Goal: Information Seeking & Learning: Learn about a topic

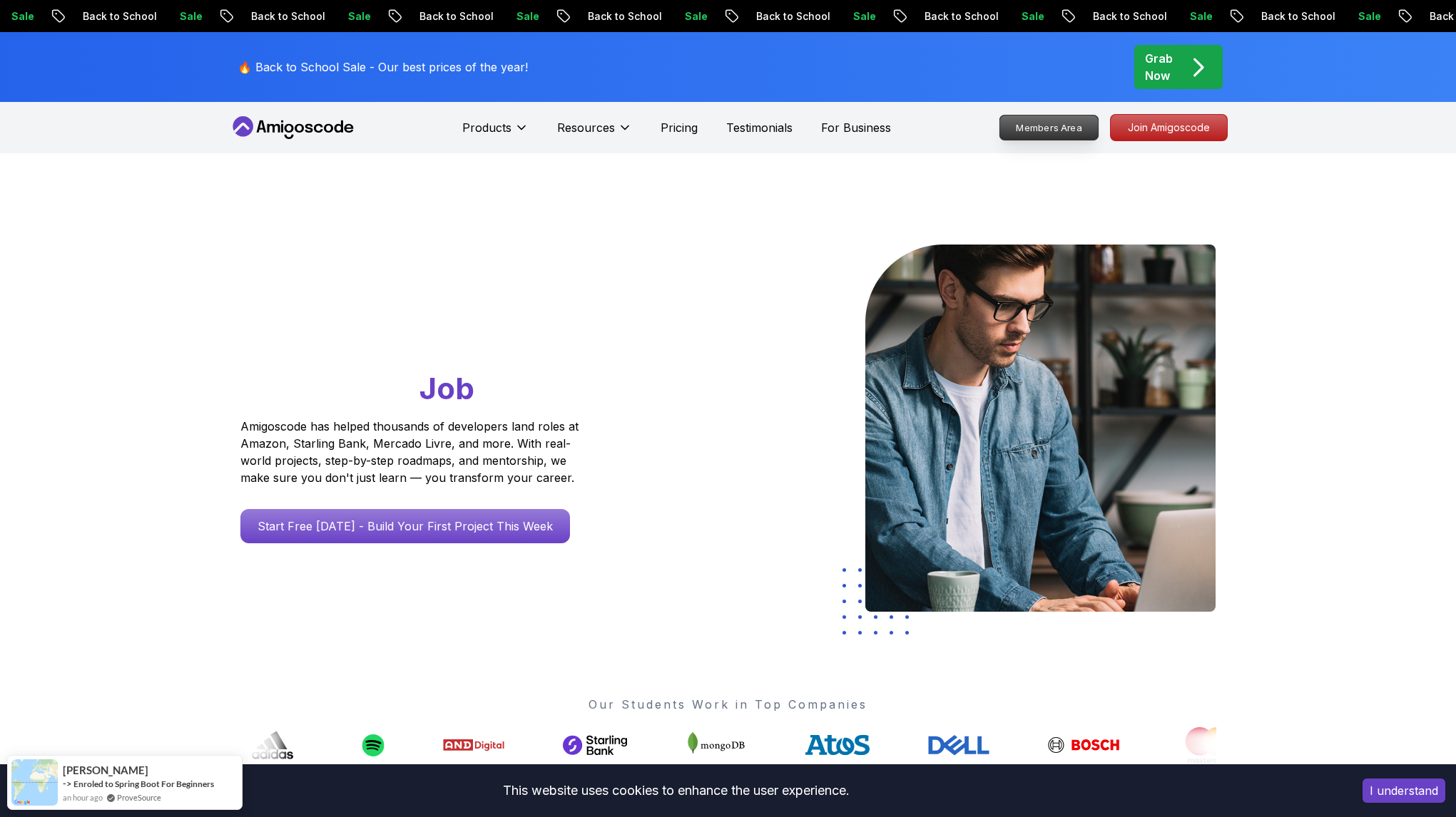
click at [1062, 124] on p "Members Area" at bounding box center [1048, 128] width 99 height 25
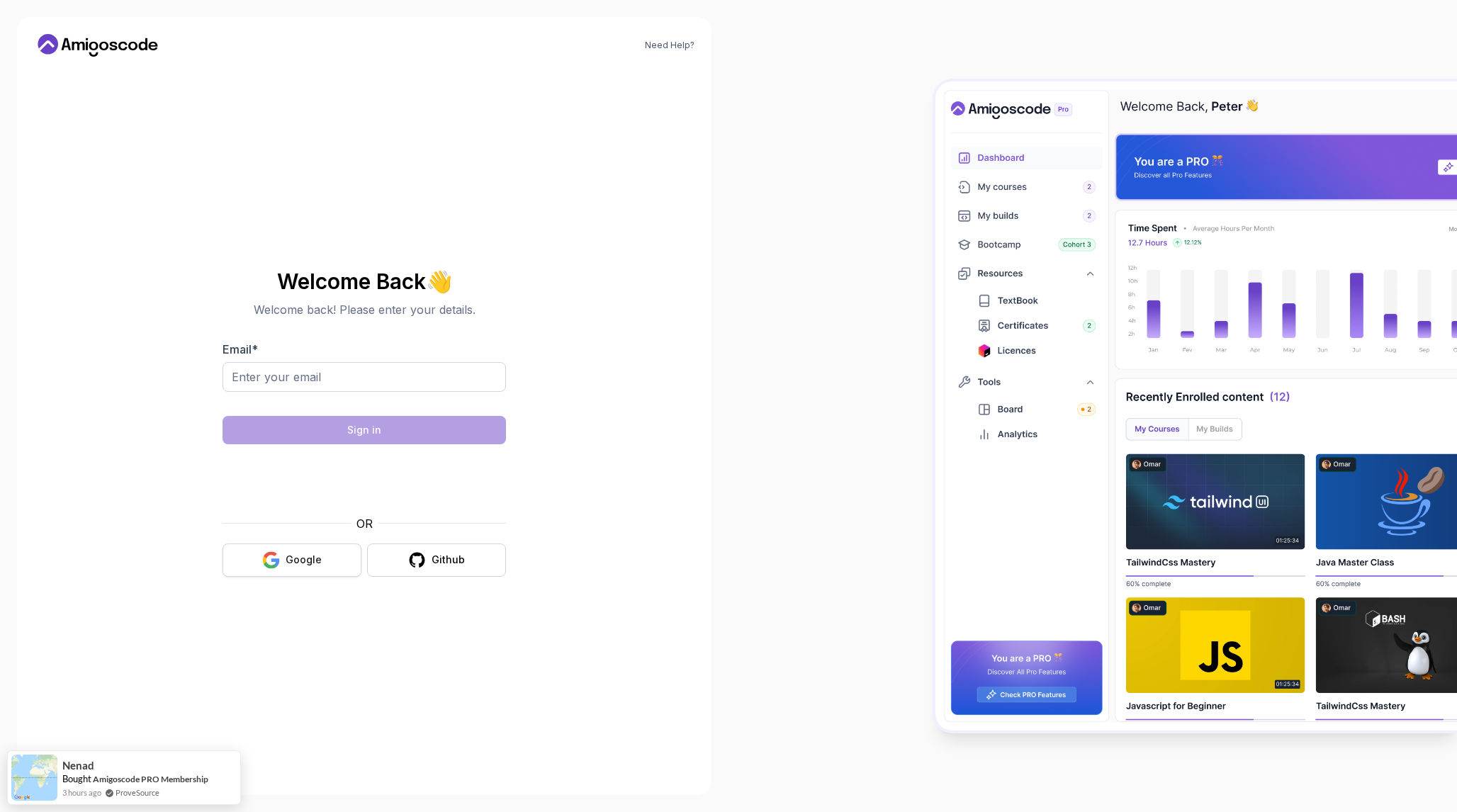
click at [309, 555] on div "Google" at bounding box center [303, 559] width 36 height 14
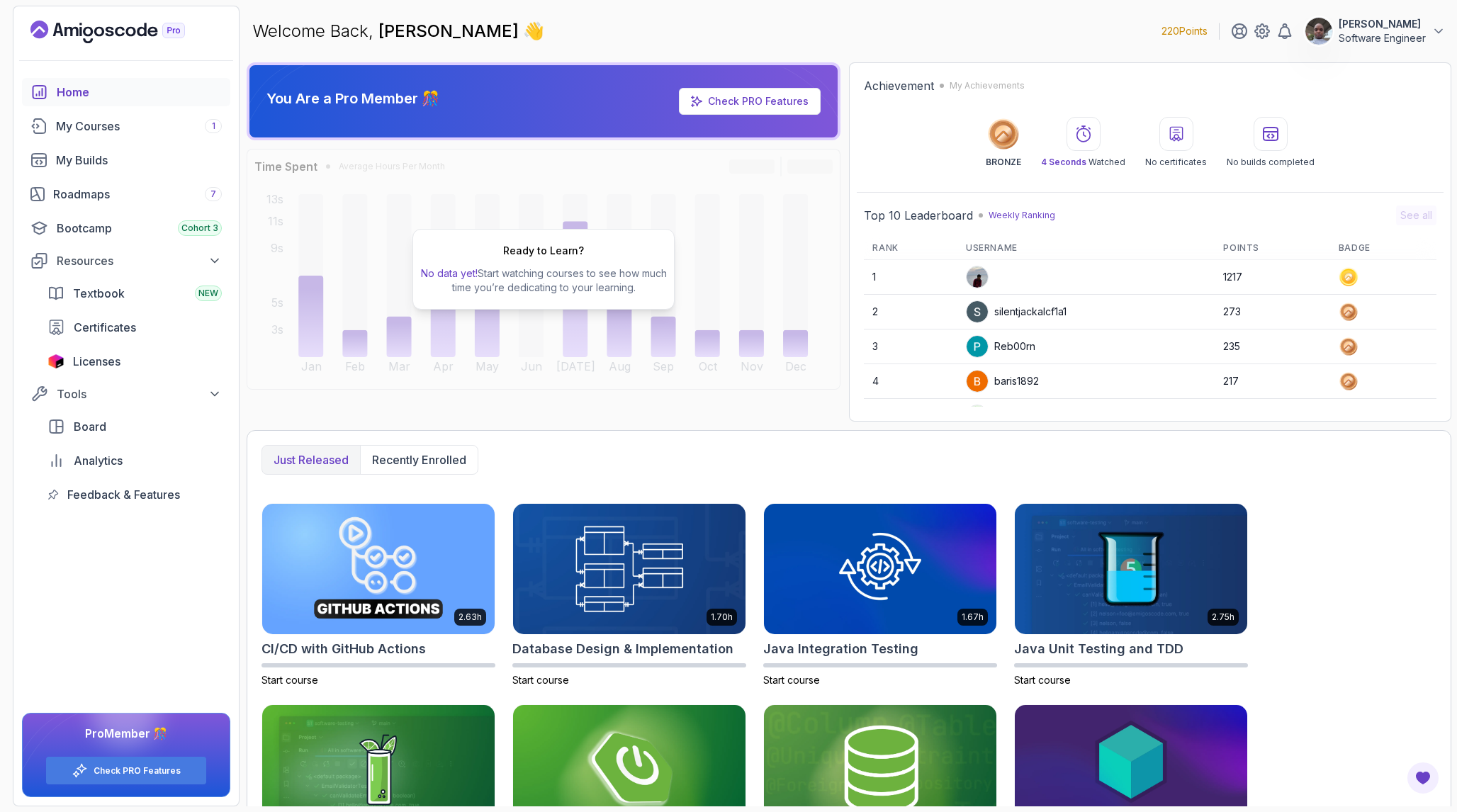
click at [750, 109] on link "Check PRO Features" at bounding box center [750, 101] width 142 height 27
click at [769, 103] on link "Check PRO Features" at bounding box center [758, 101] width 101 height 12
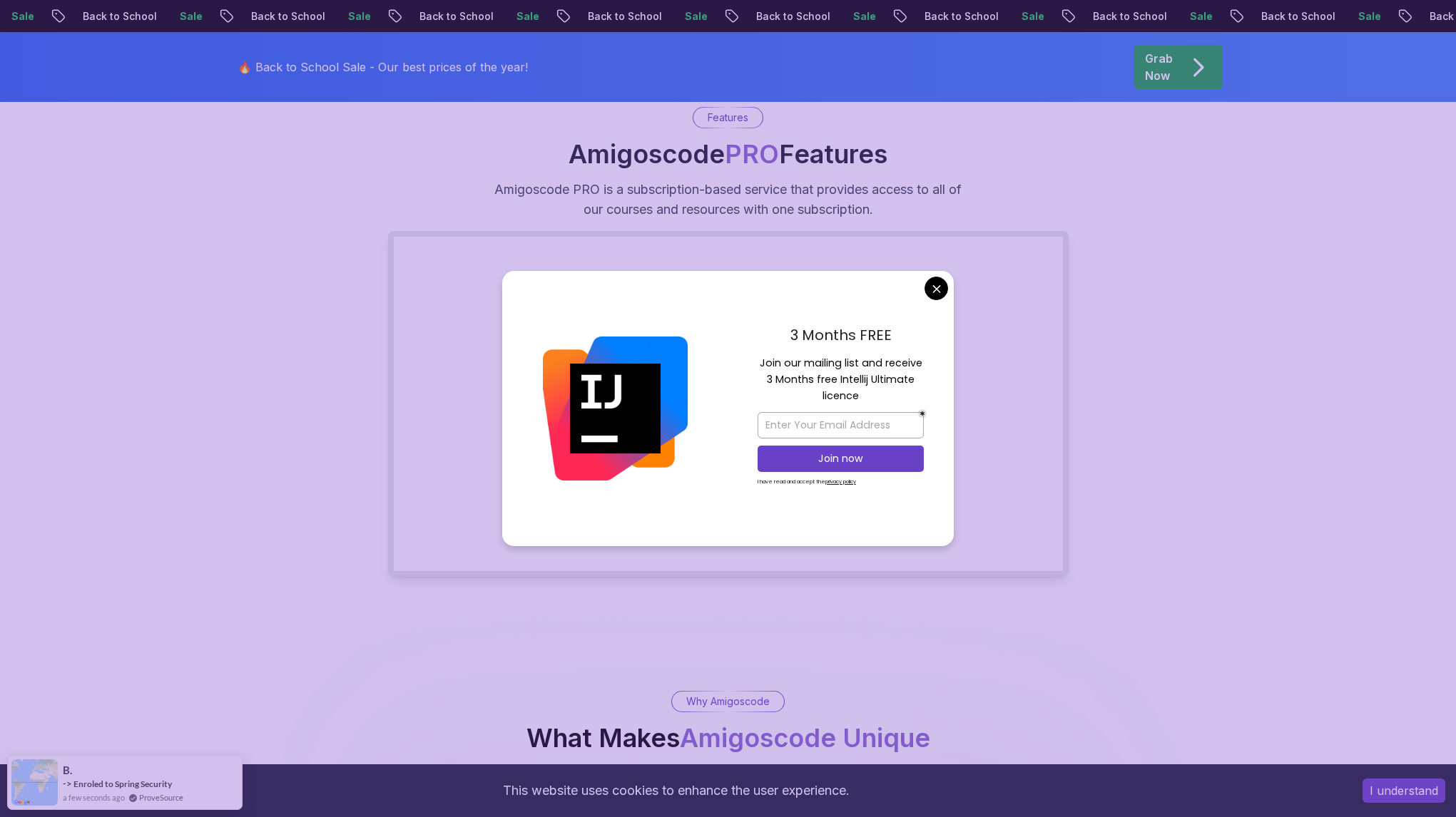
scroll to position [162, 0]
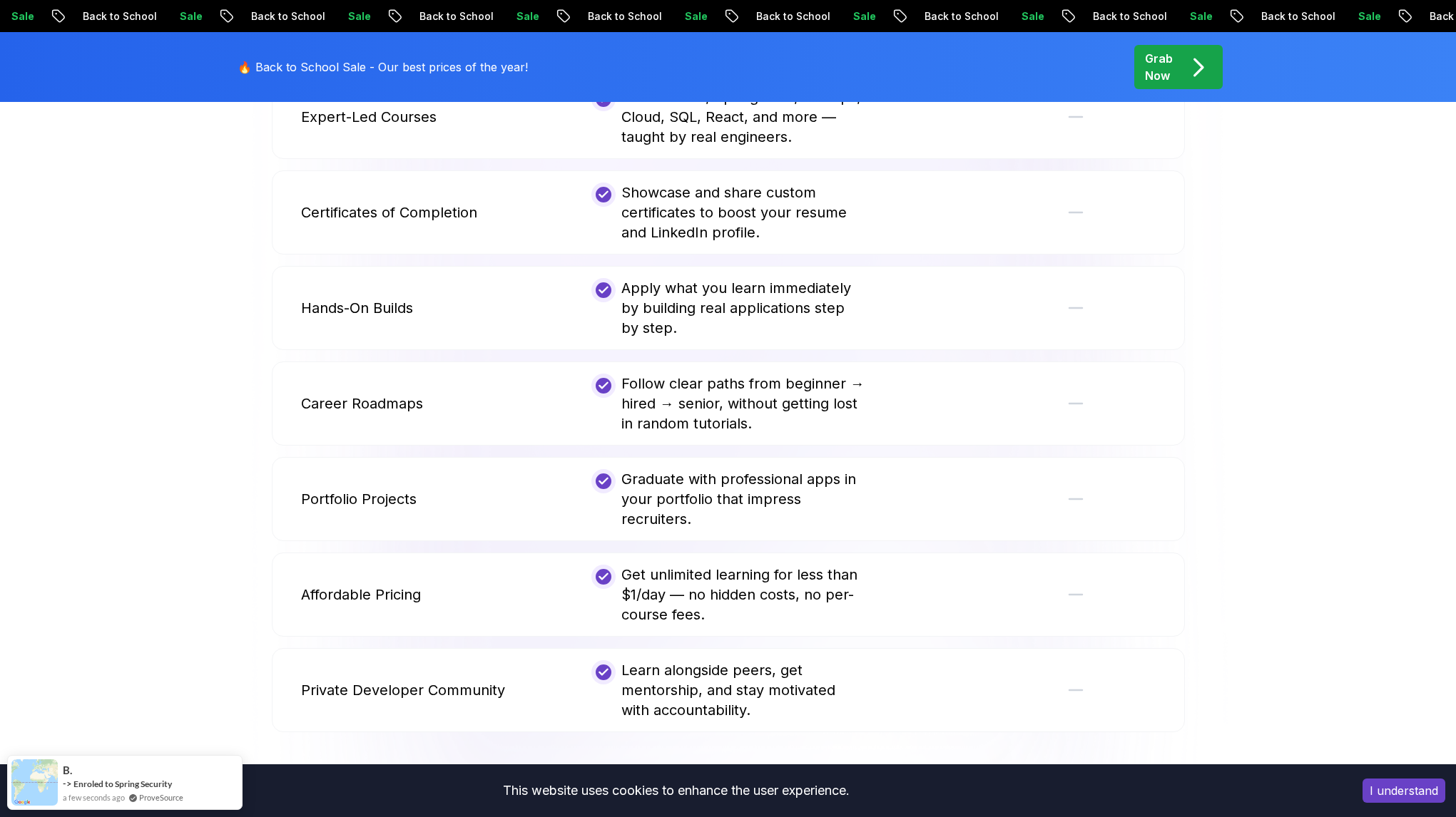
scroll to position [1069, 0]
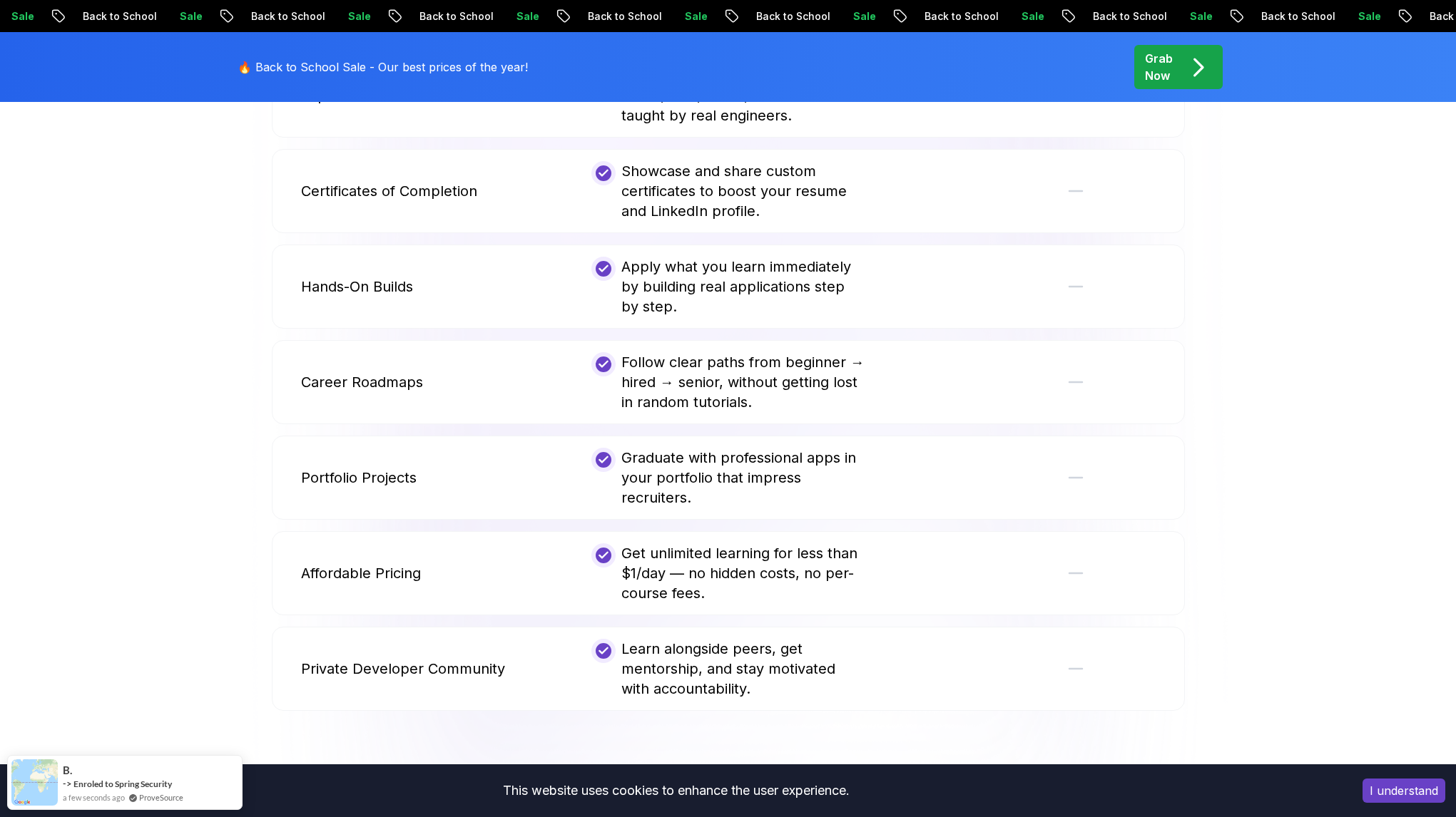
click at [1395, 792] on button "I understand" at bounding box center [1403, 791] width 83 height 25
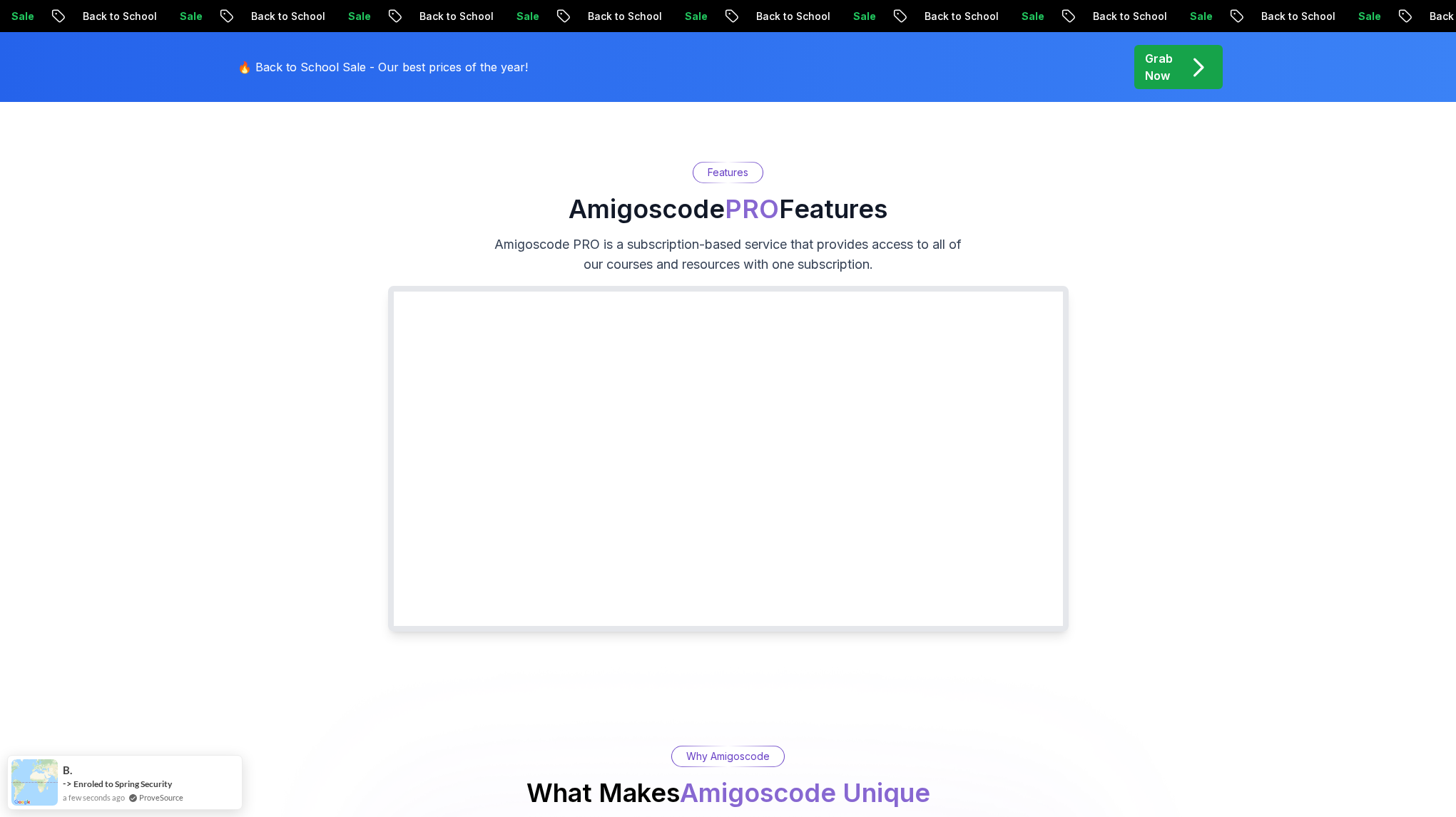
scroll to position [0, 0]
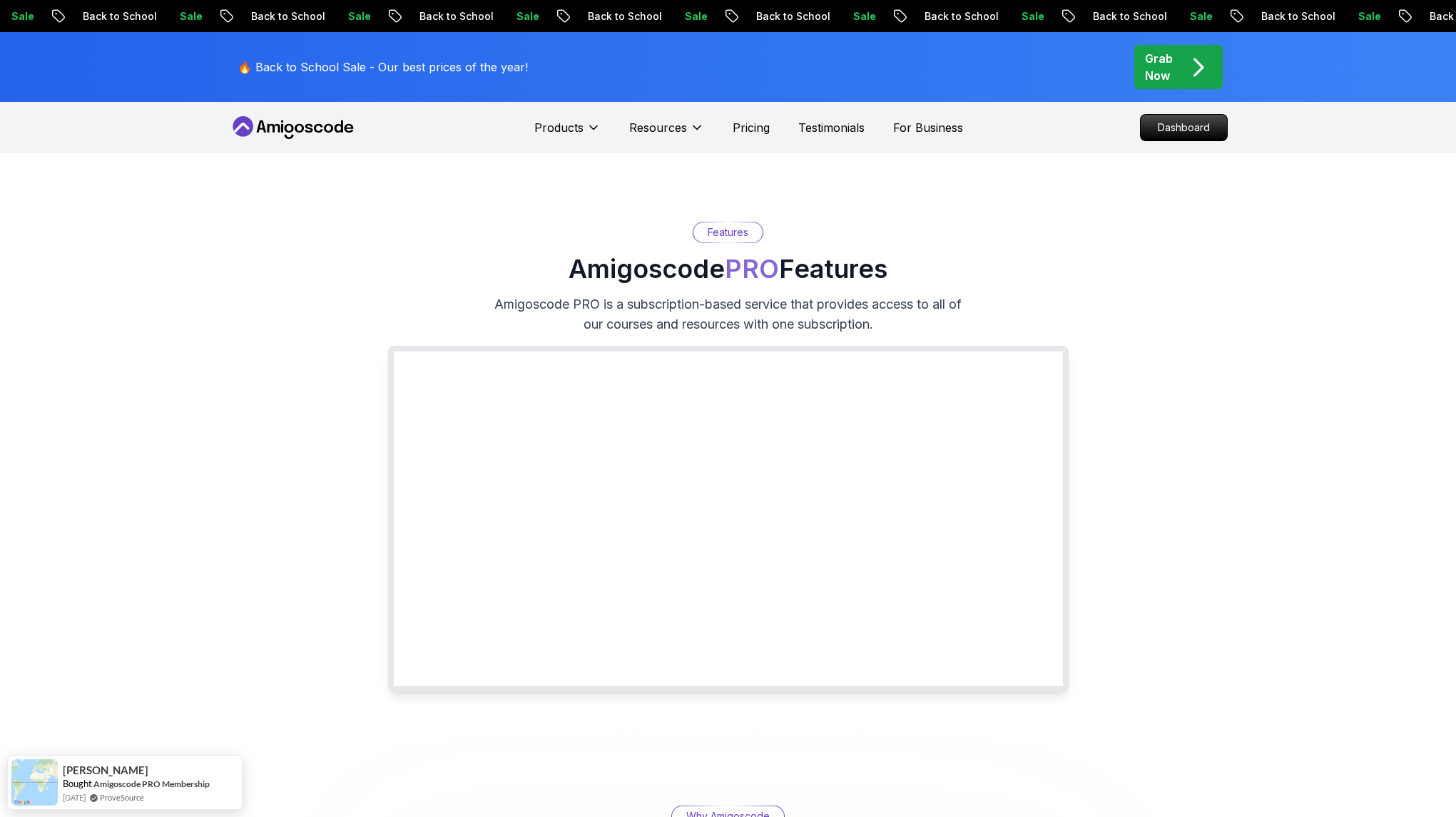
click at [308, 127] on icon at bounding box center [308, 128] width 8 height 9
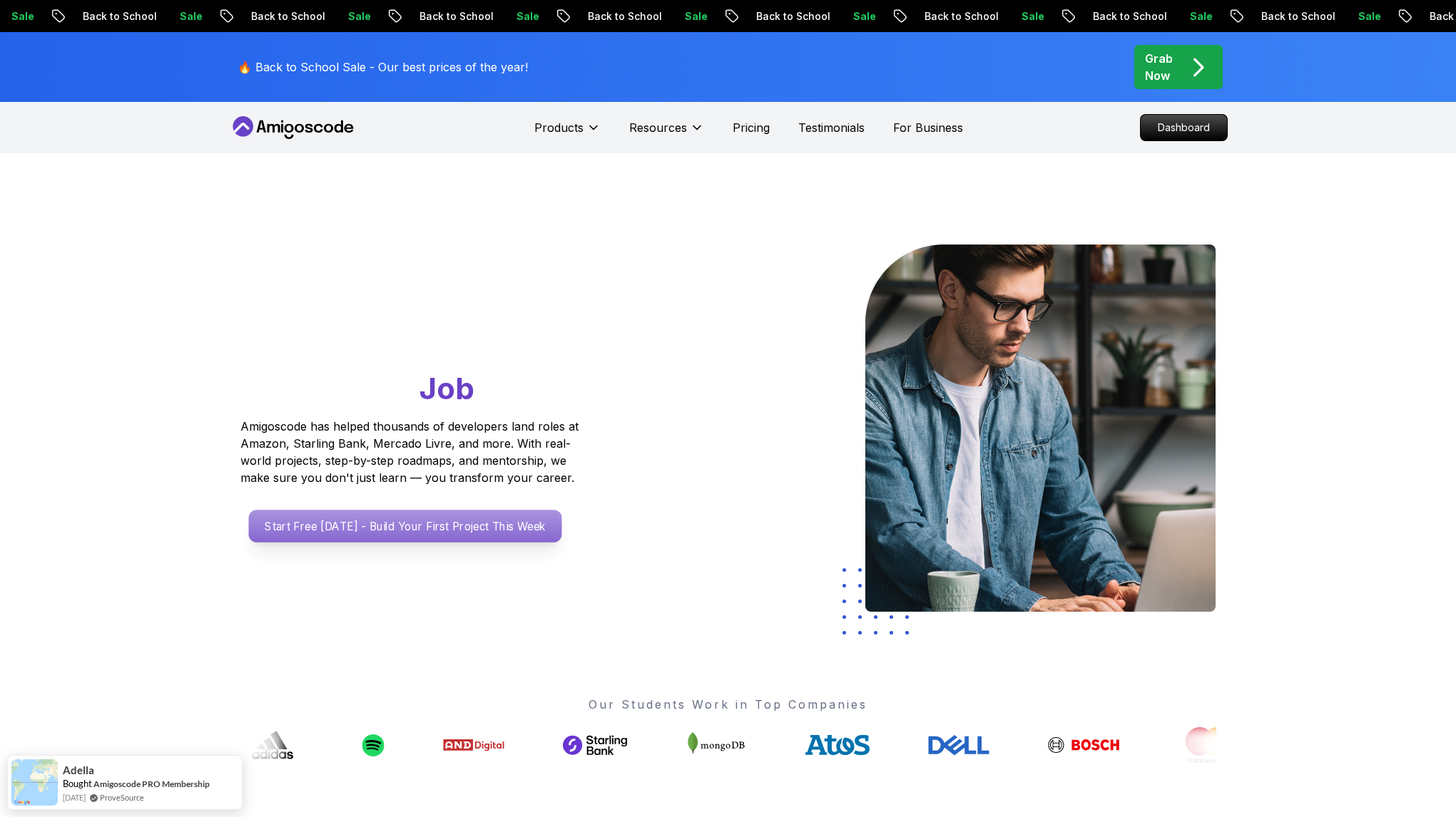
click at [492, 527] on p "Start Free [DATE] - Build Your First Project This Week" at bounding box center [404, 526] width 313 height 33
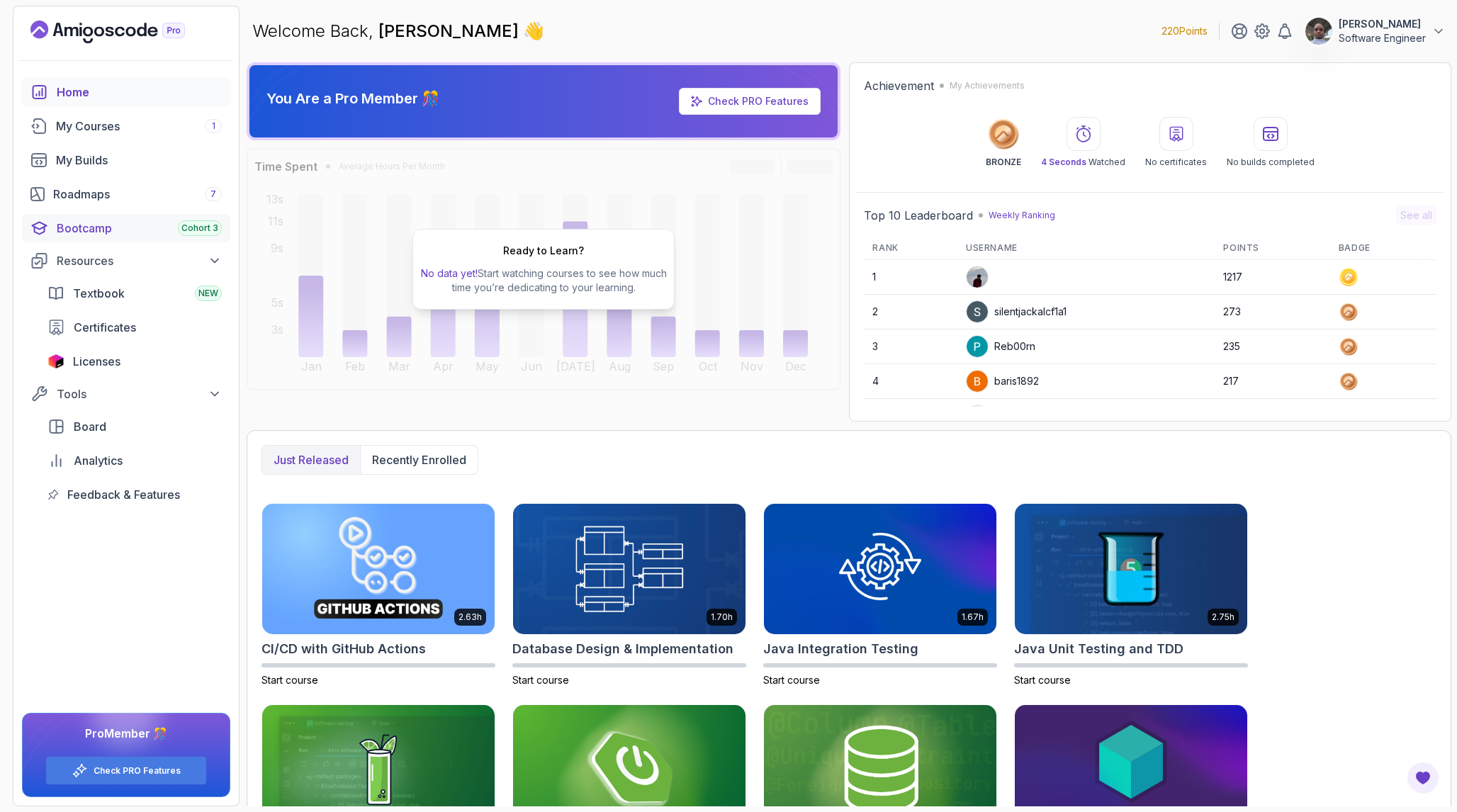
click at [178, 224] on div "Bootcamp Cohort 3" at bounding box center [139, 228] width 165 height 17
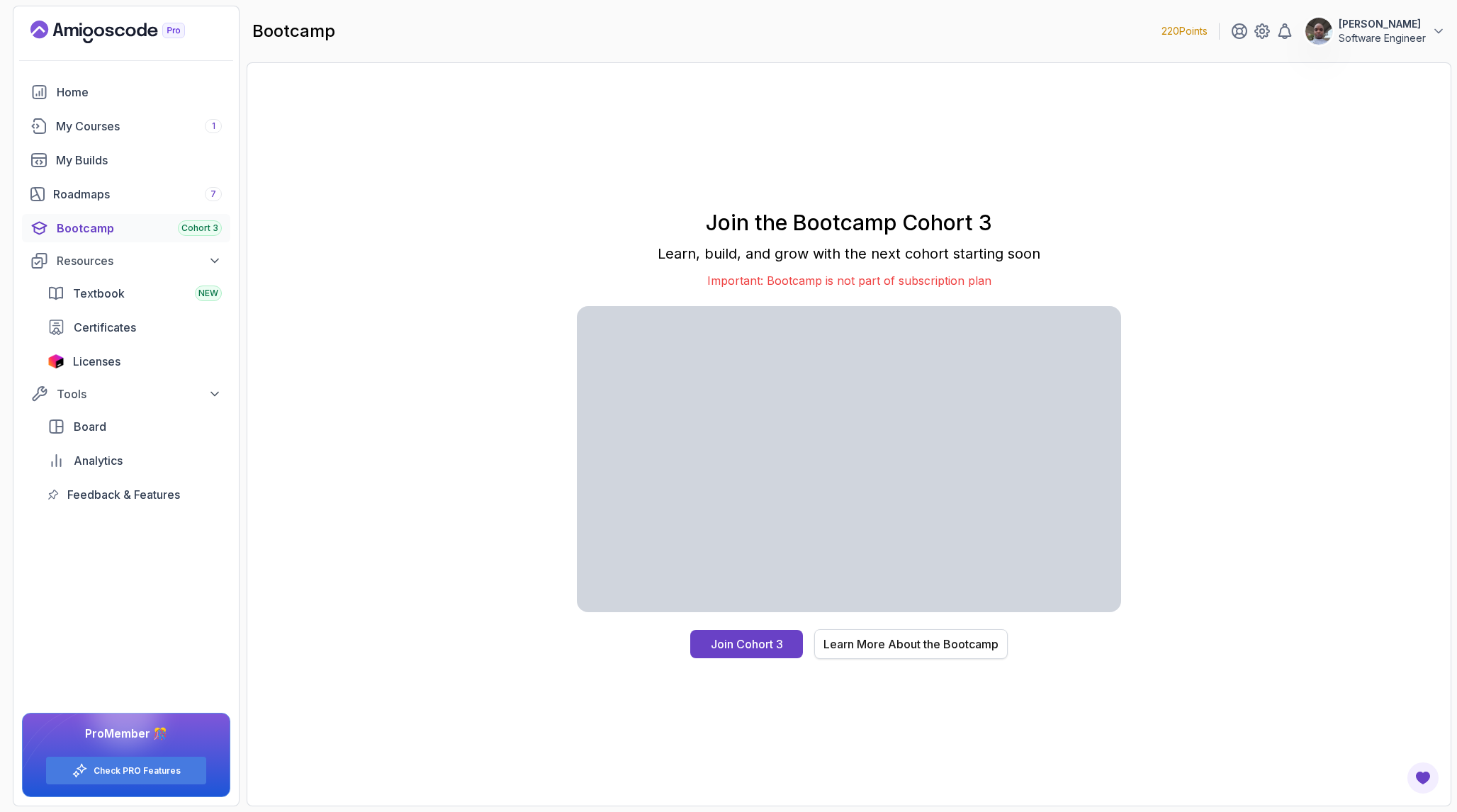
click at [862, 646] on div "Learn More About the Bootcamp" at bounding box center [910, 644] width 175 height 17
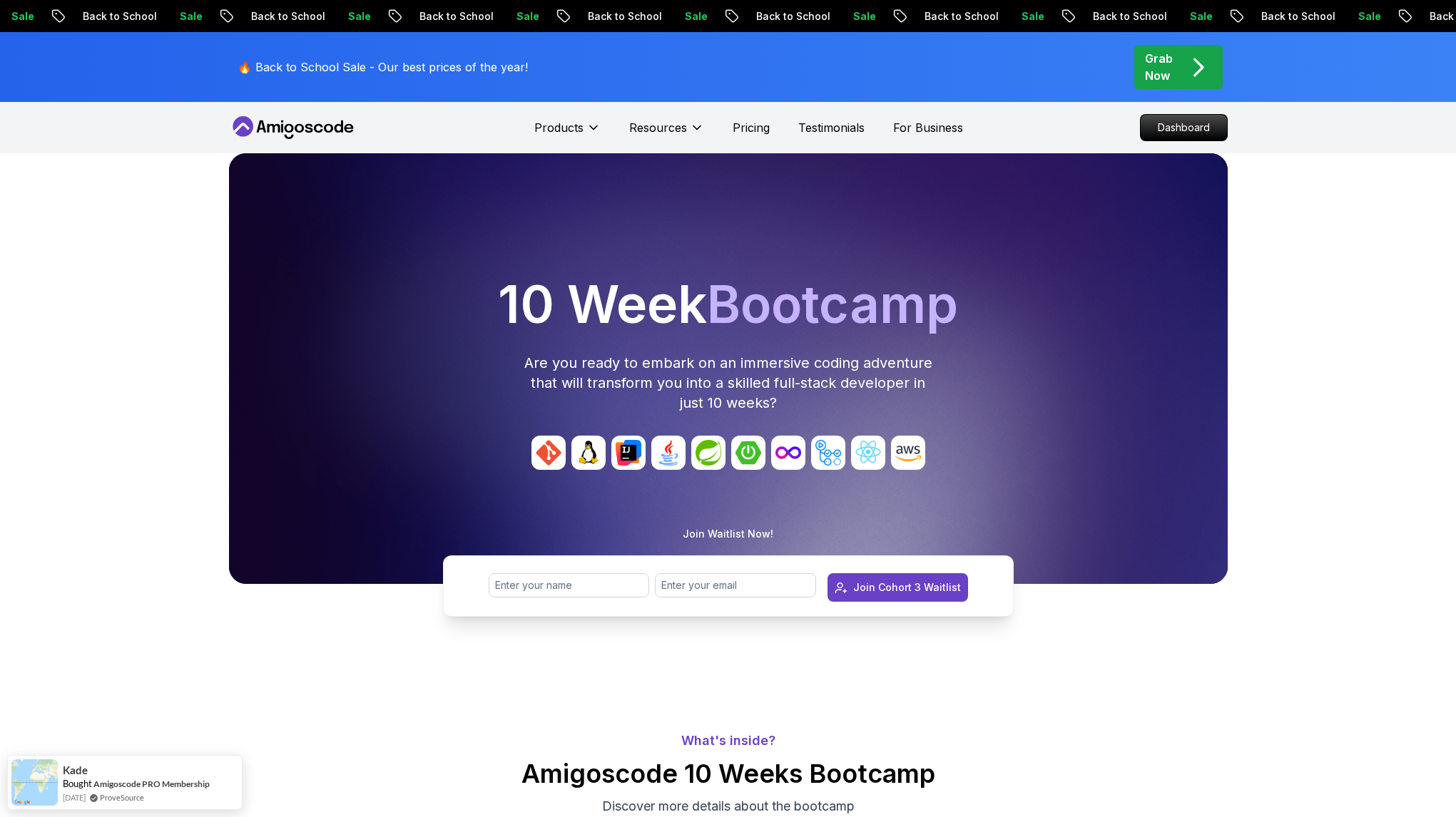
click at [820, 458] on img at bounding box center [828, 453] width 34 height 34
click at [736, 536] on p "Join Waitlist Now!" at bounding box center [727, 534] width 90 height 14
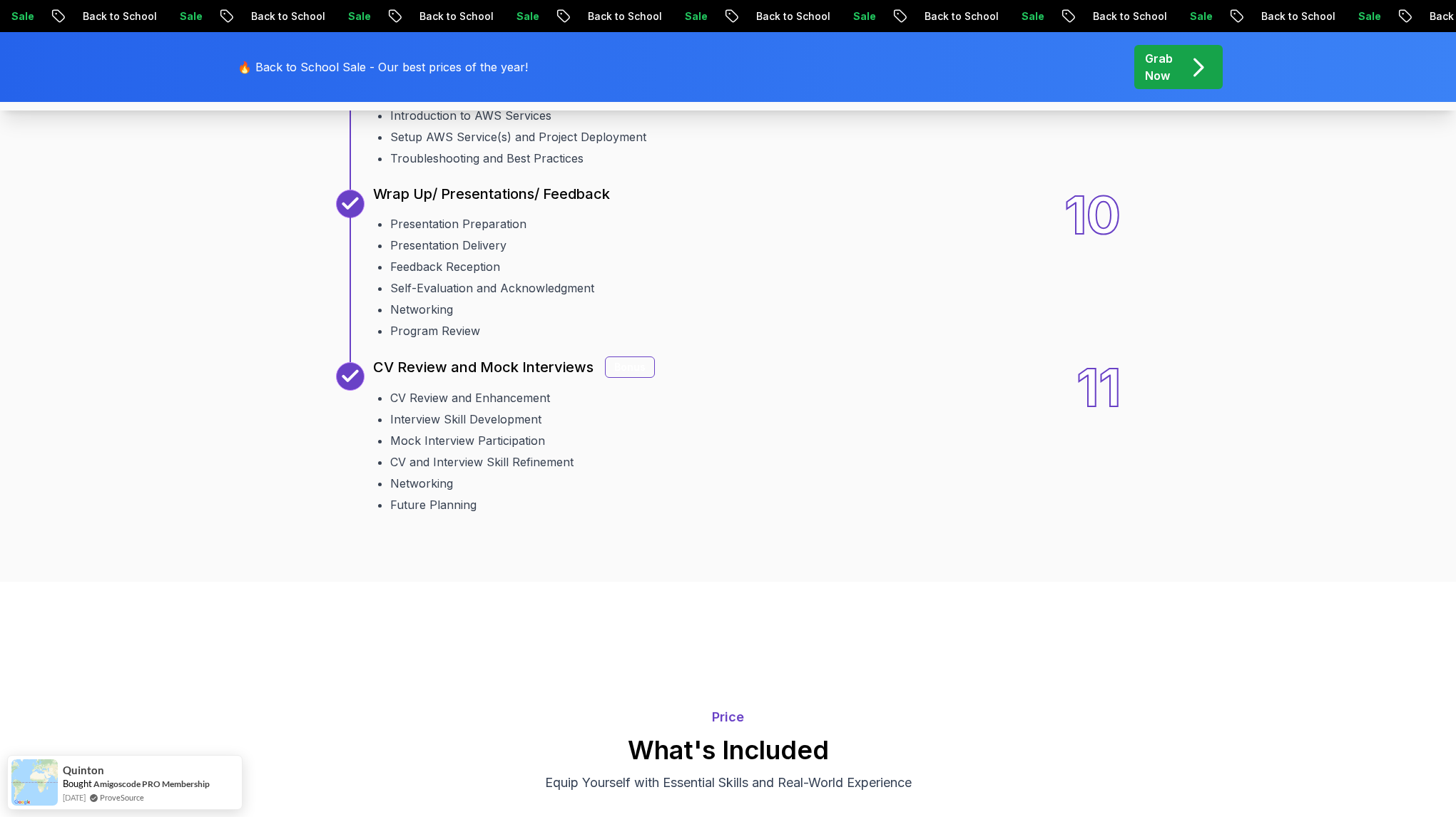
scroll to position [2598, 0]
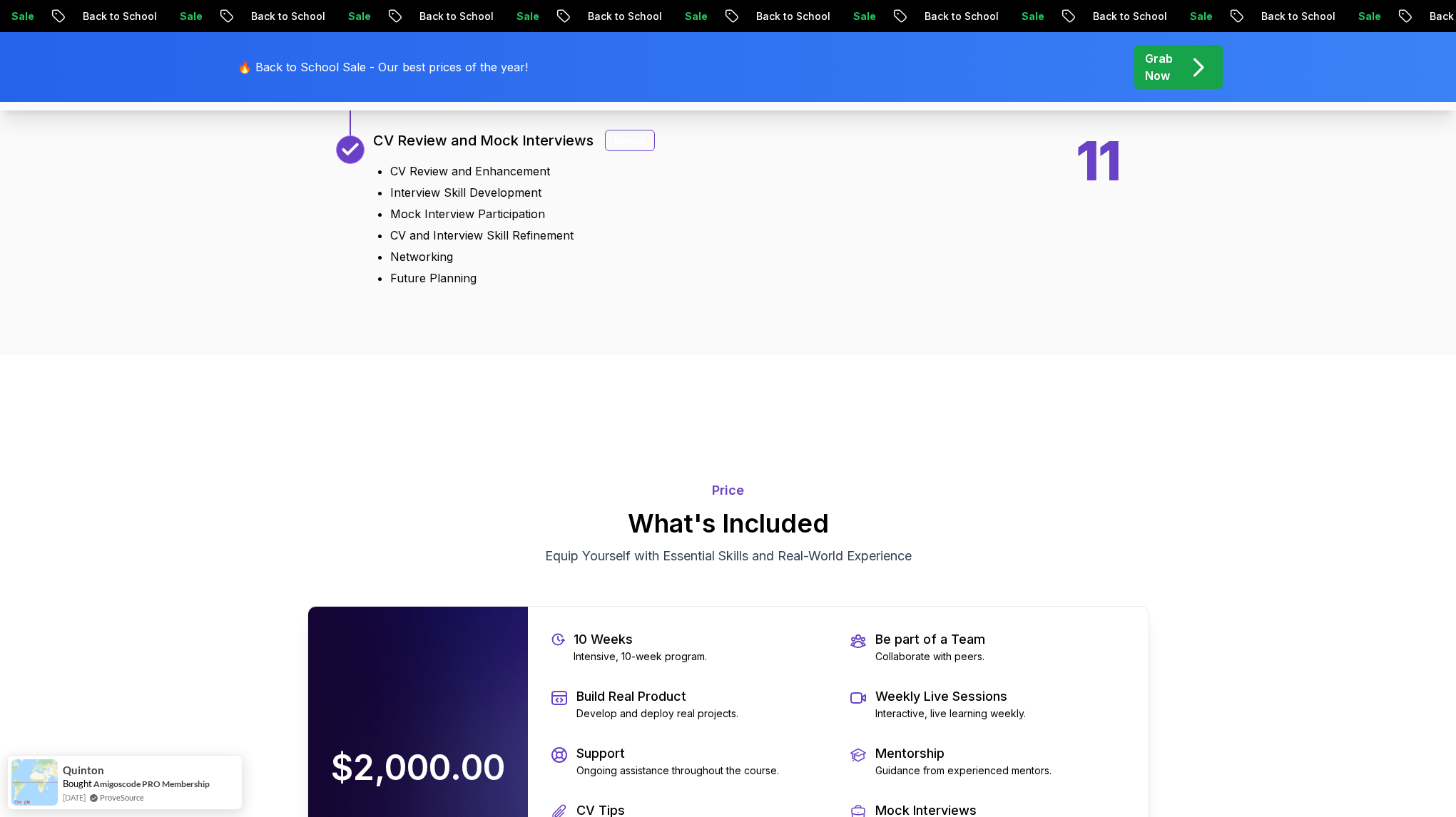
click at [623, 151] on div "Bonus" at bounding box center [629, 141] width 50 height 22
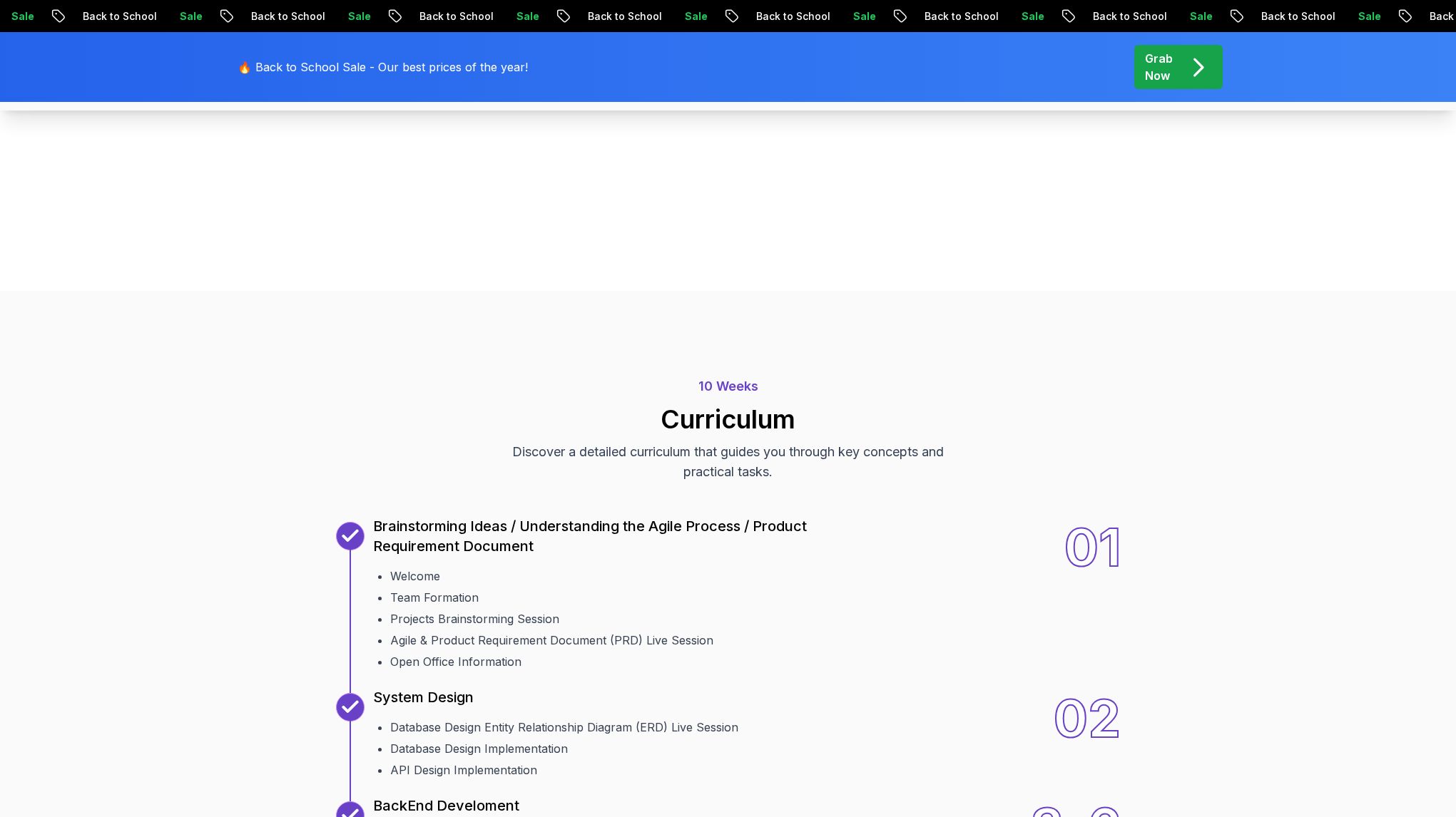
scroll to position [924, 0]
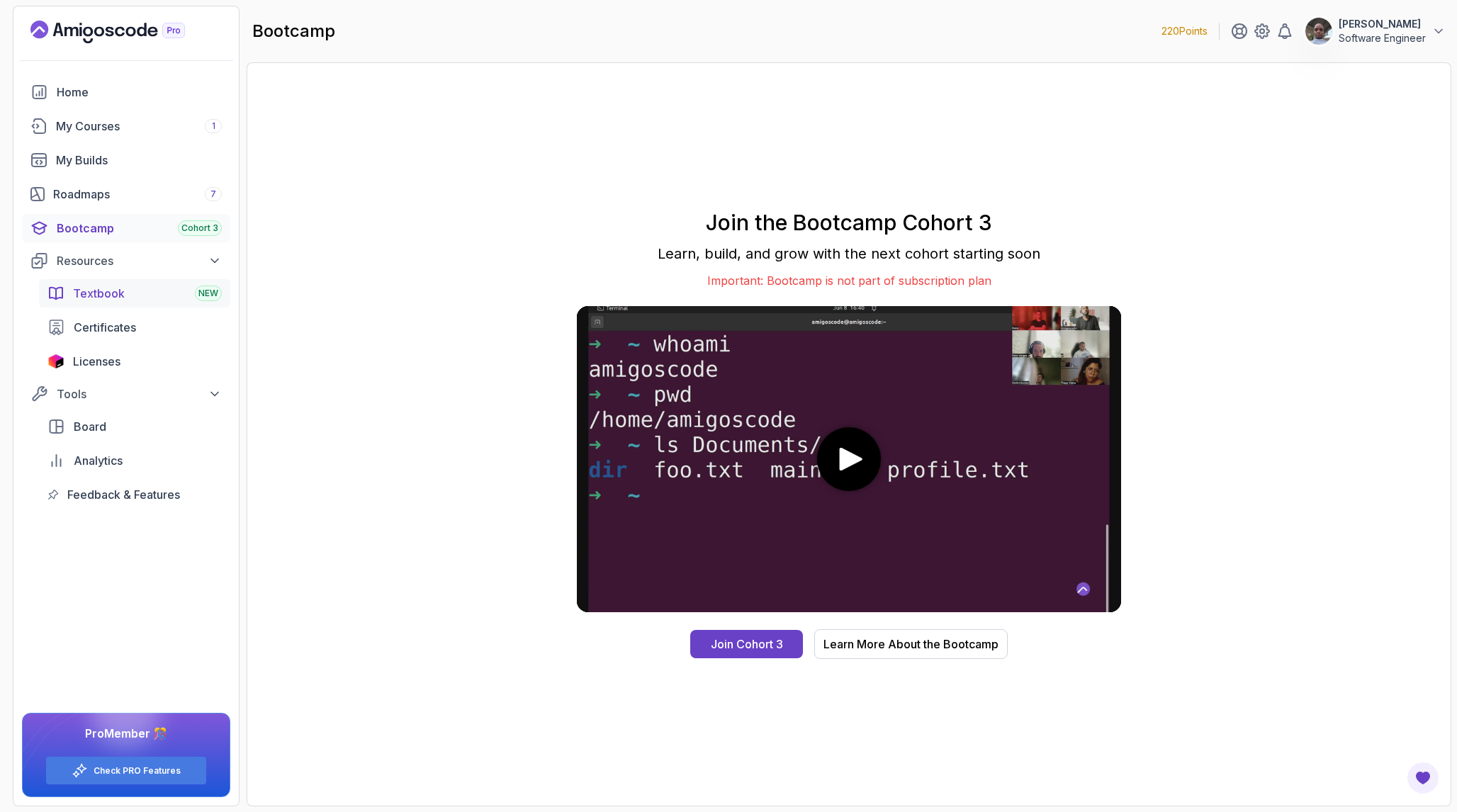
click at [144, 288] on div "Textbook NEW" at bounding box center [147, 294] width 149 height 17
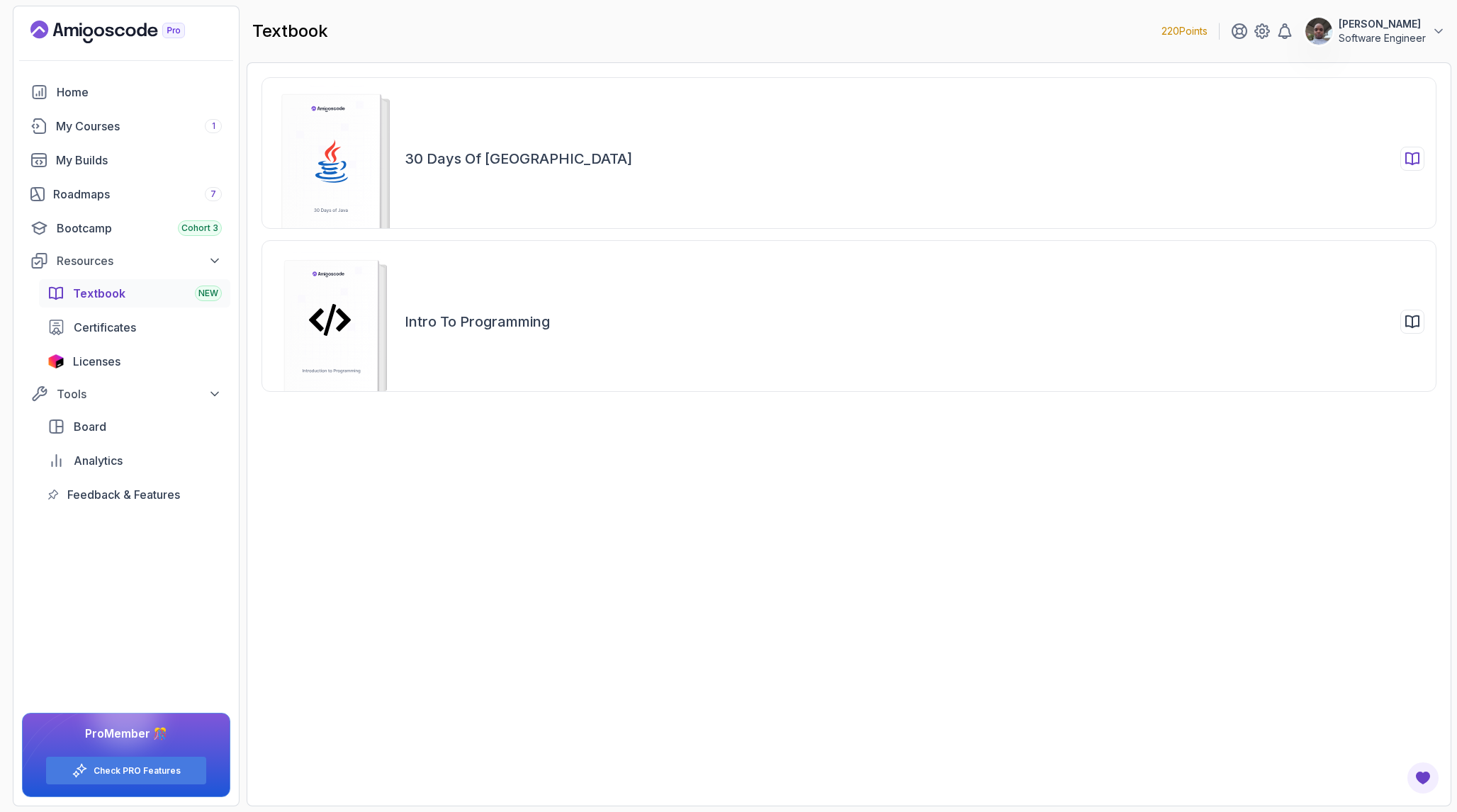
click at [481, 178] on div "30 Days of [GEOGRAPHIC_DATA]" at bounding box center [849, 153] width 1175 height 152
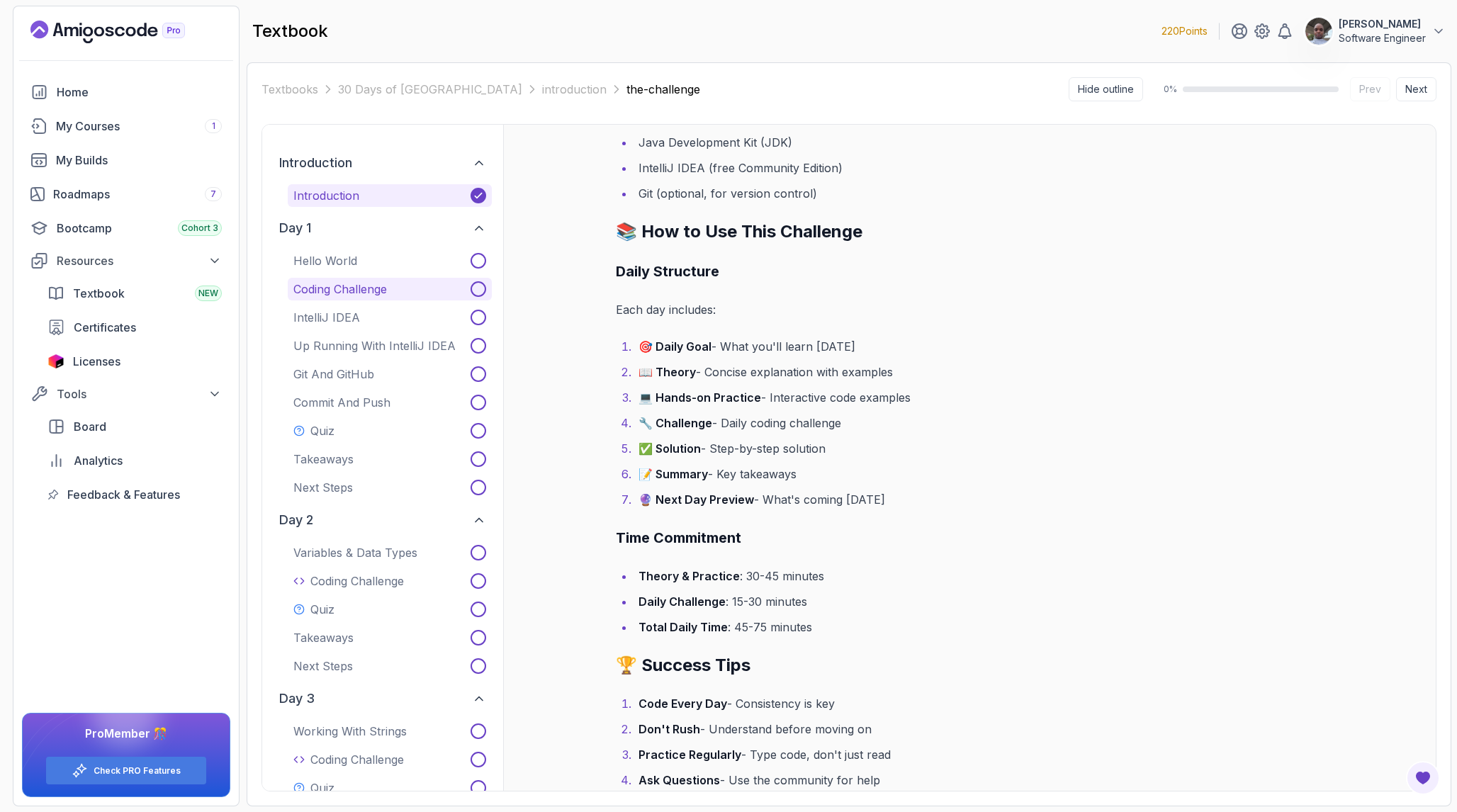
scroll to position [1858, 0]
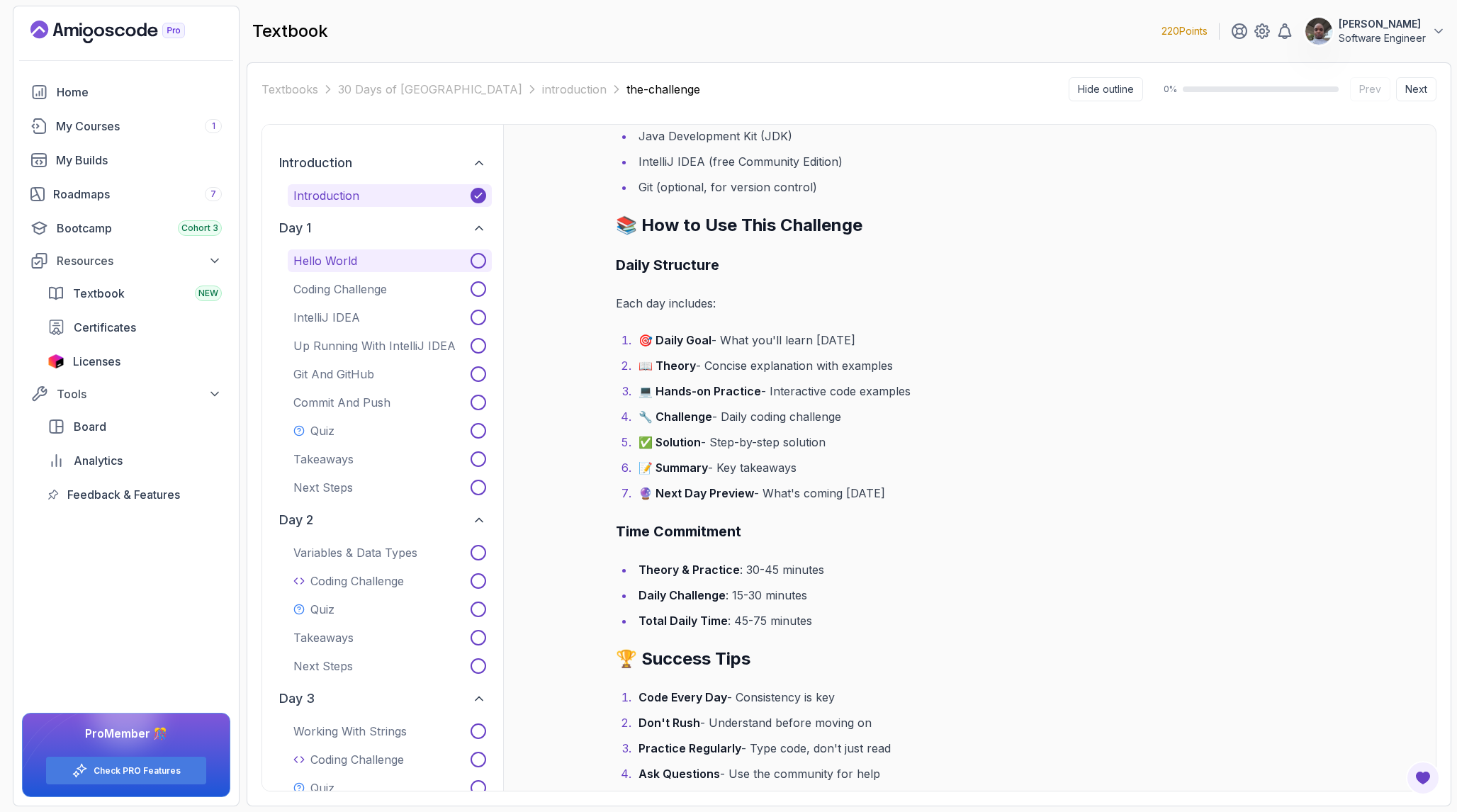
click at [354, 260] on p "Hello World" at bounding box center [326, 261] width 64 height 17
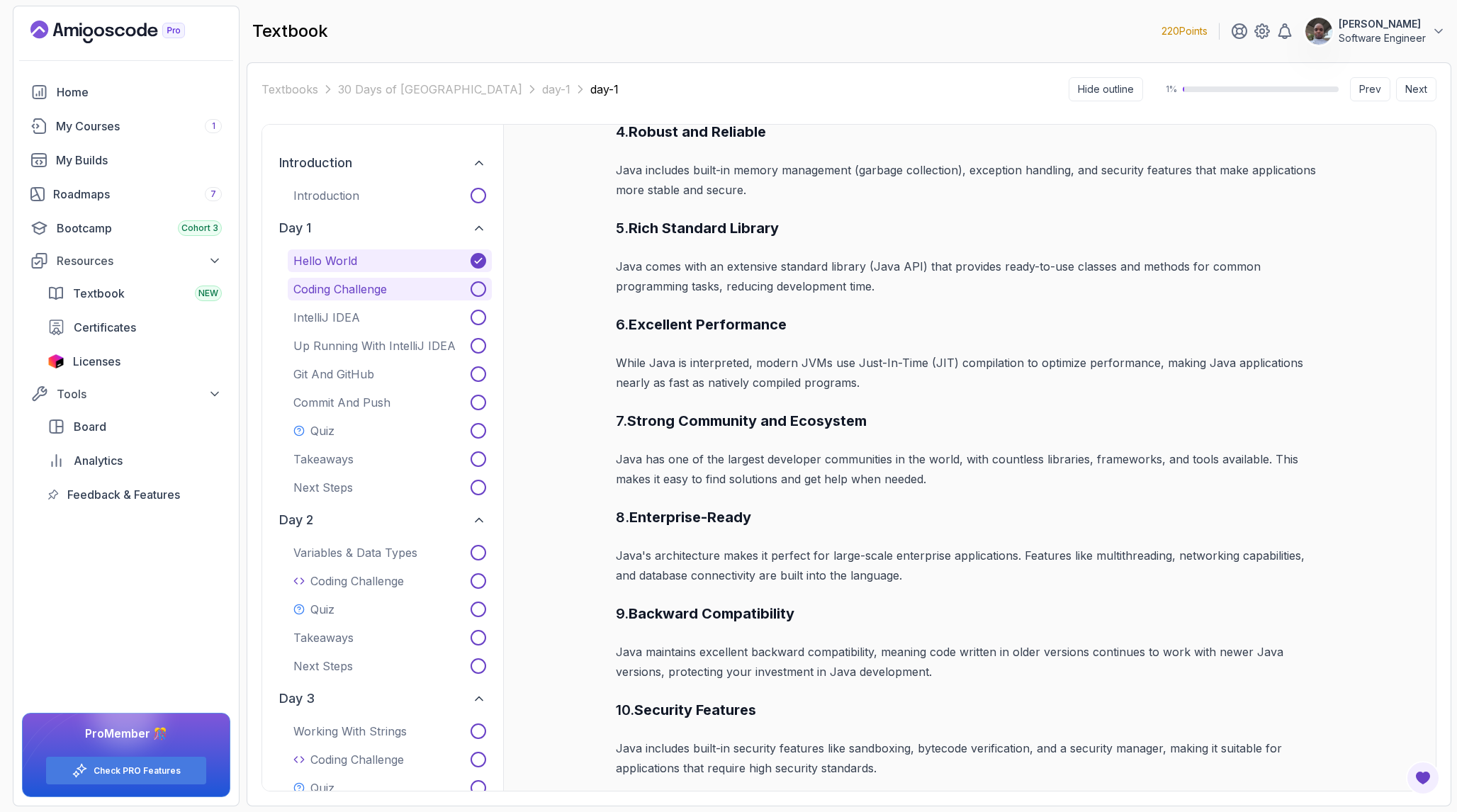
click at [345, 285] on p "Coding Challenge" at bounding box center [340, 289] width 93 height 17
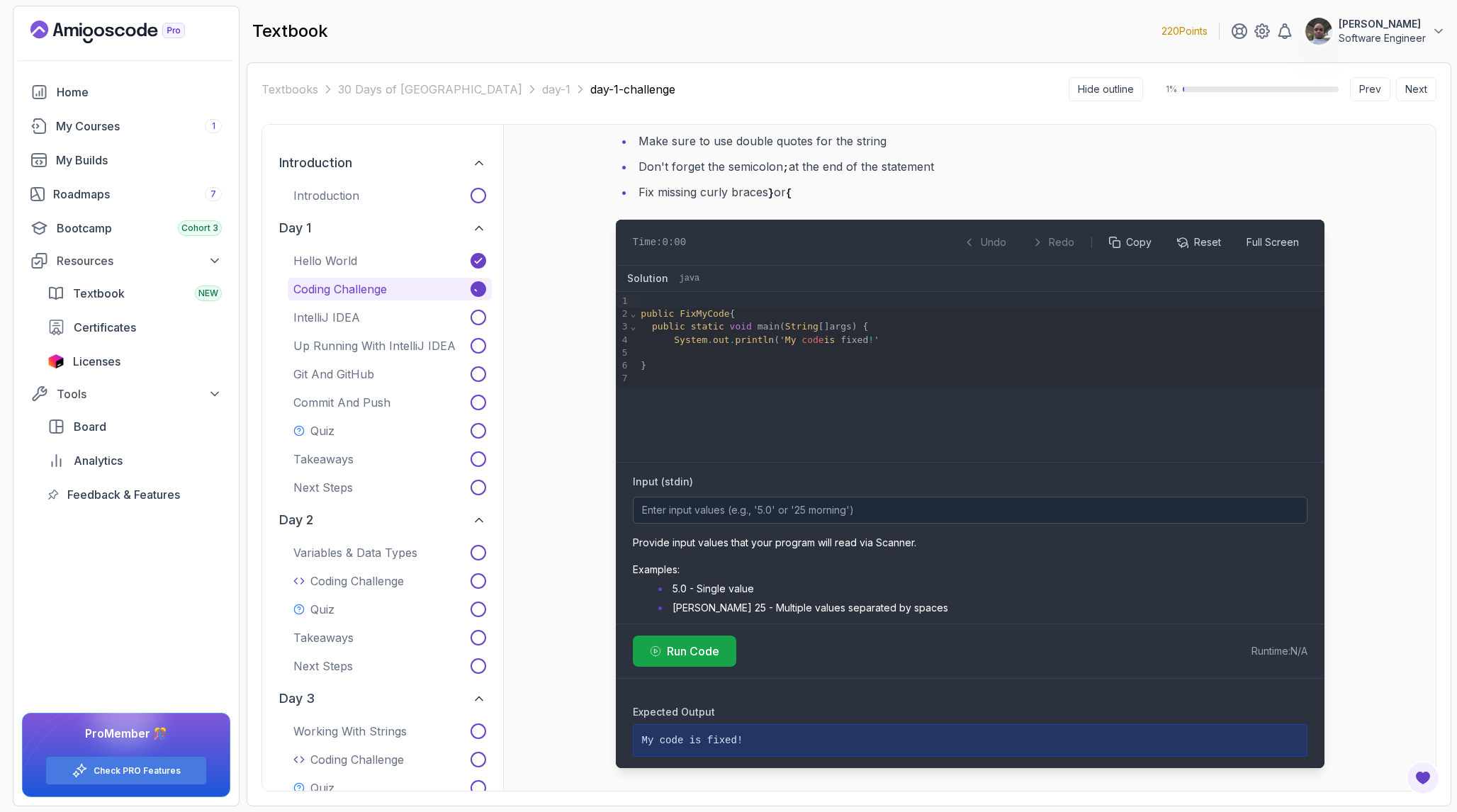
scroll to position [1100, 0]
click at [342, 315] on p "IntelliJ IDEA" at bounding box center [327, 317] width 67 height 17
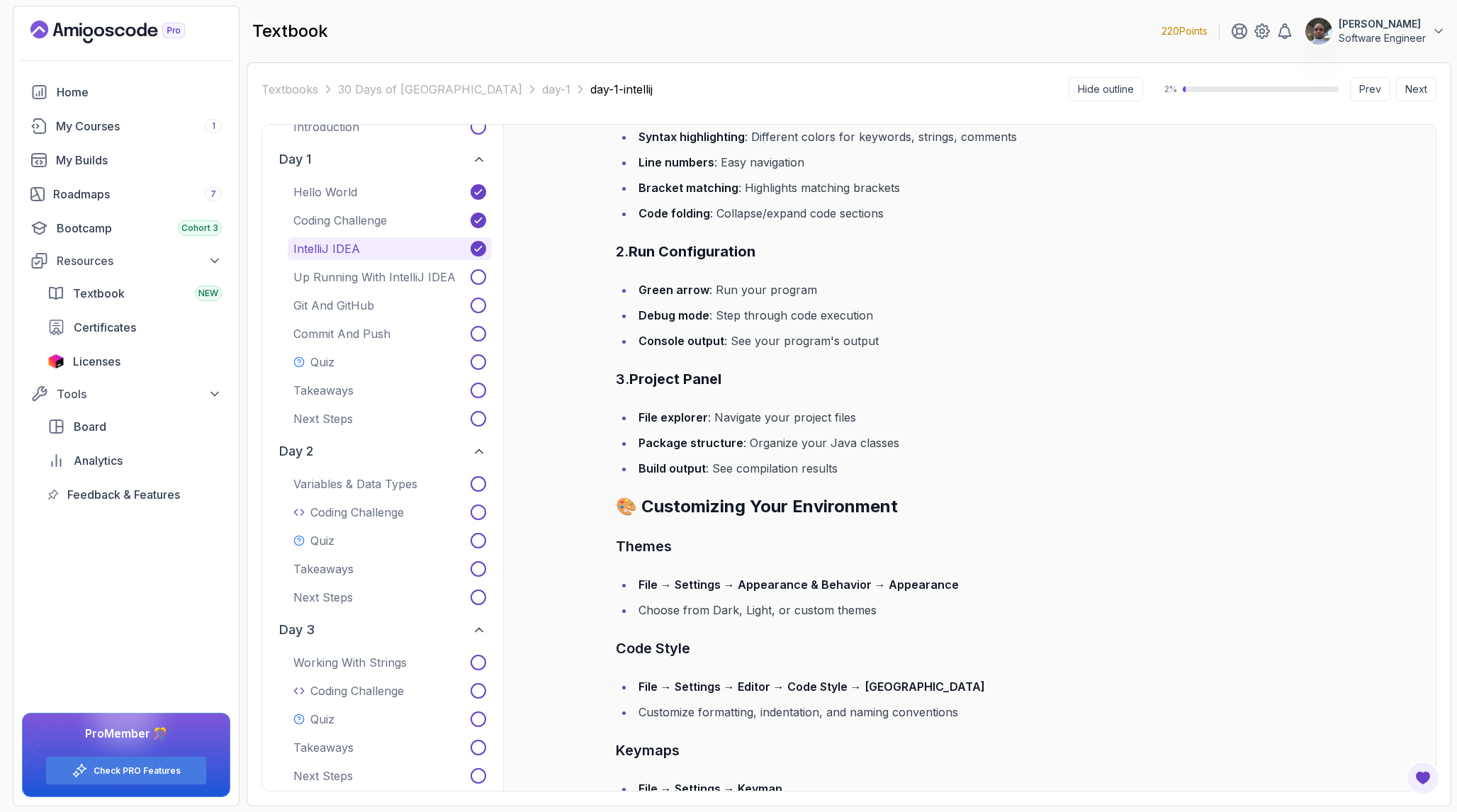
scroll to position [78, 0]
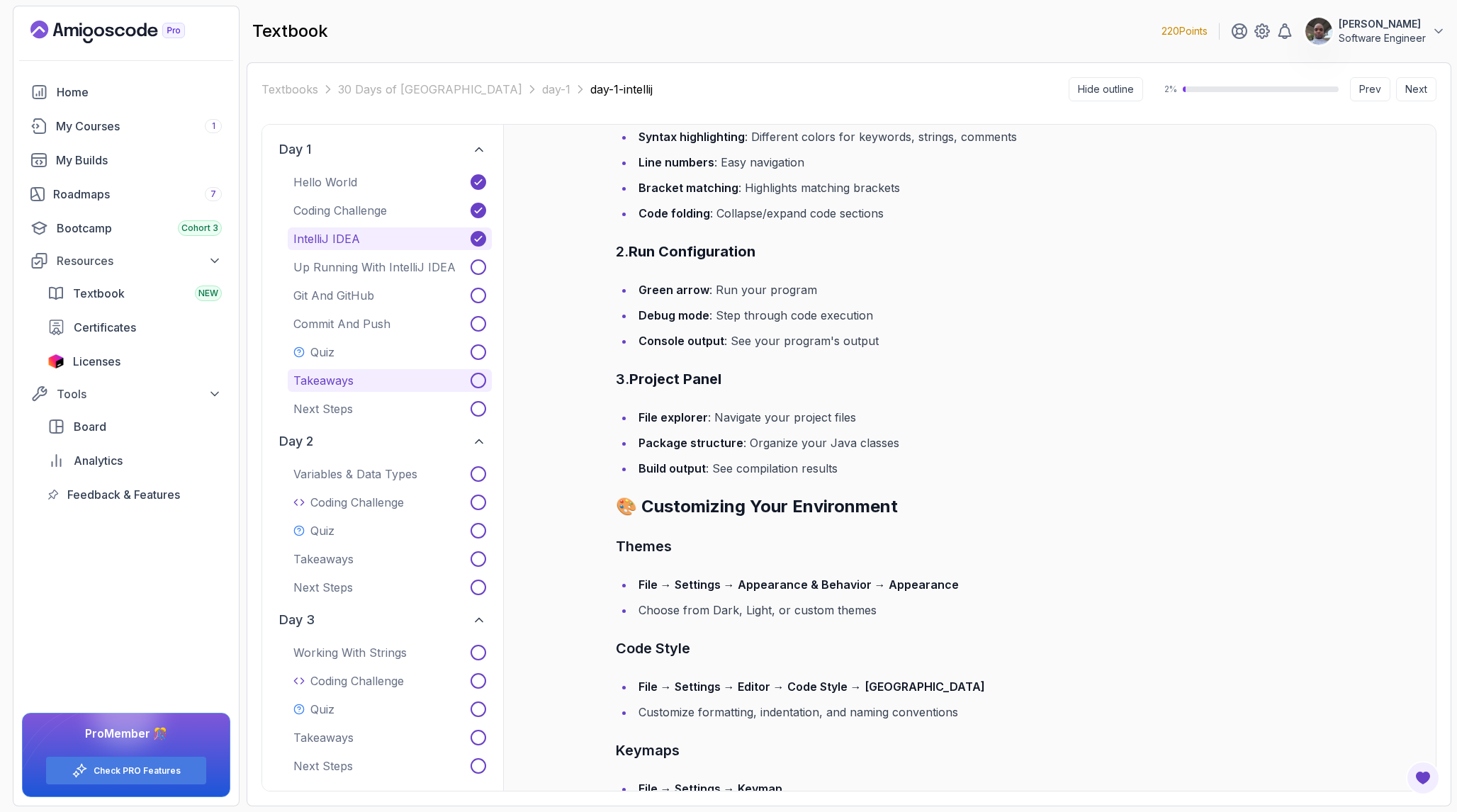
click at [339, 380] on p "Takeaways" at bounding box center [324, 381] width 60 height 17
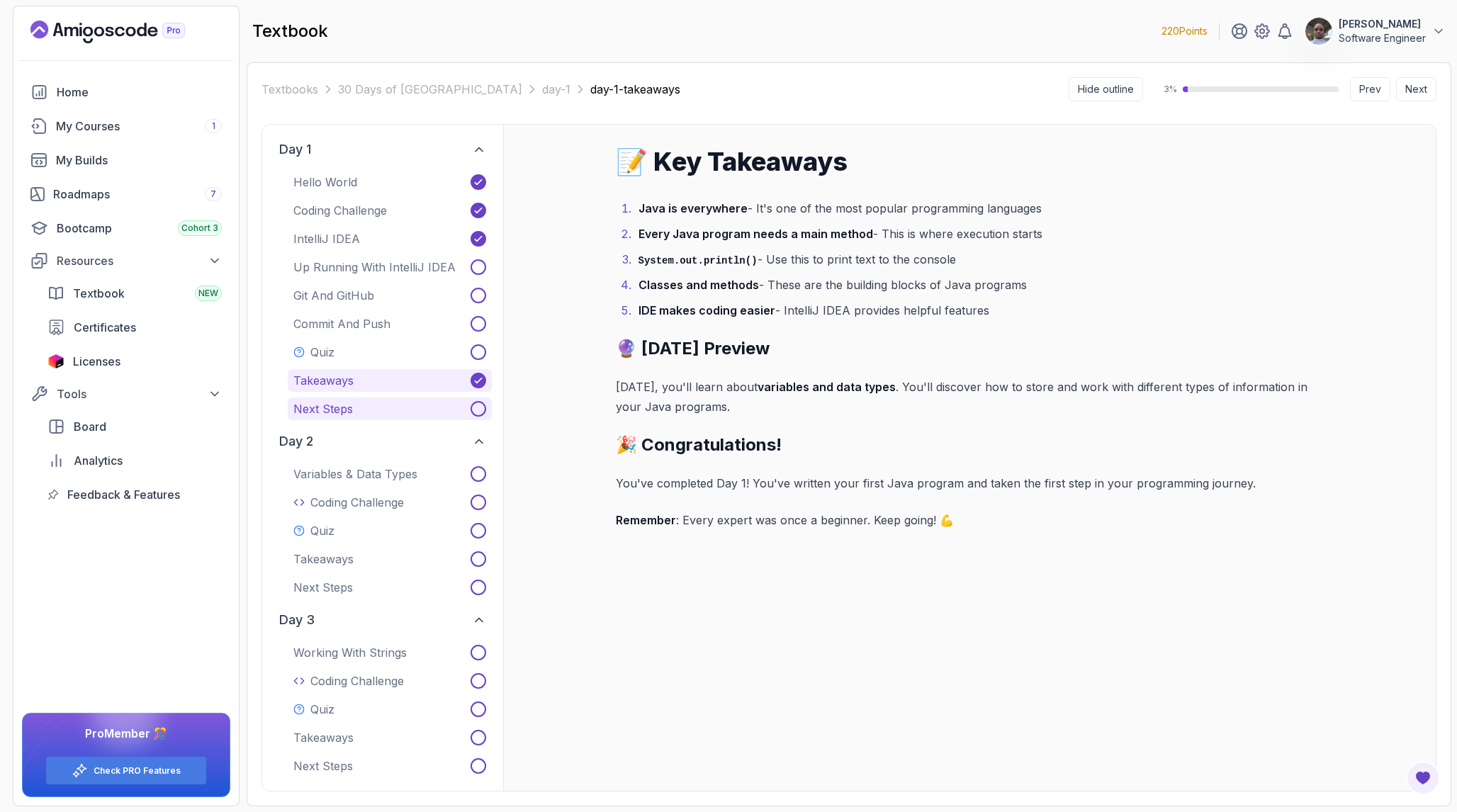
click at [398, 409] on button "Next Steps" at bounding box center [390, 409] width 204 height 23
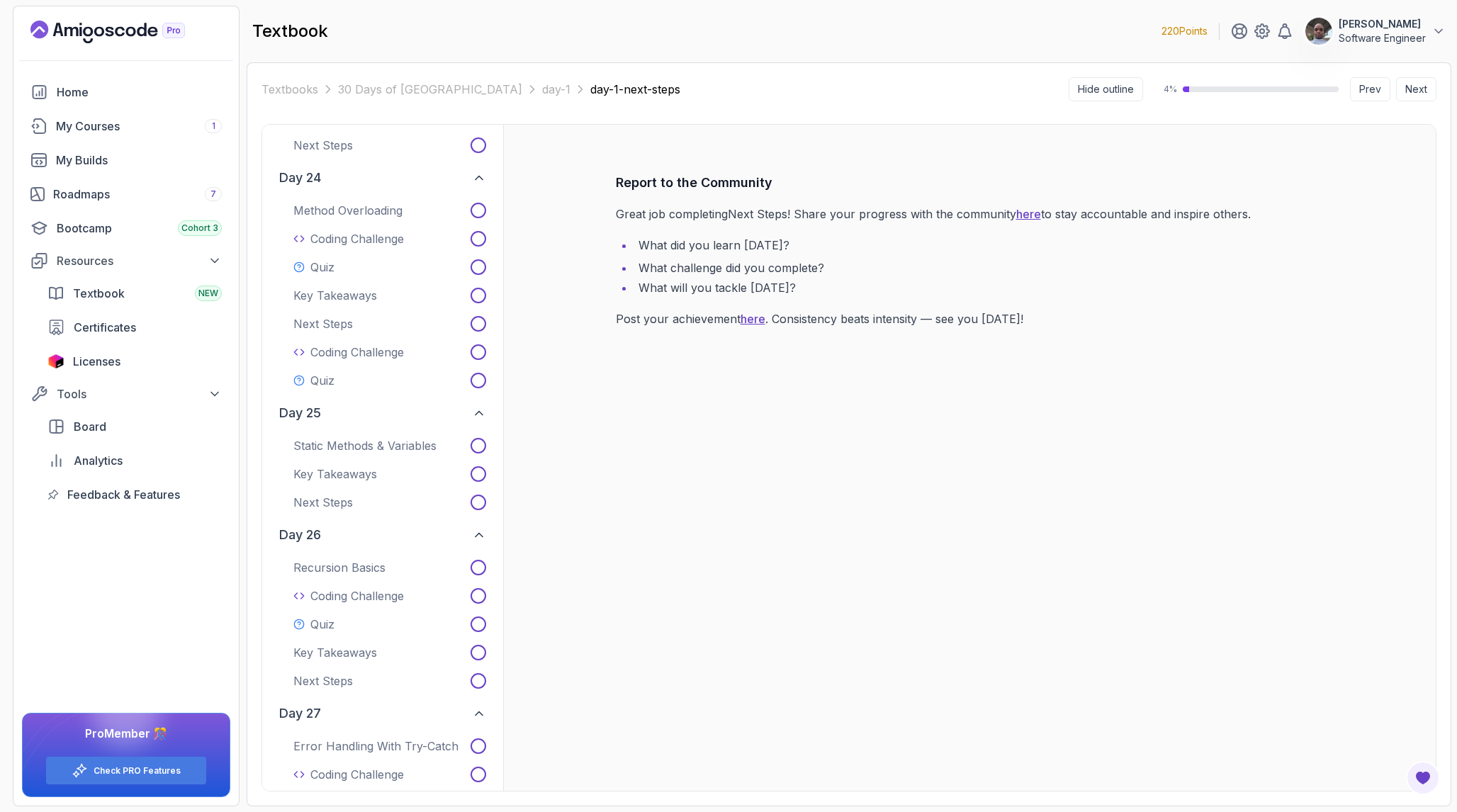
scroll to position [4569, 0]
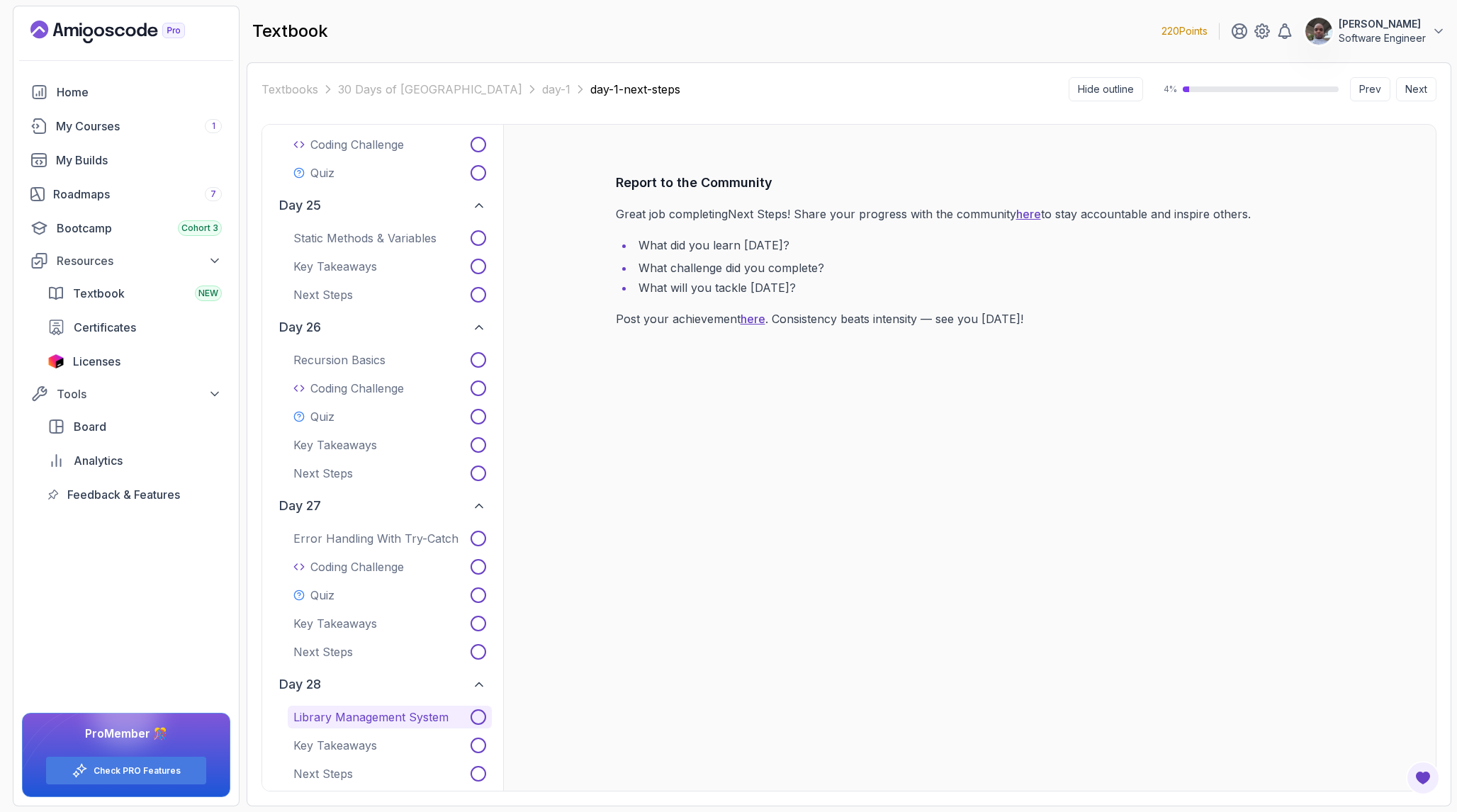
click at [408, 709] on p "Library Management System" at bounding box center [371, 718] width 155 height 17
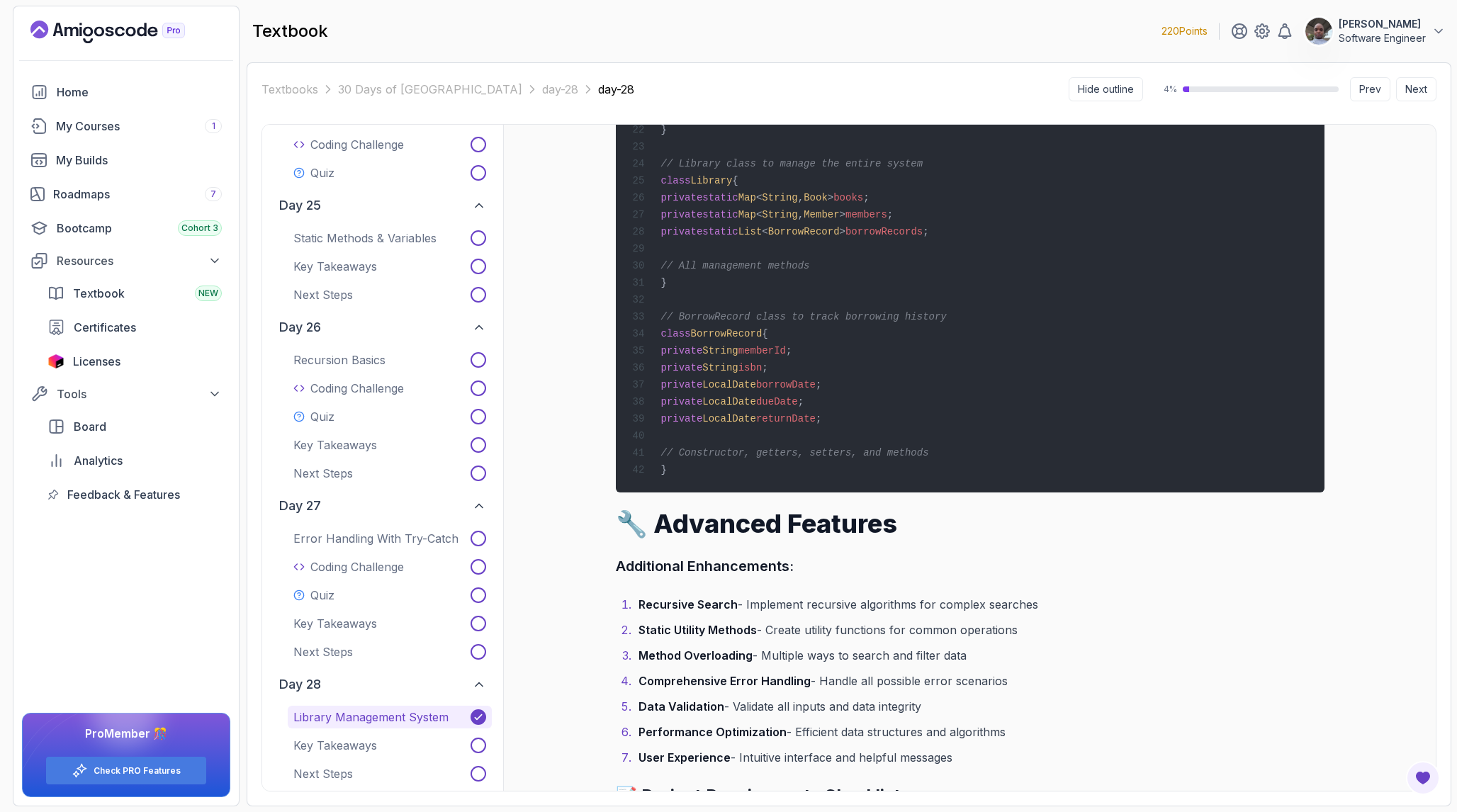
scroll to position [1052, 0]
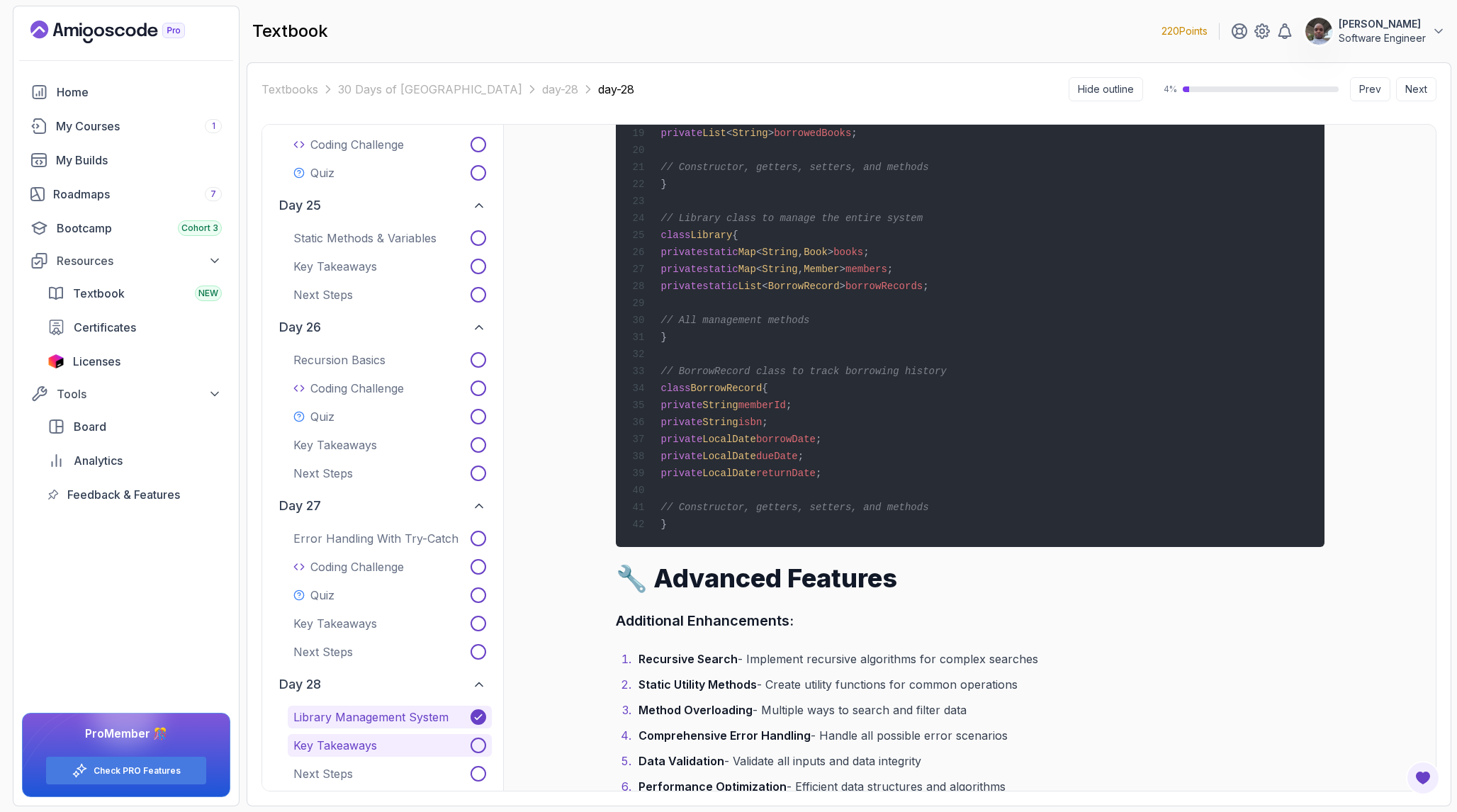
click at [361, 737] on p "Key Takeaways" at bounding box center [335, 746] width 84 height 17
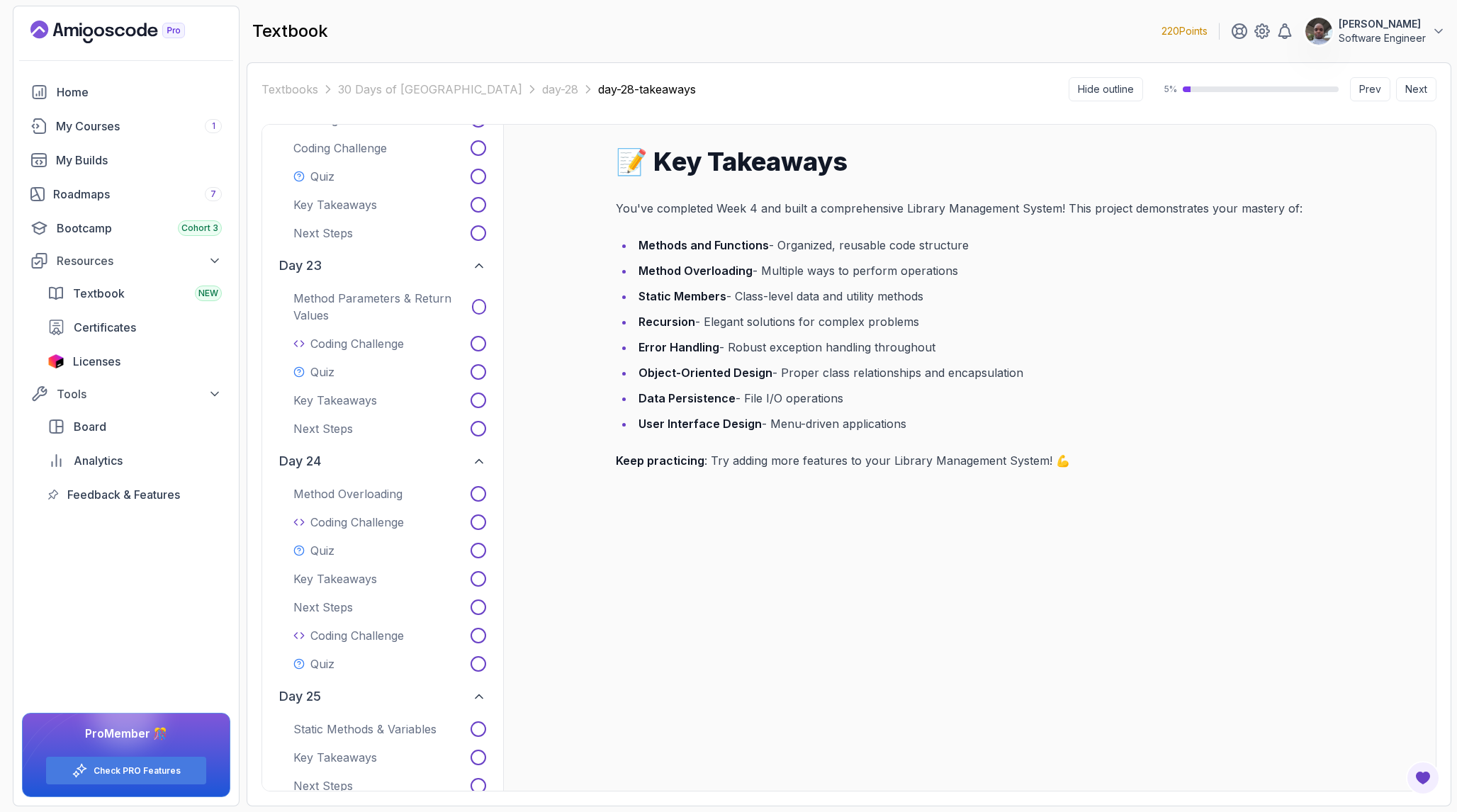
scroll to position [4077, 0]
click at [365, 487] on p "Method Overloading" at bounding box center [348, 496] width 110 height 17
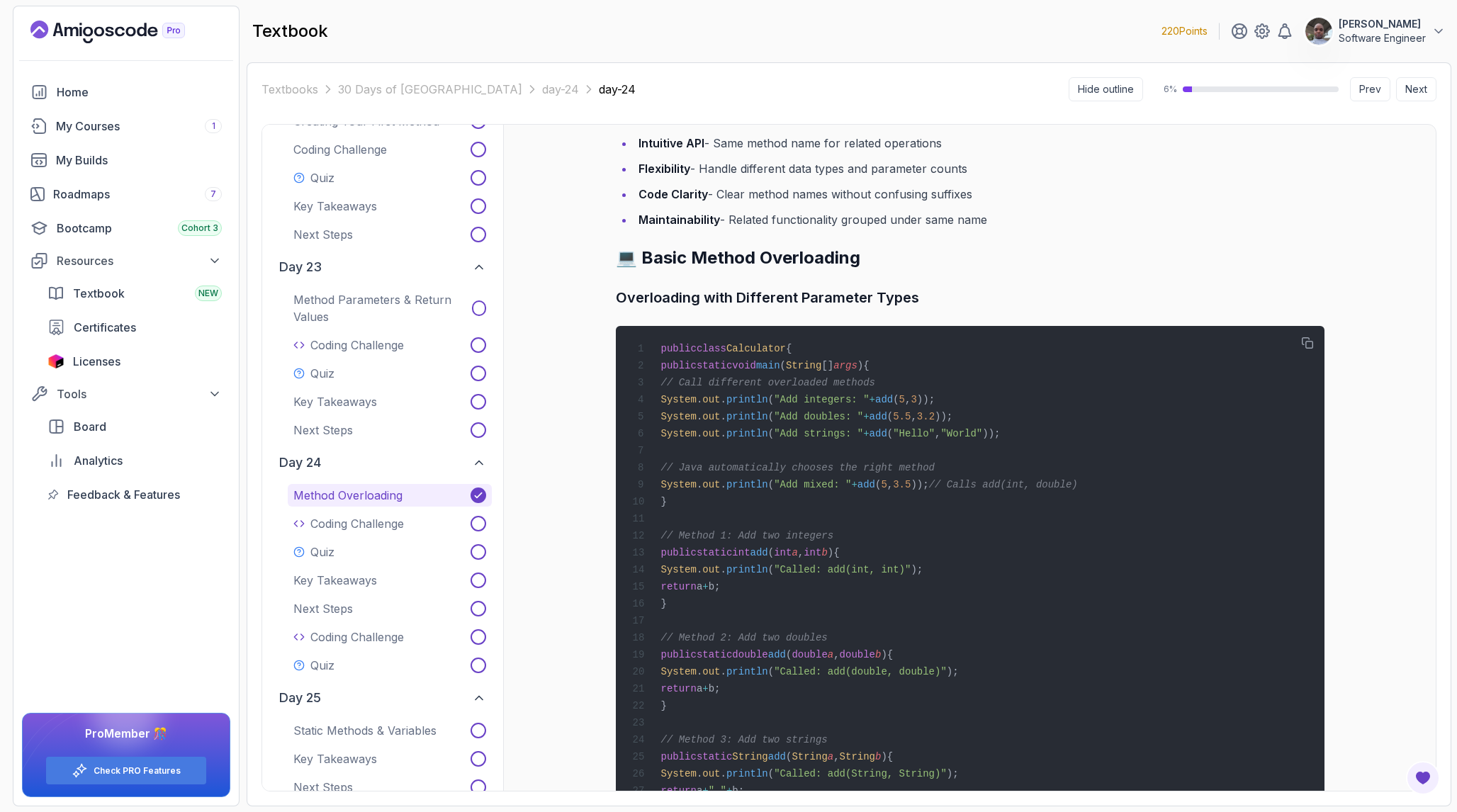
scroll to position [478, 0]
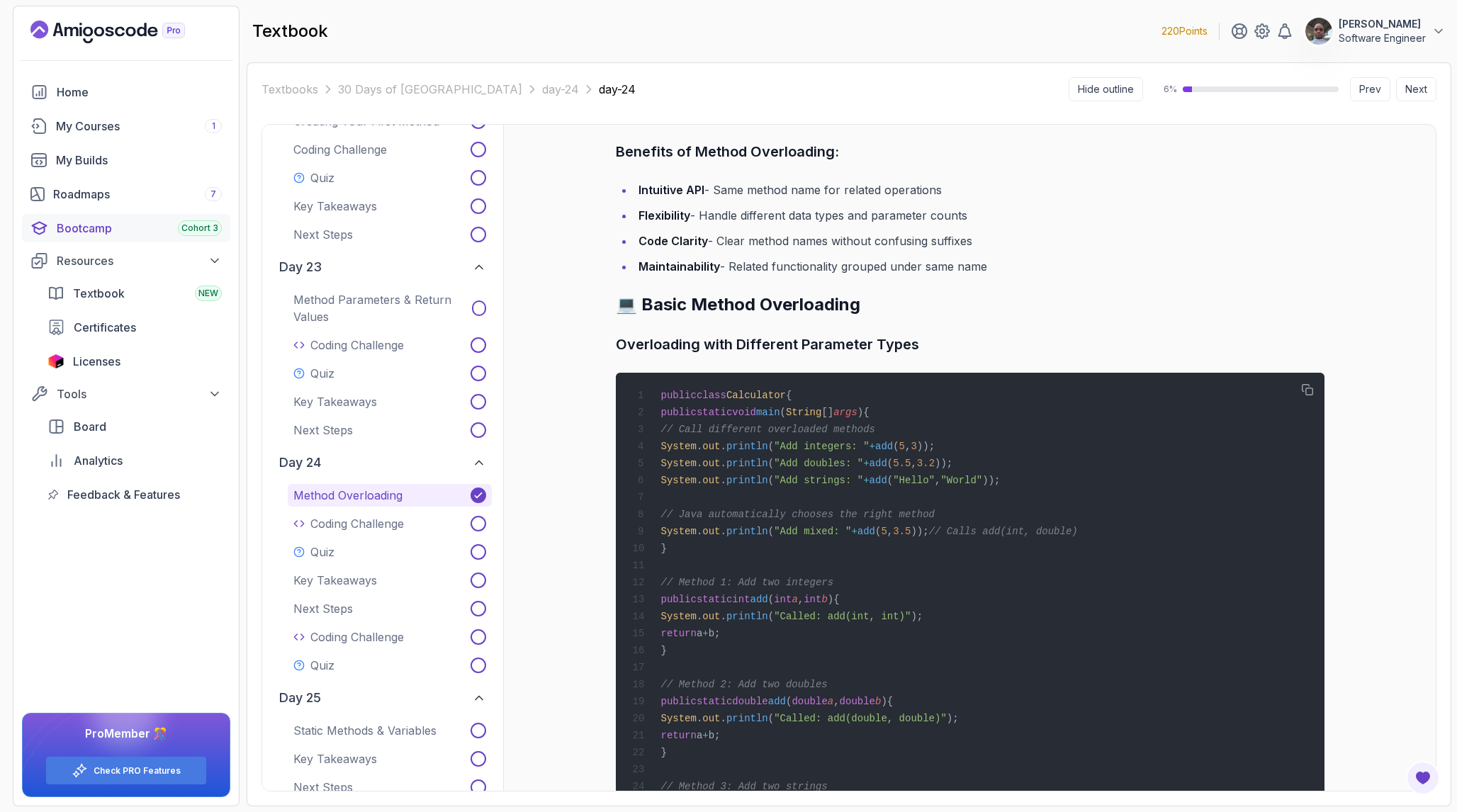
click at [106, 226] on div "Bootcamp Cohort 3" at bounding box center [139, 228] width 165 height 17
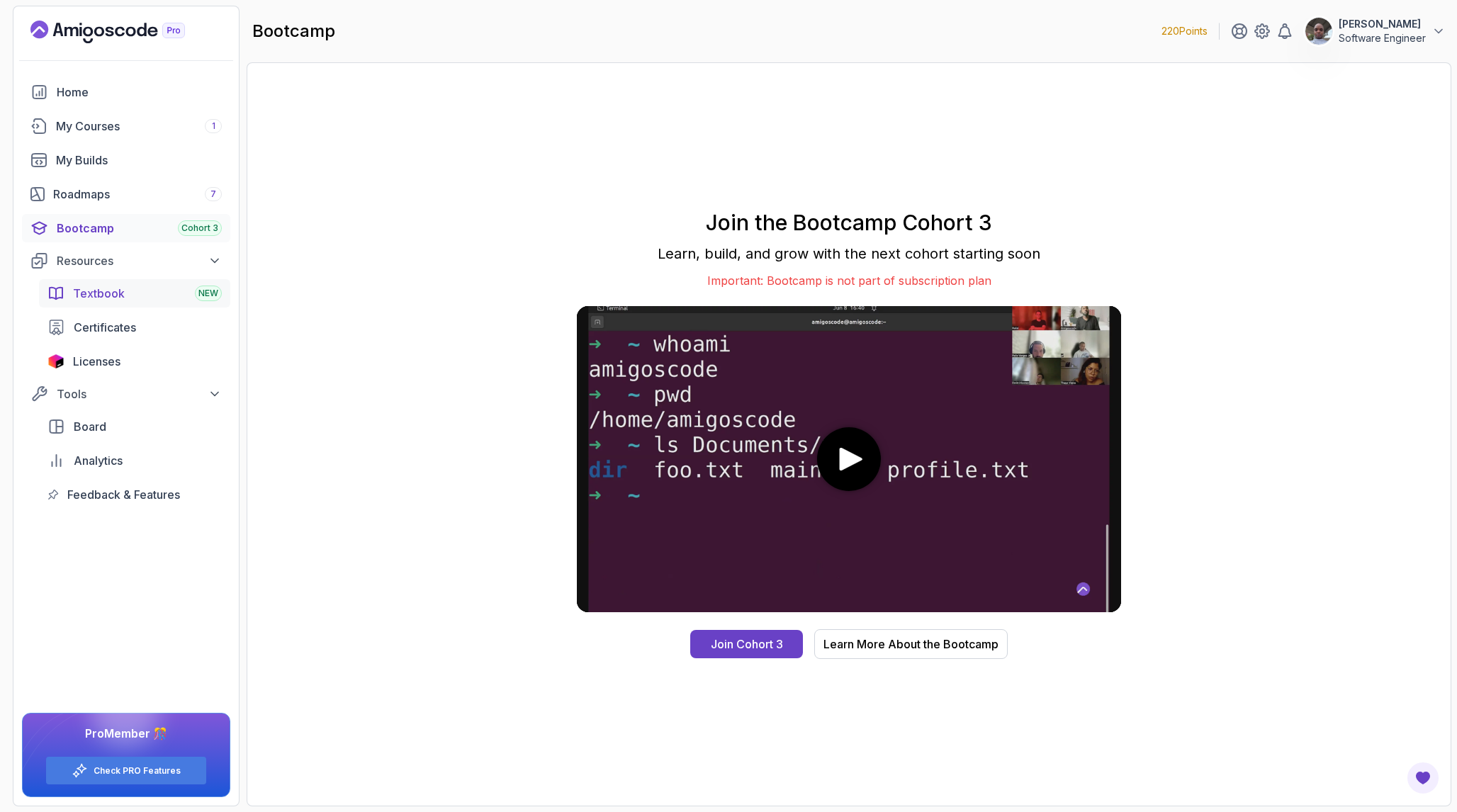
click at [118, 291] on span "Textbook" at bounding box center [98, 294] width 52 height 17
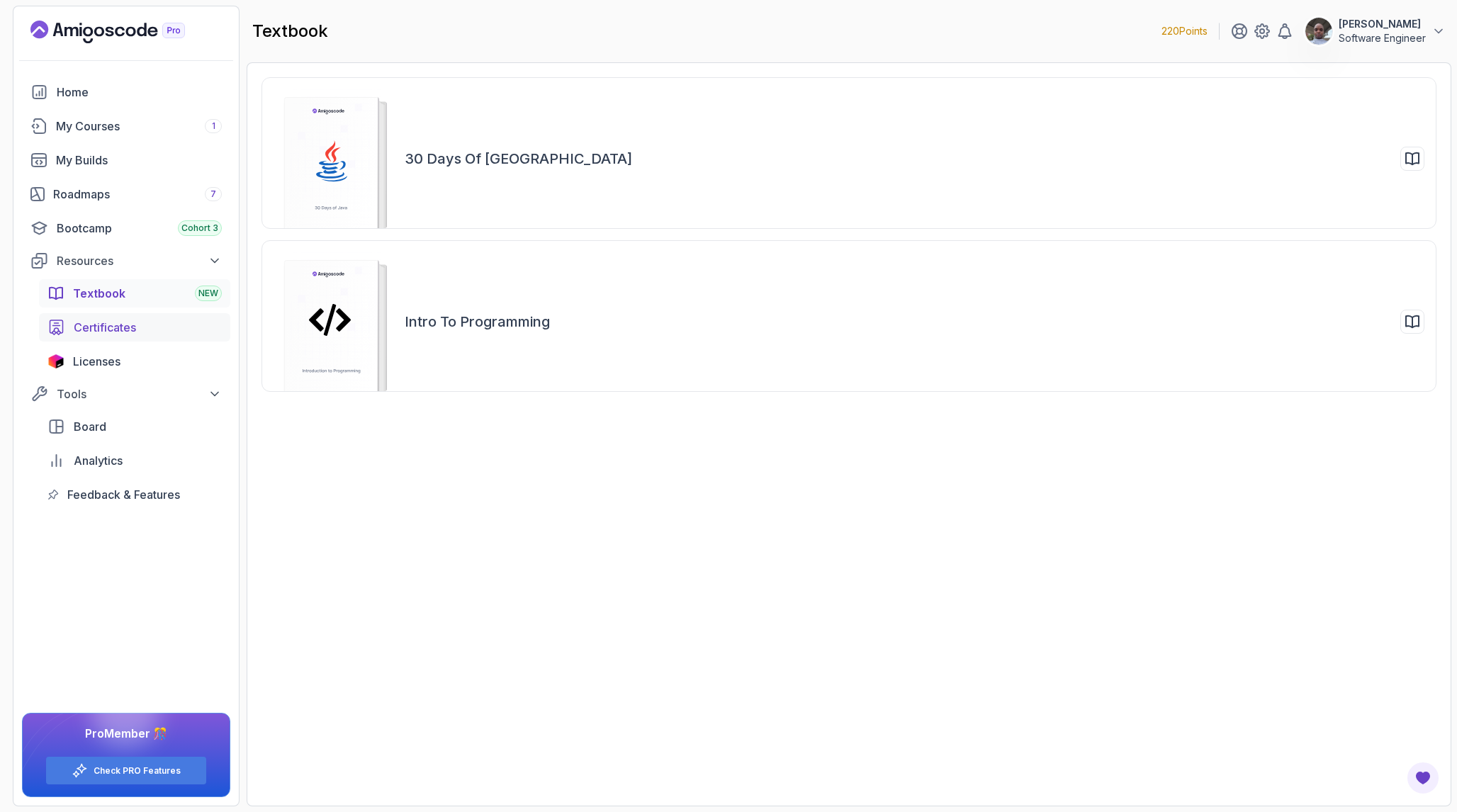
click at [114, 324] on span "Certificates" at bounding box center [105, 328] width 62 height 17
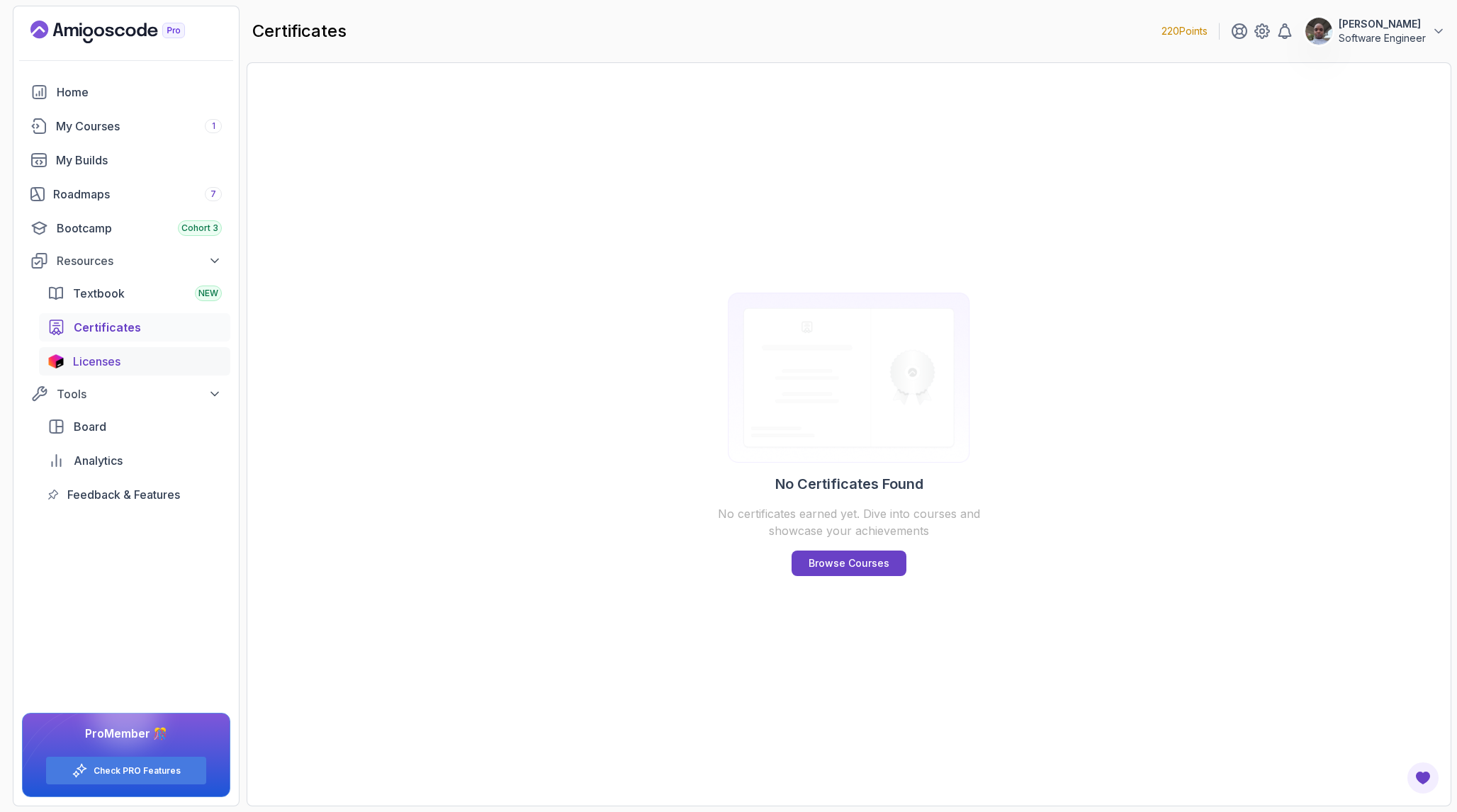
click at [138, 361] on div "Licenses" at bounding box center [147, 362] width 149 height 17
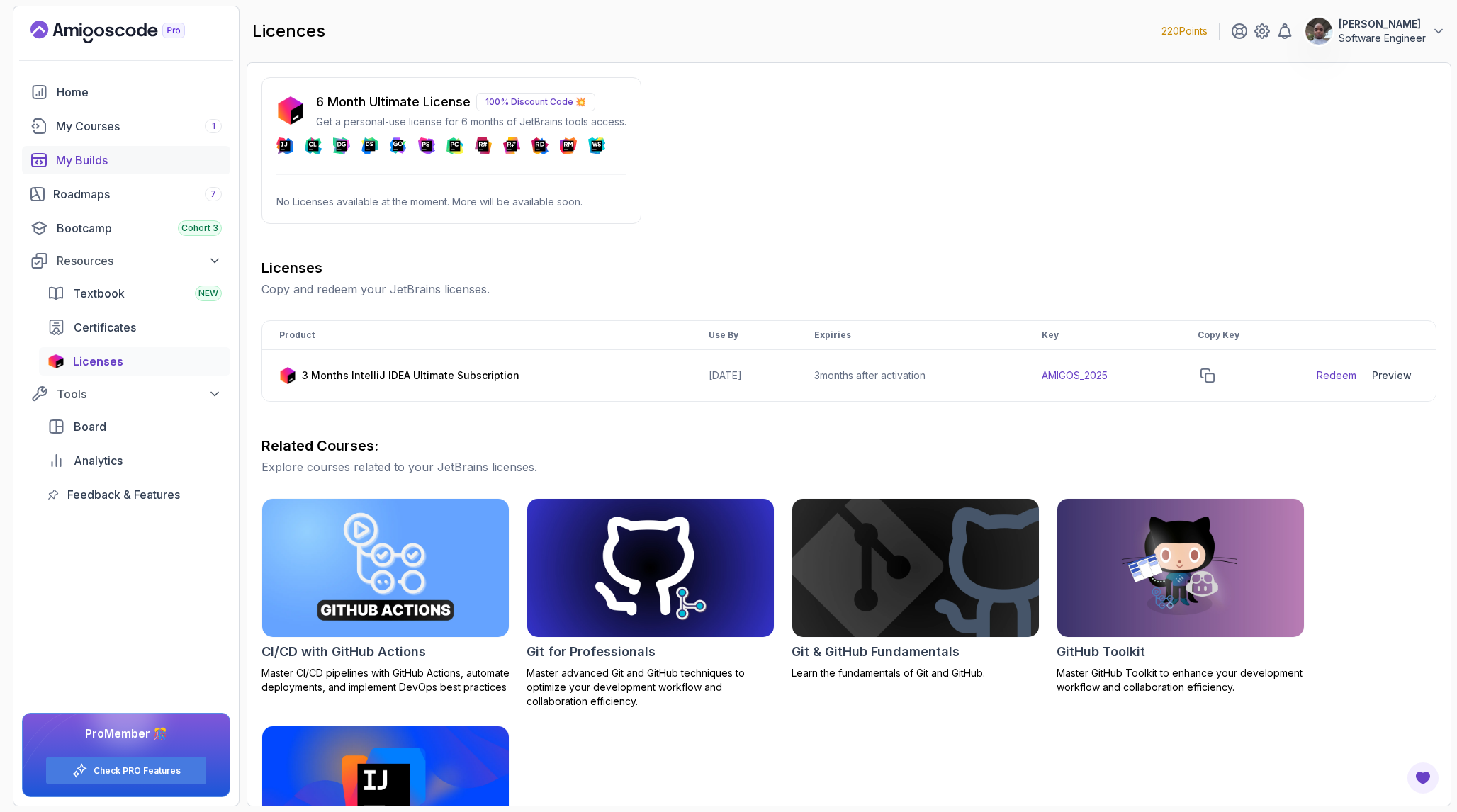
click at [115, 149] on link "My Builds" at bounding box center [126, 161] width 209 height 28
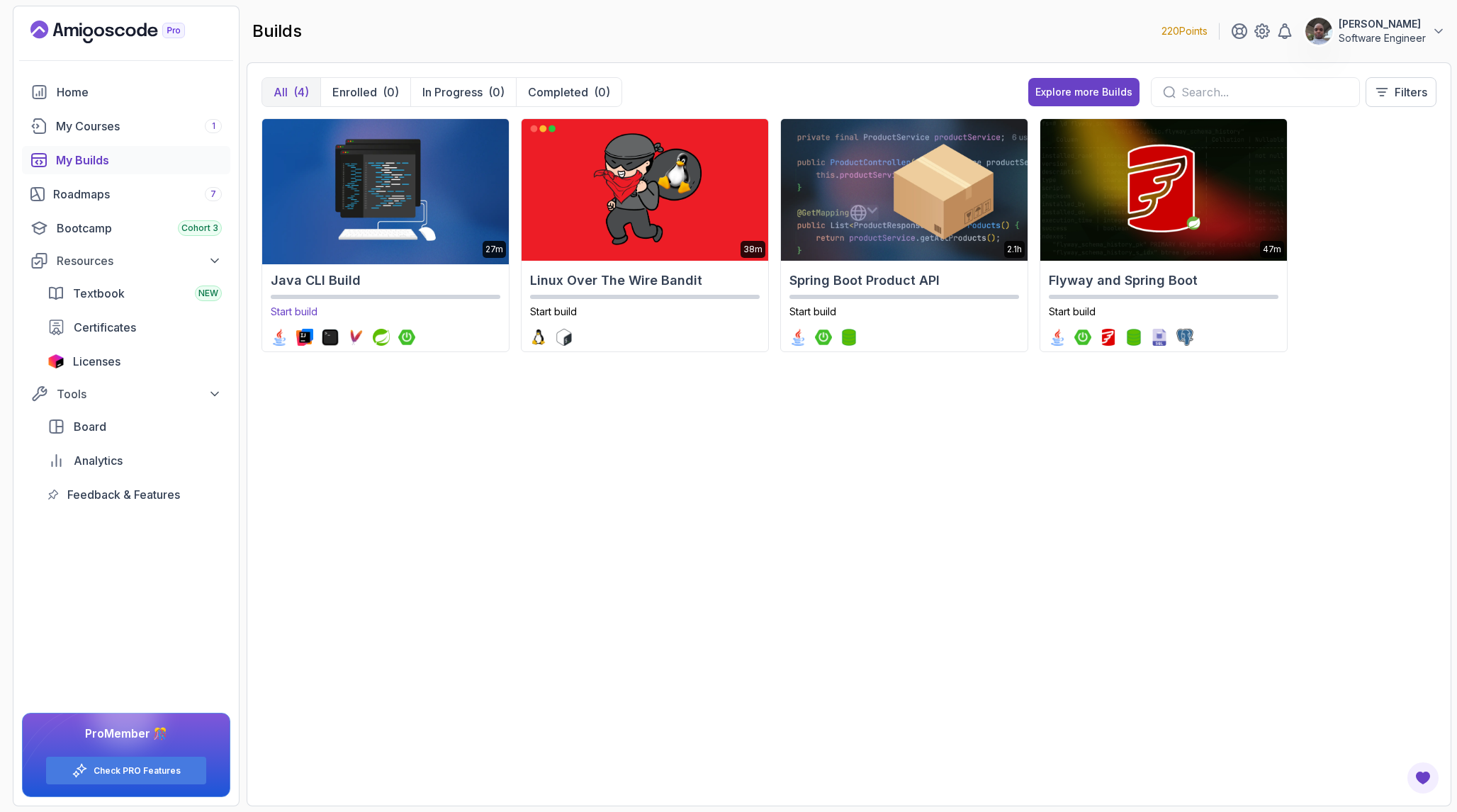
click at [419, 278] on h2 "Java CLI Build" at bounding box center [385, 280] width 229 height 20
click at [127, 199] on div "Roadmaps 7" at bounding box center [137, 195] width 169 height 17
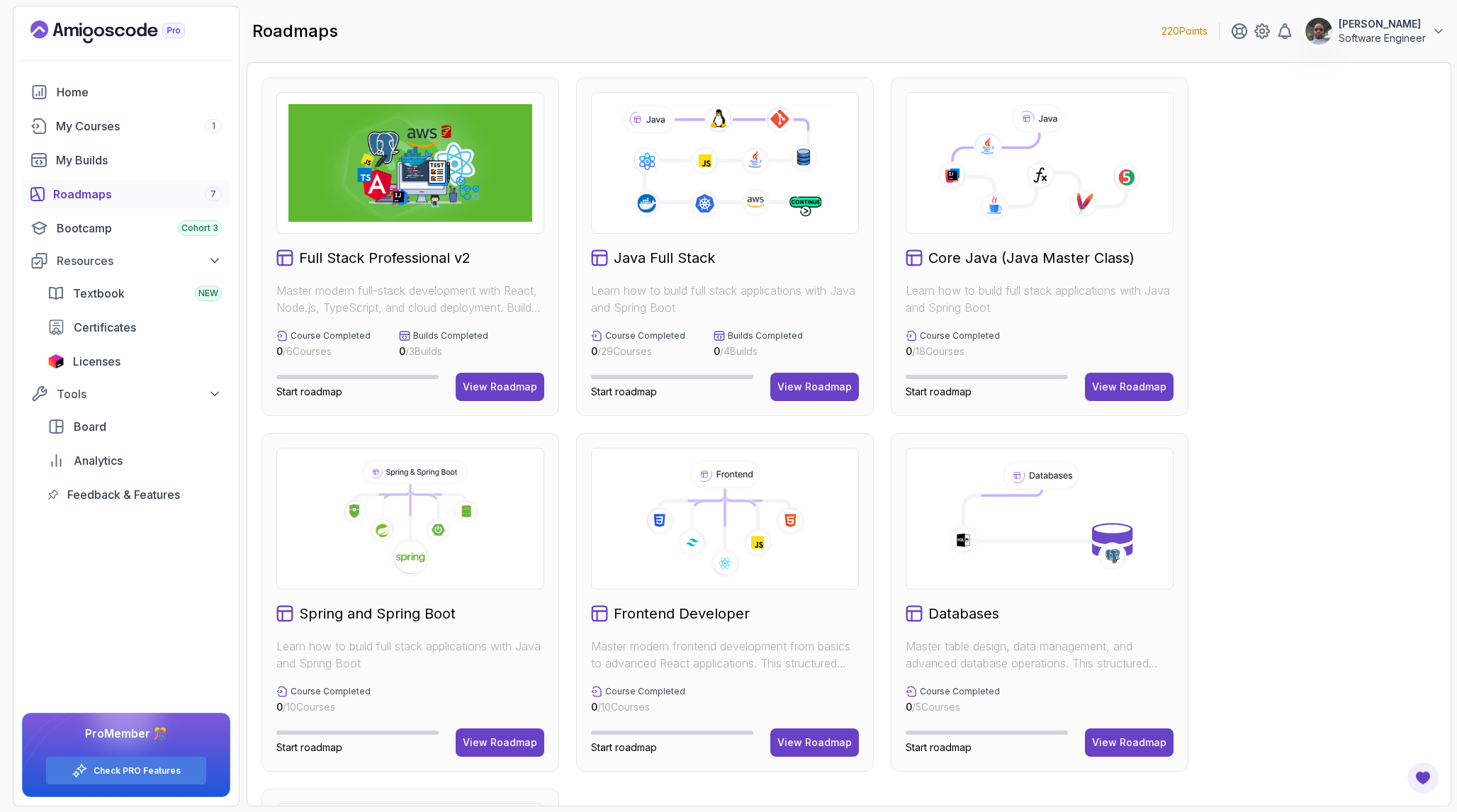
scroll to position [336, 0]
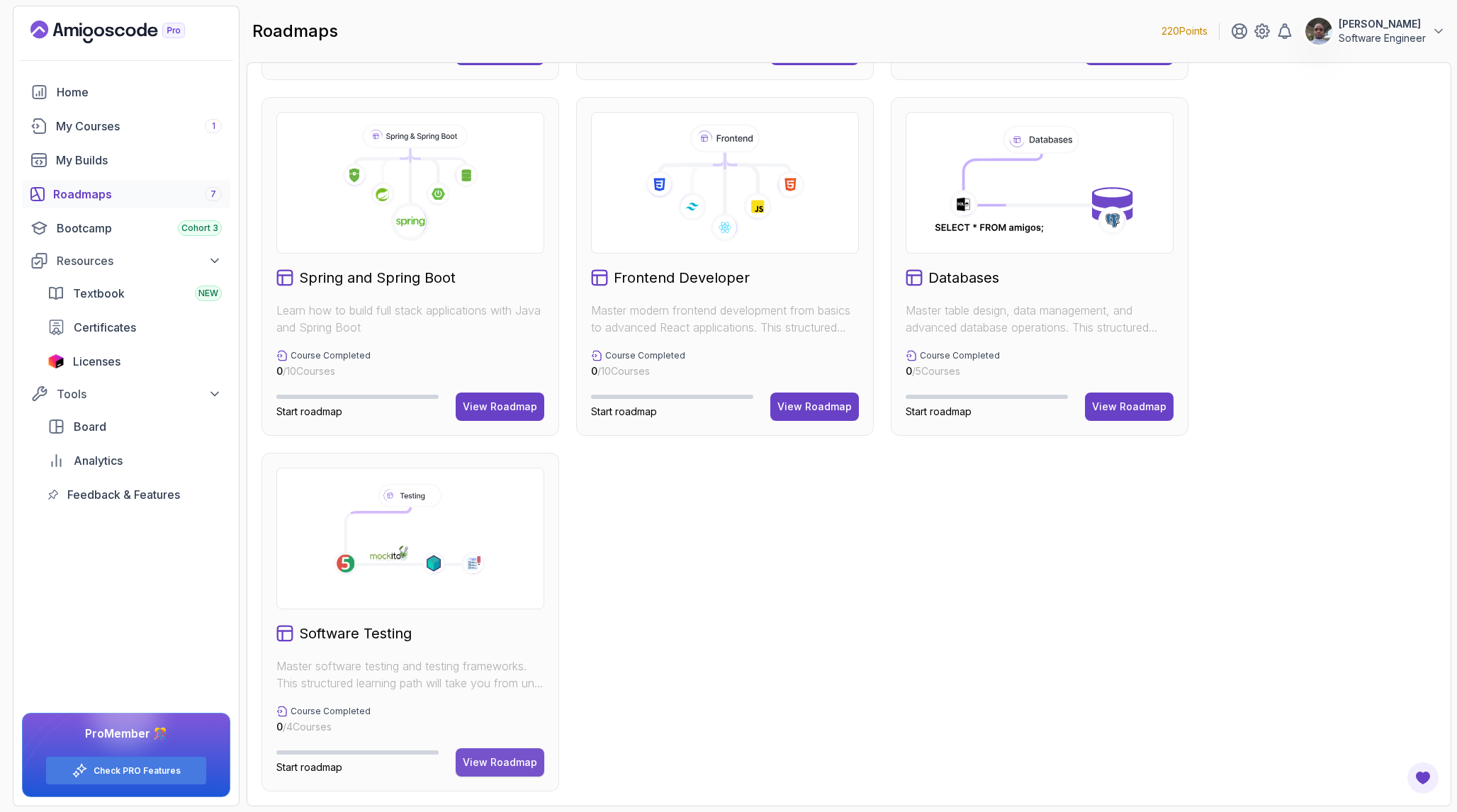
click at [510, 760] on div "View Roadmap" at bounding box center [500, 762] width 75 height 14
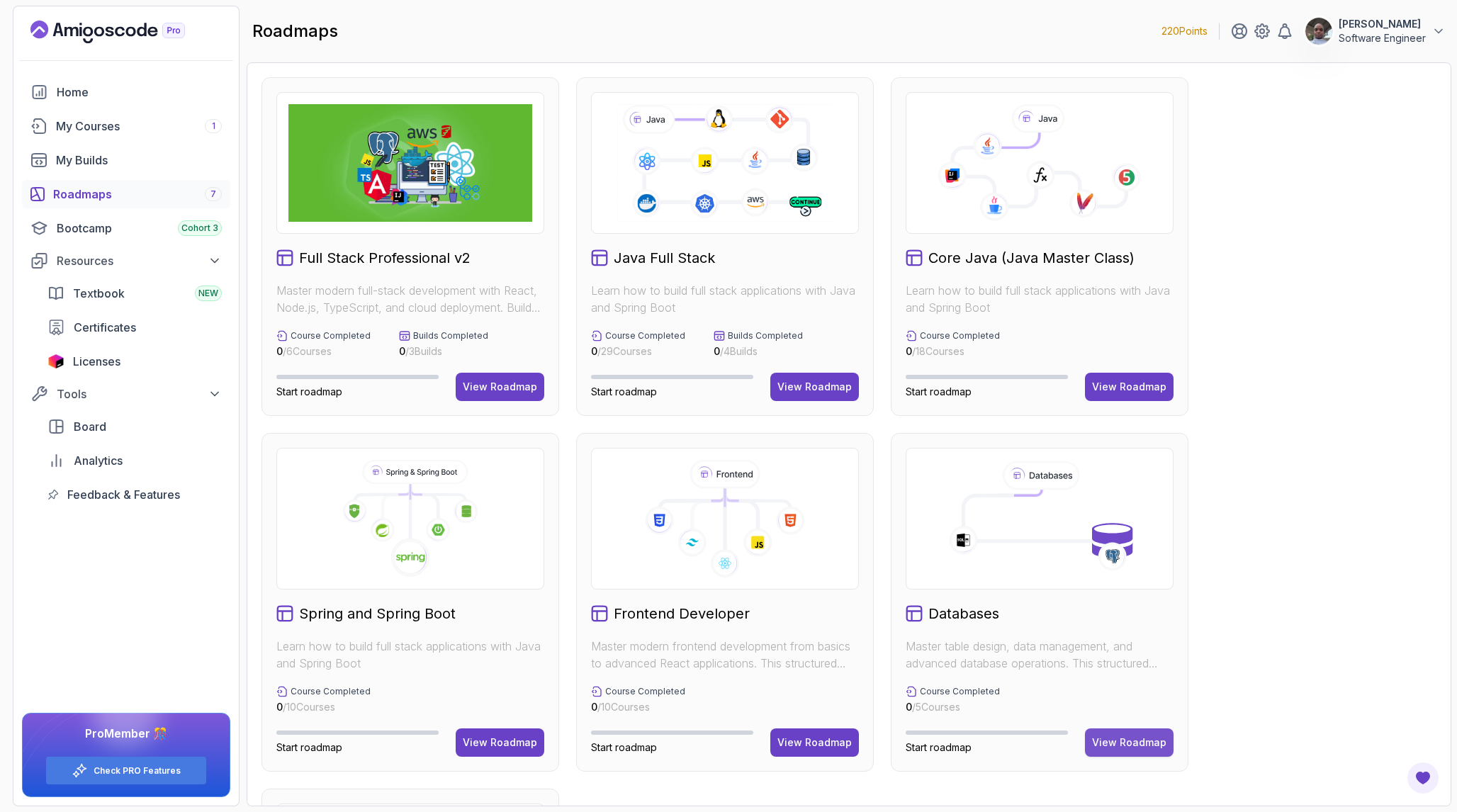
click at [1135, 736] on div "View Roadmap" at bounding box center [1129, 742] width 75 height 14
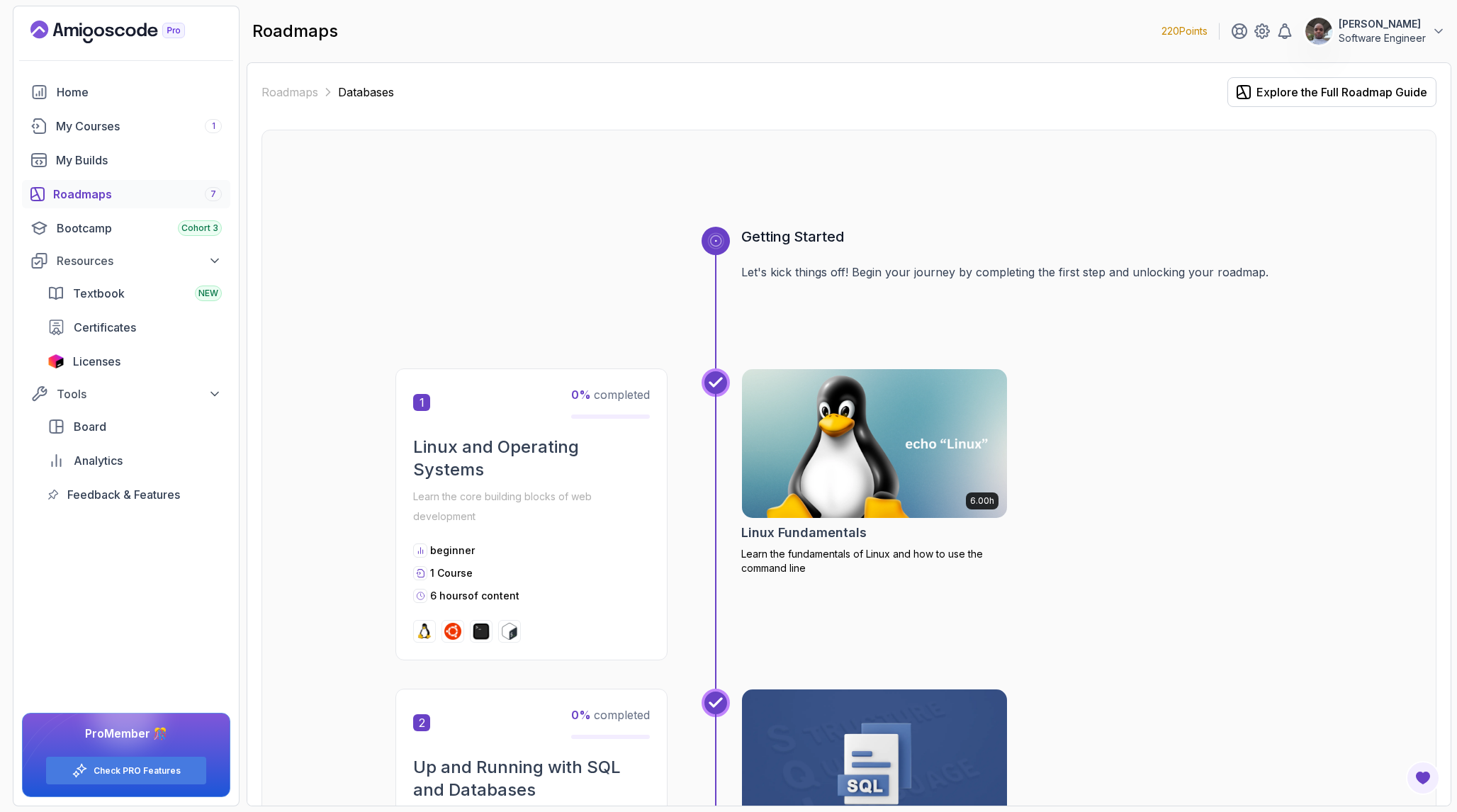
click at [605, 412] on div "0 % completed" at bounding box center [610, 402] width 78 height 33
click at [717, 381] on icon at bounding box center [716, 382] width 14 height 14
click at [713, 240] on icon at bounding box center [716, 241] width 12 height 12
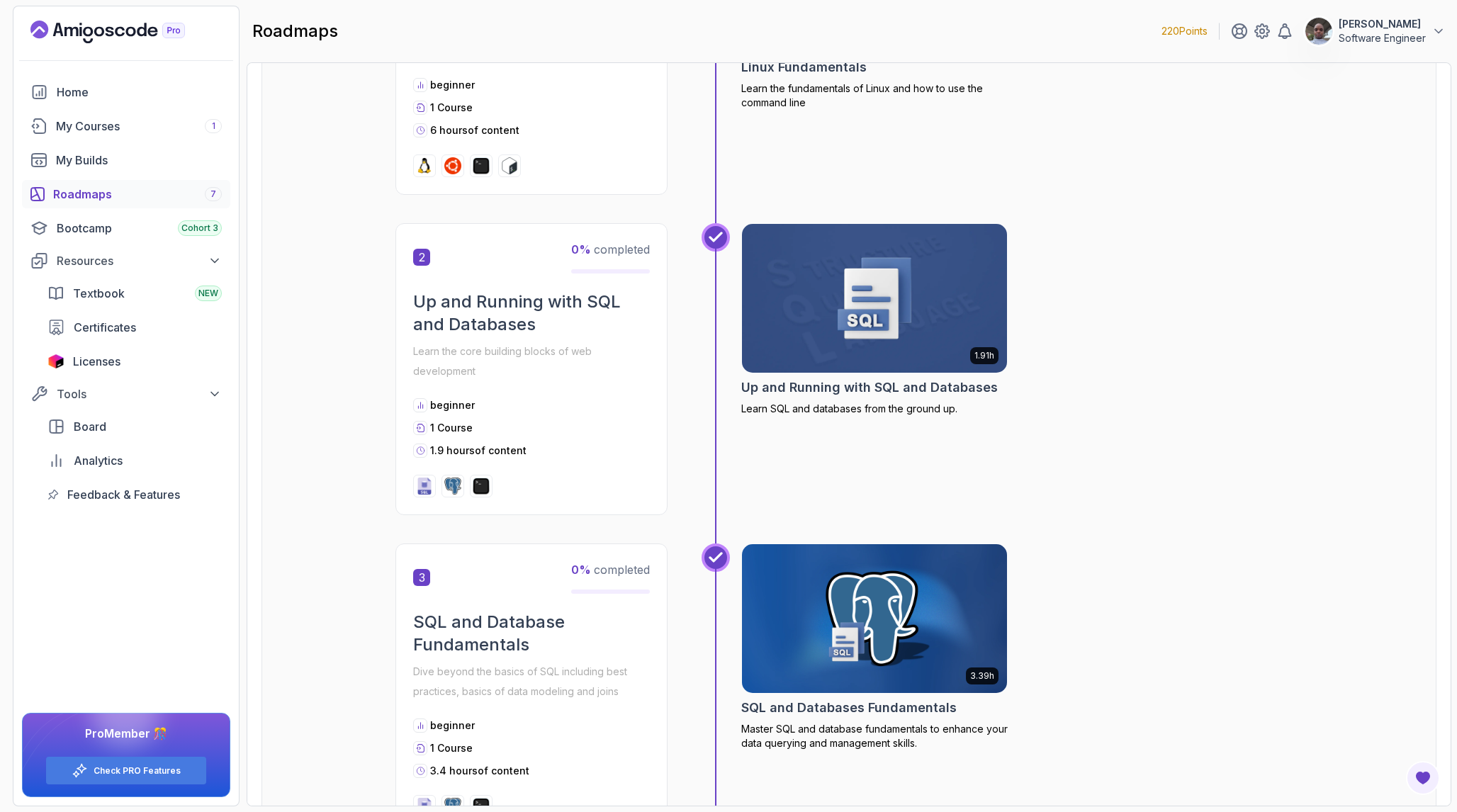
scroll to position [296, 0]
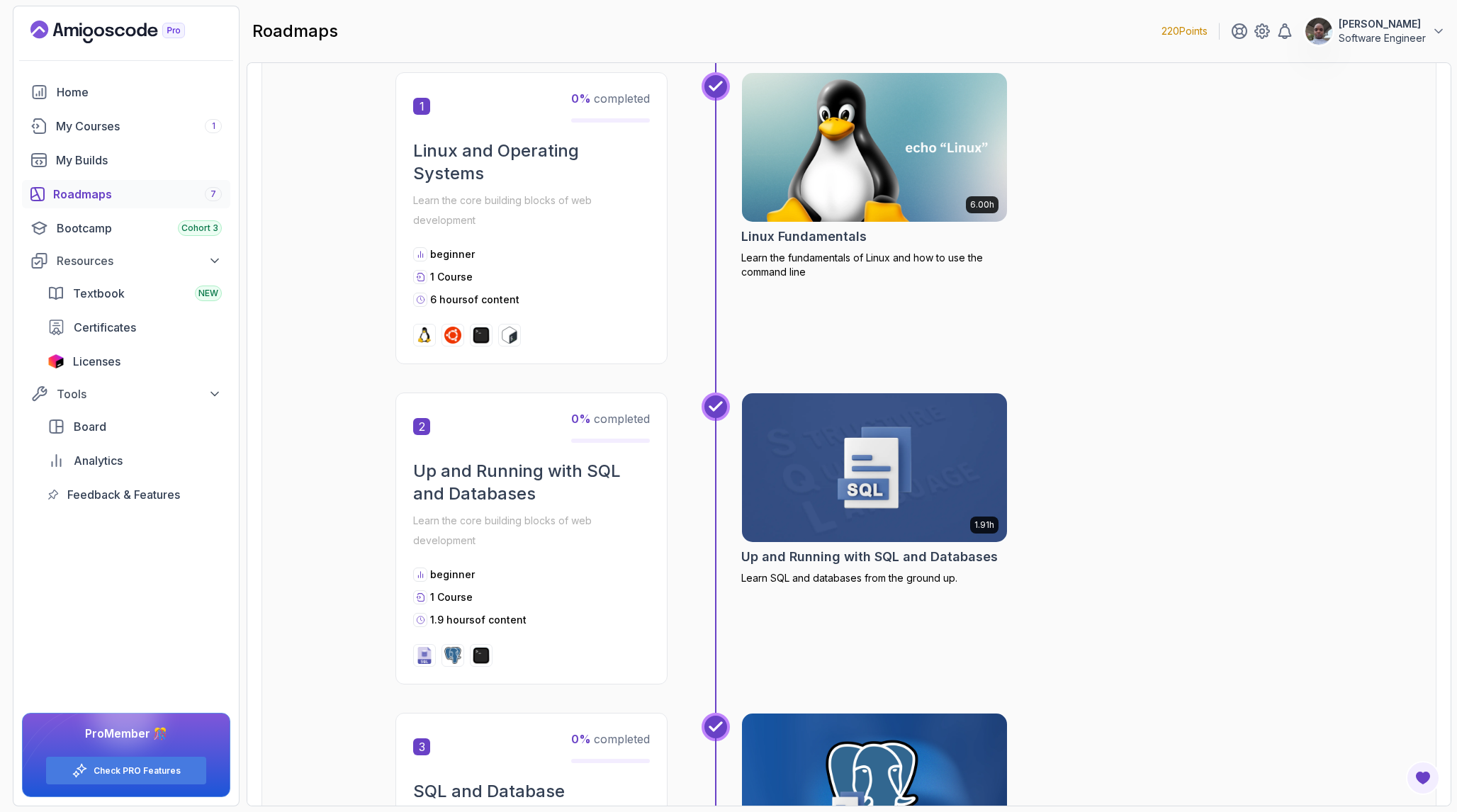
click at [551, 458] on div "2 0 % completed Up and Running with SQL and Databases Learn the core building b…" at bounding box center [532, 538] width 272 height 292
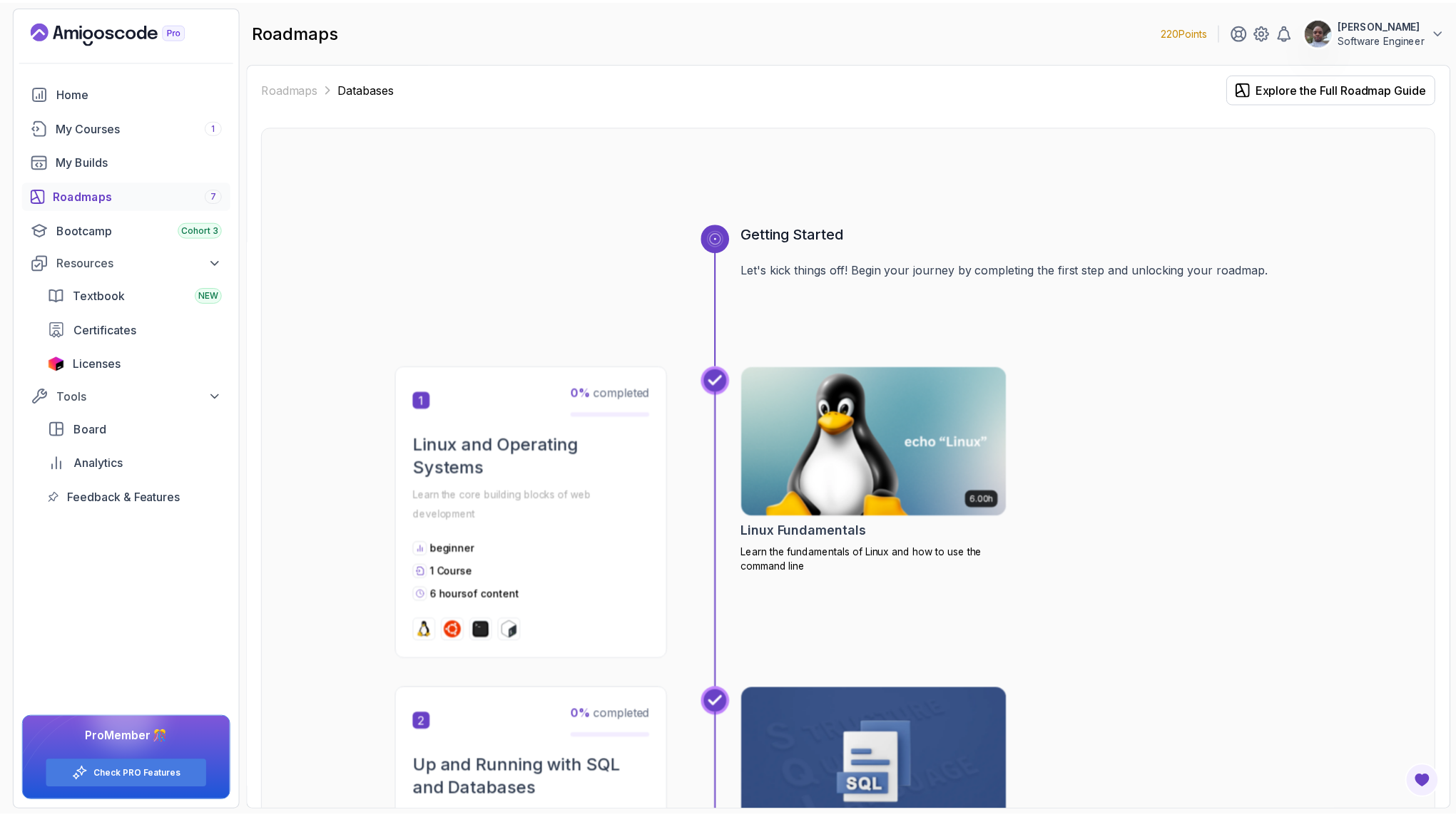
scroll to position [0, 0]
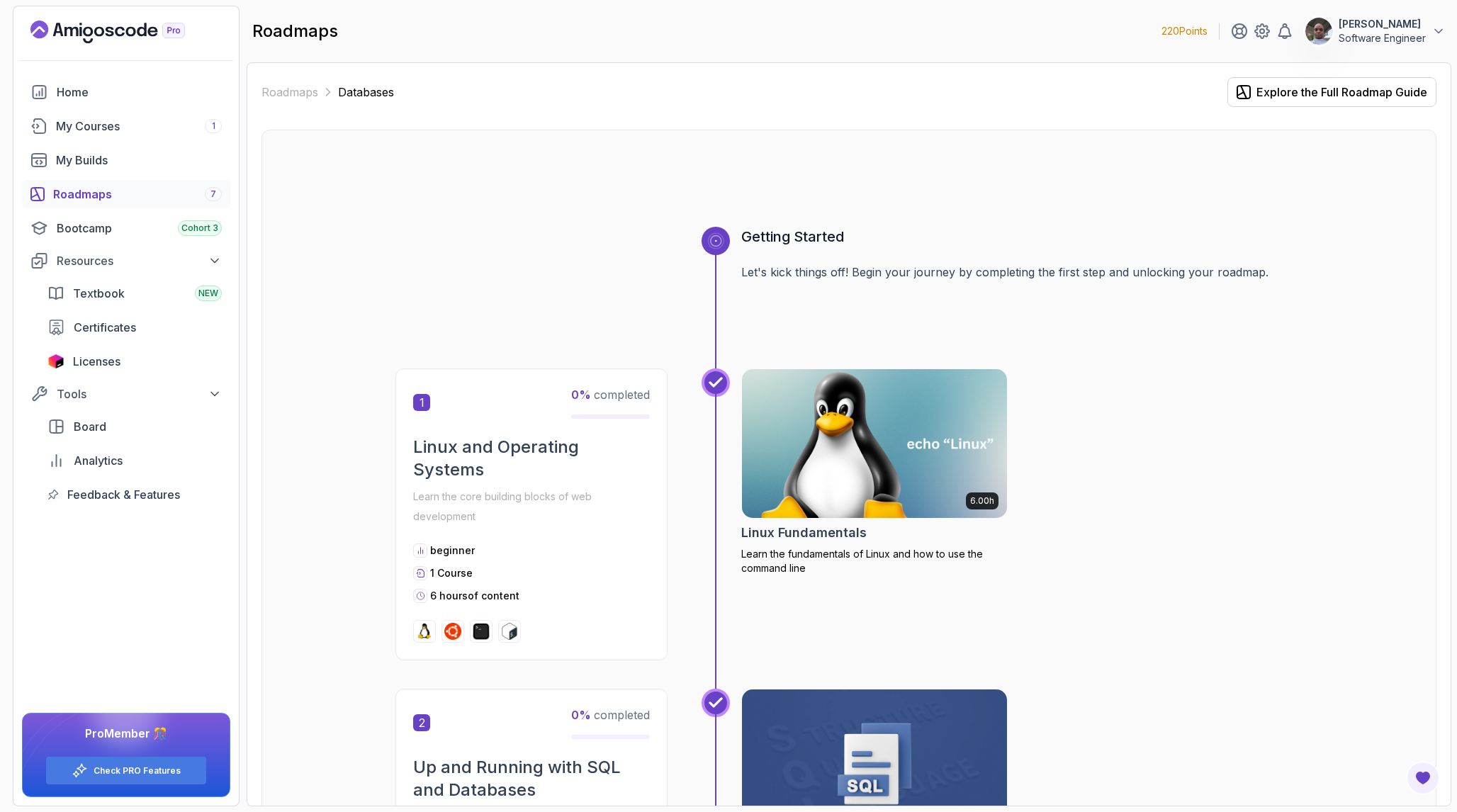
click at [847, 487] on img at bounding box center [874, 443] width 279 height 156
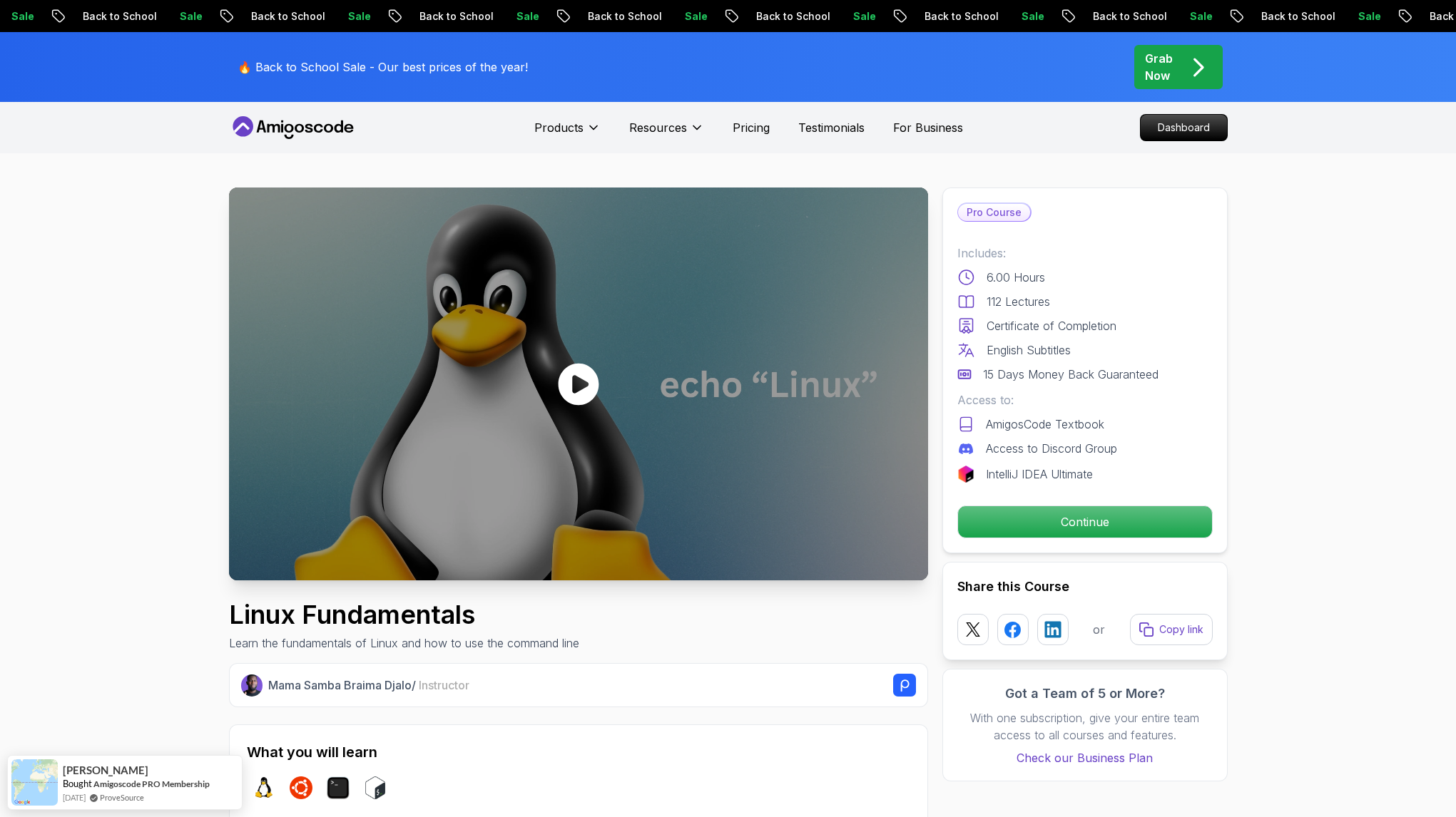
click at [585, 385] on icon at bounding box center [578, 384] width 43 height 43
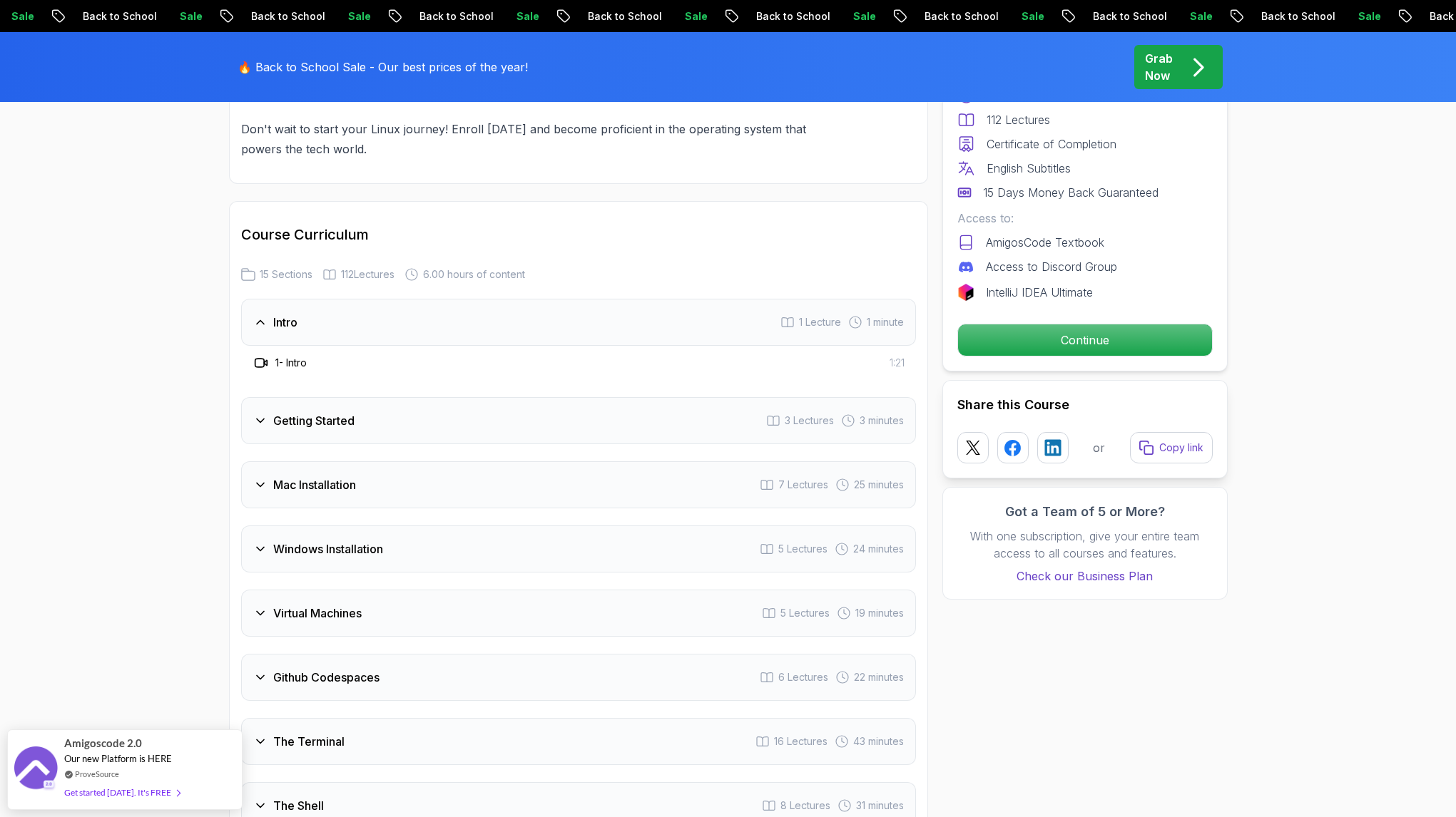
scroll to position [1779, 0]
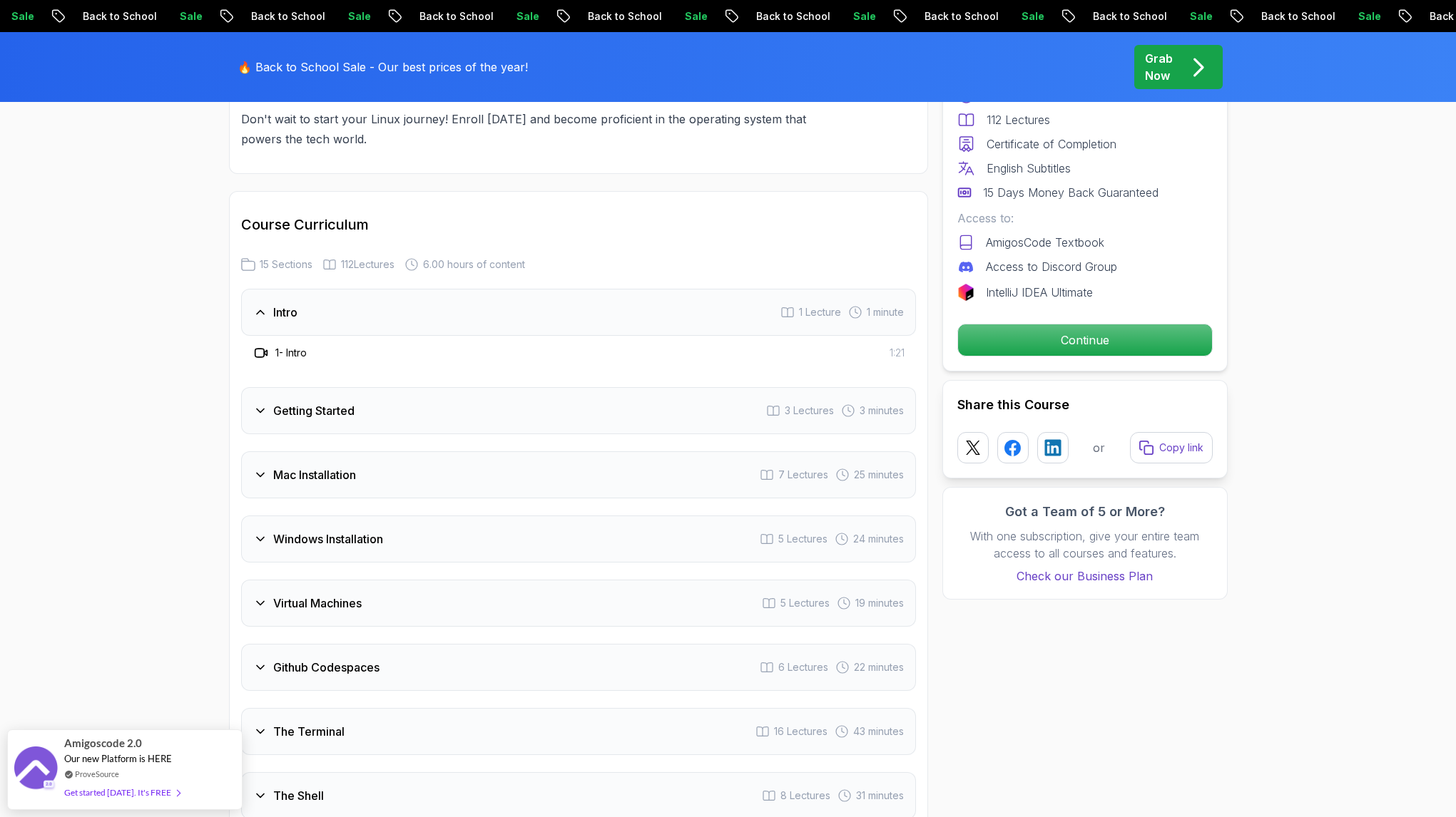
click at [482, 474] on div "Mac Installation 7 Lectures 25 minutes" at bounding box center [579, 475] width 675 height 48
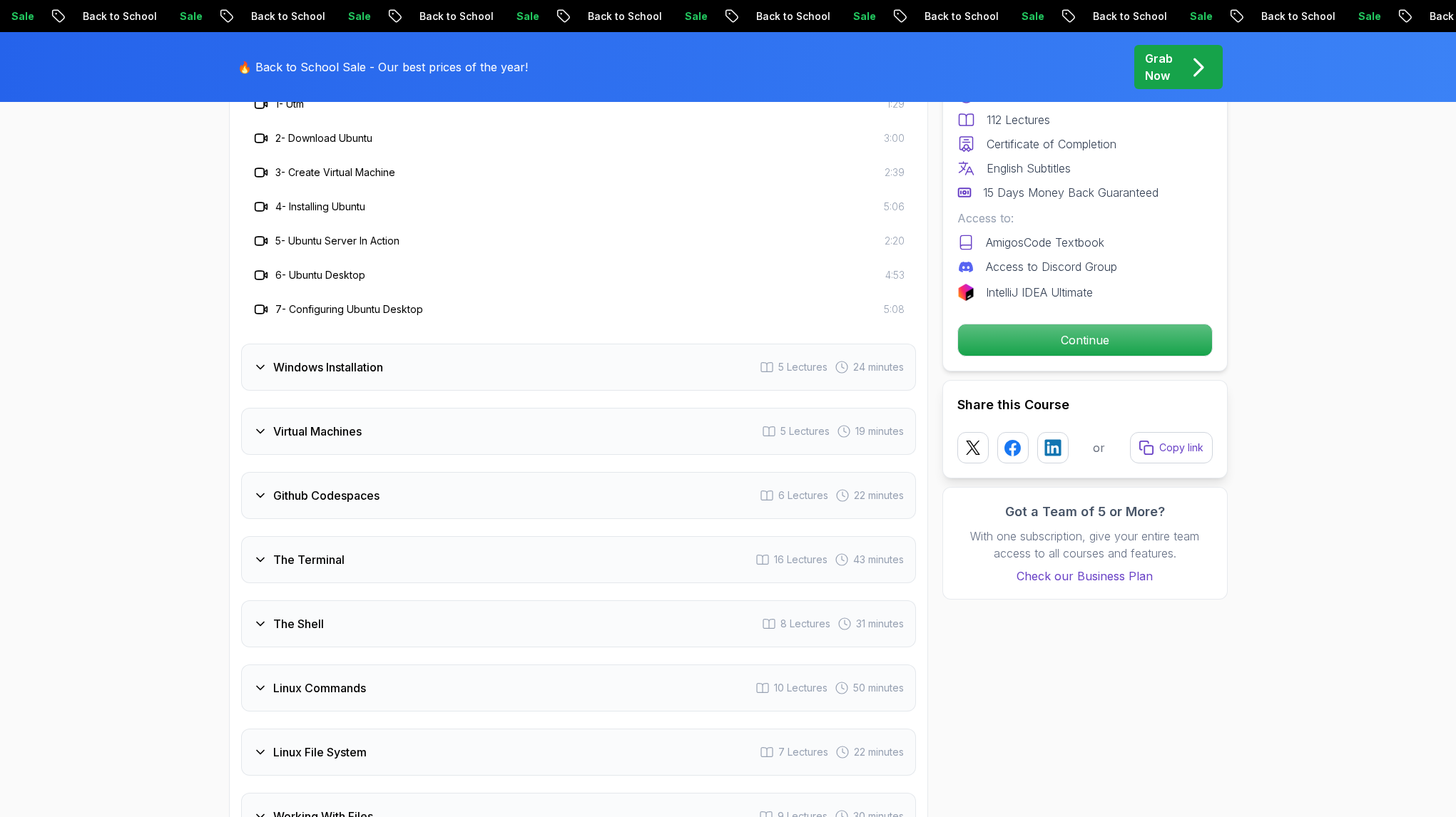
scroll to position [1912, 0]
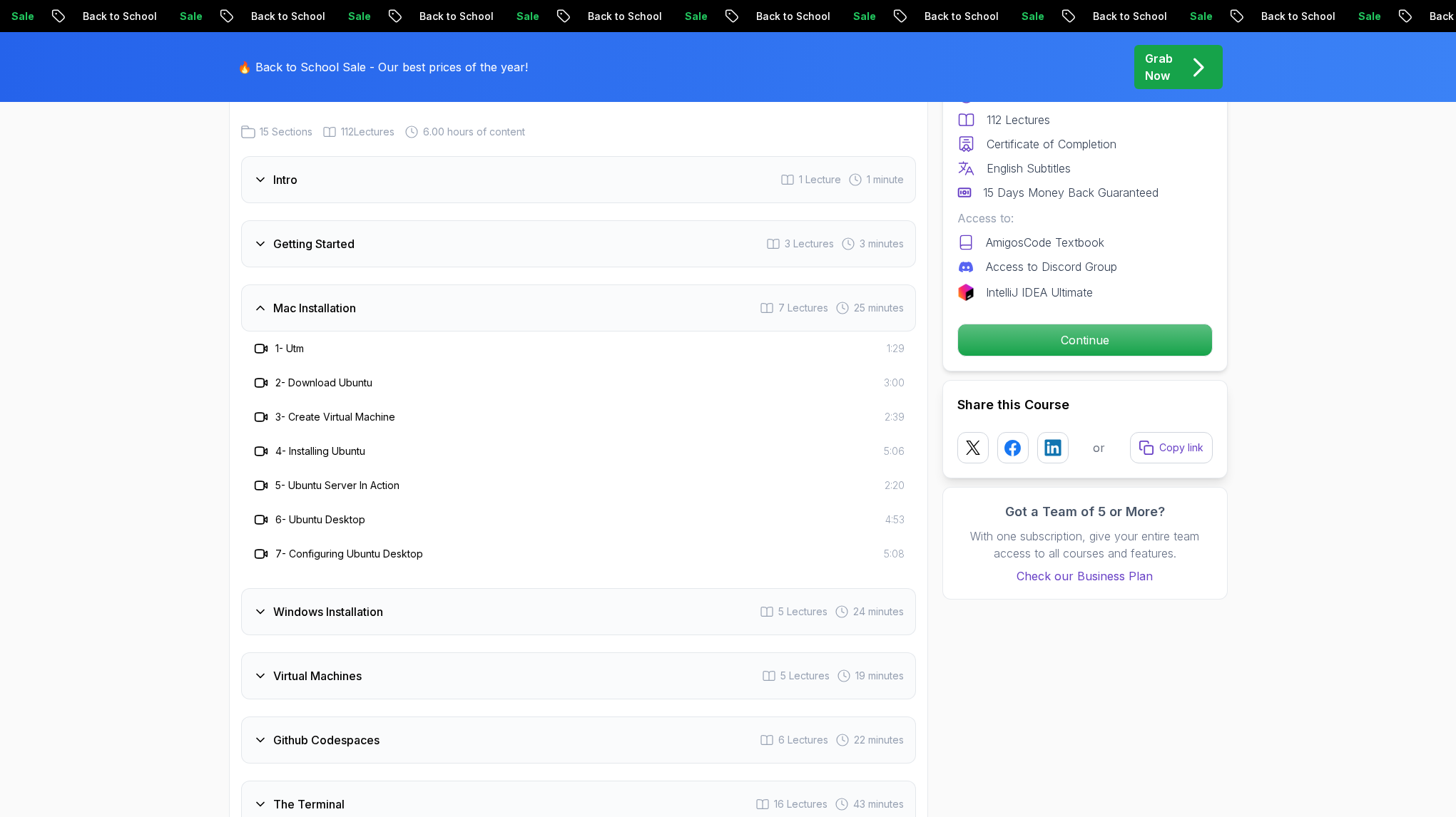
click at [302, 344] on h3 "1 - Utm" at bounding box center [290, 348] width 29 height 14
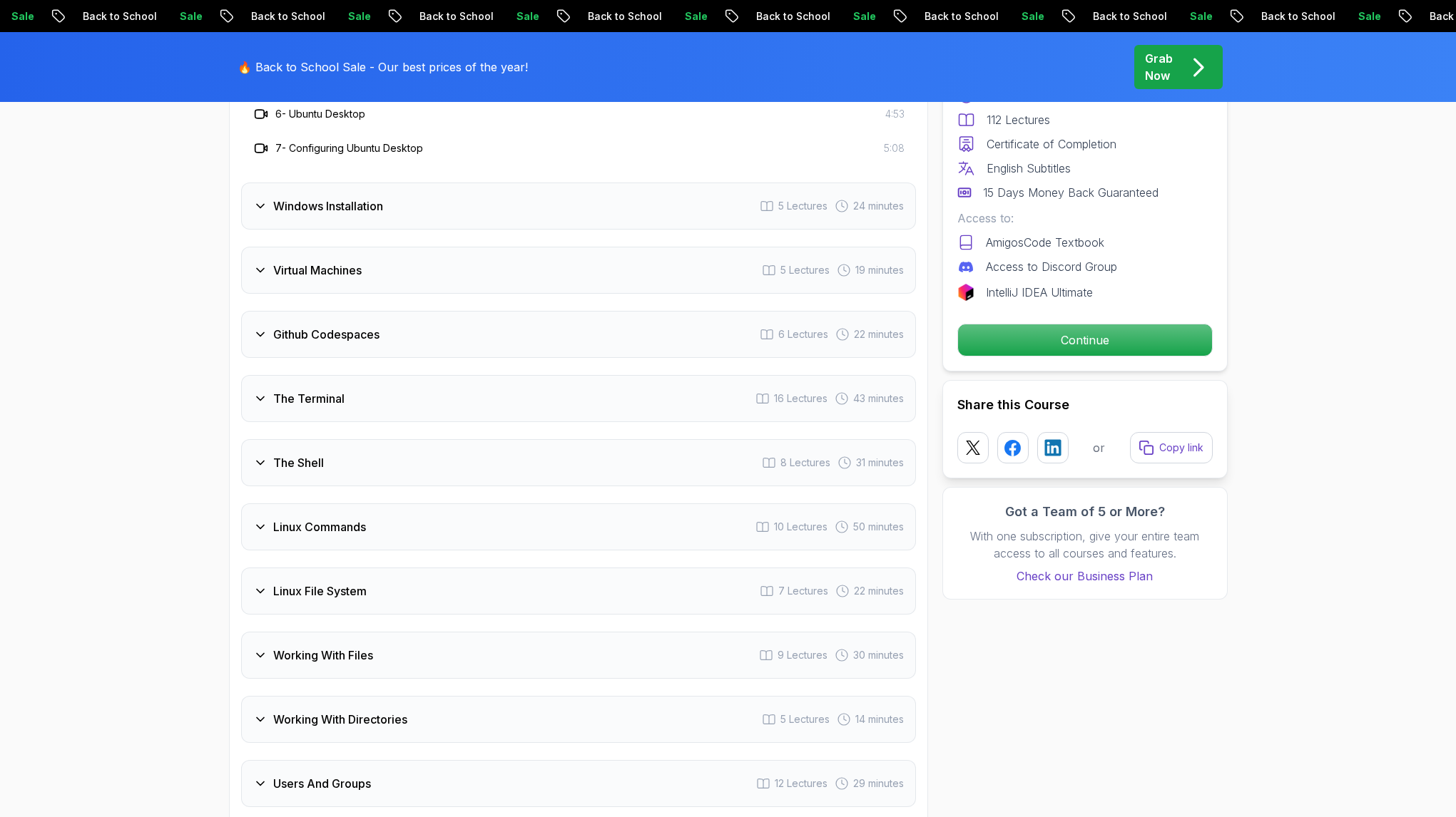
scroll to position [2305, 0]
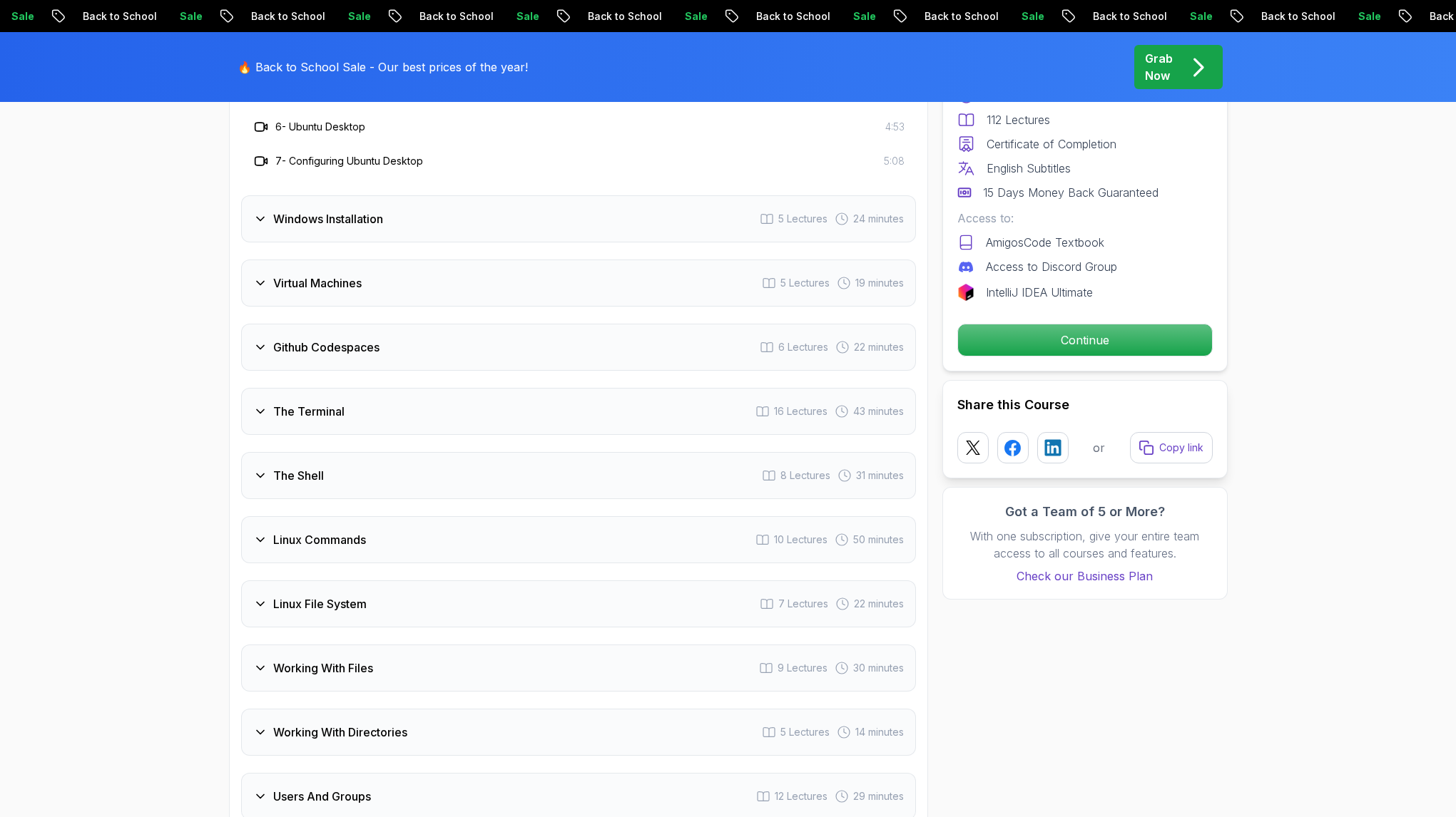
click at [389, 483] on div "The Shell 8 Lectures 31 minutes" at bounding box center [579, 476] width 675 height 48
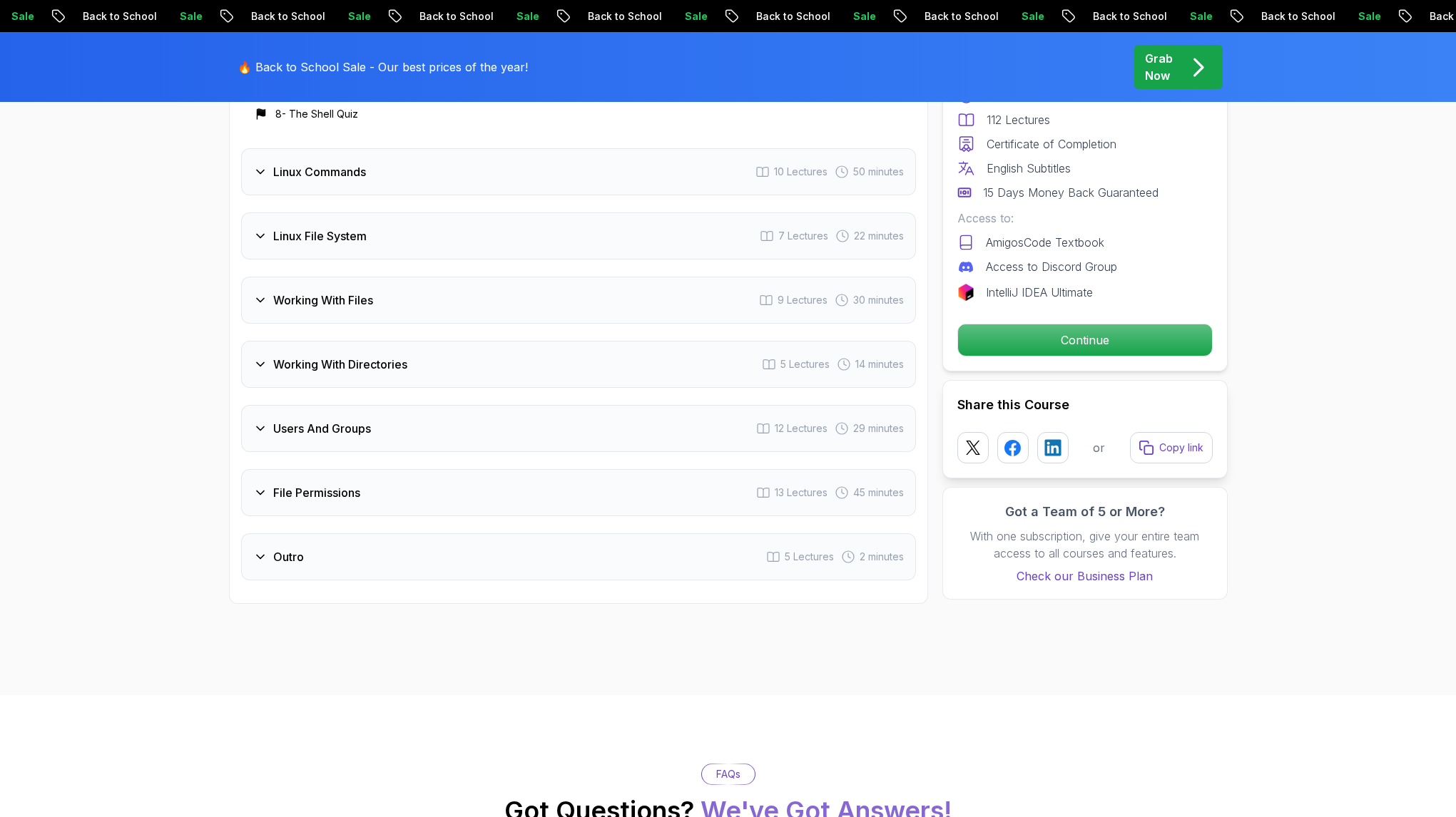
scroll to position [2699, 0]
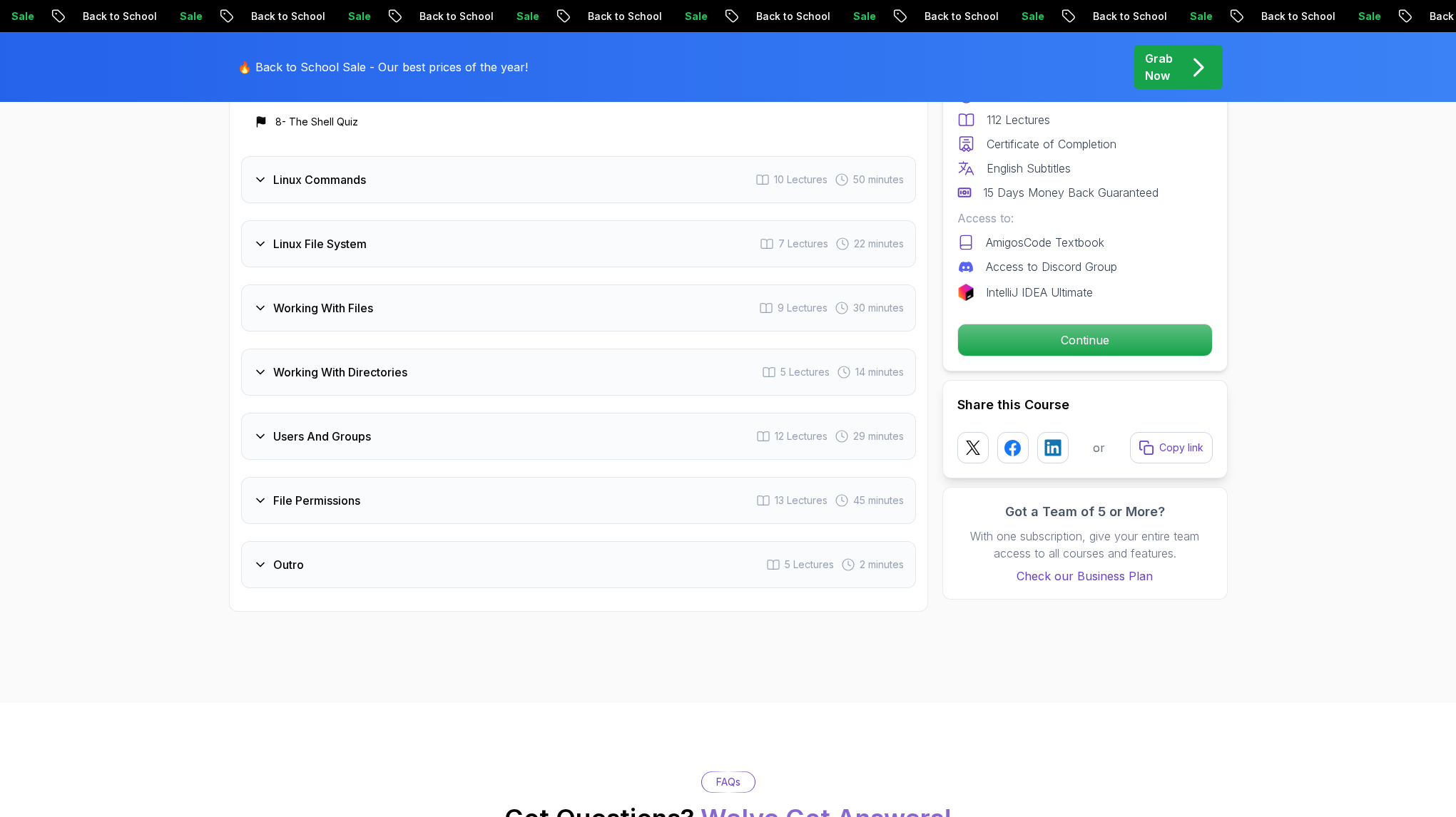
click at [403, 499] on div "File Permissions 13 Lectures 45 minutes" at bounding box center [579, 501] width 675 height 48
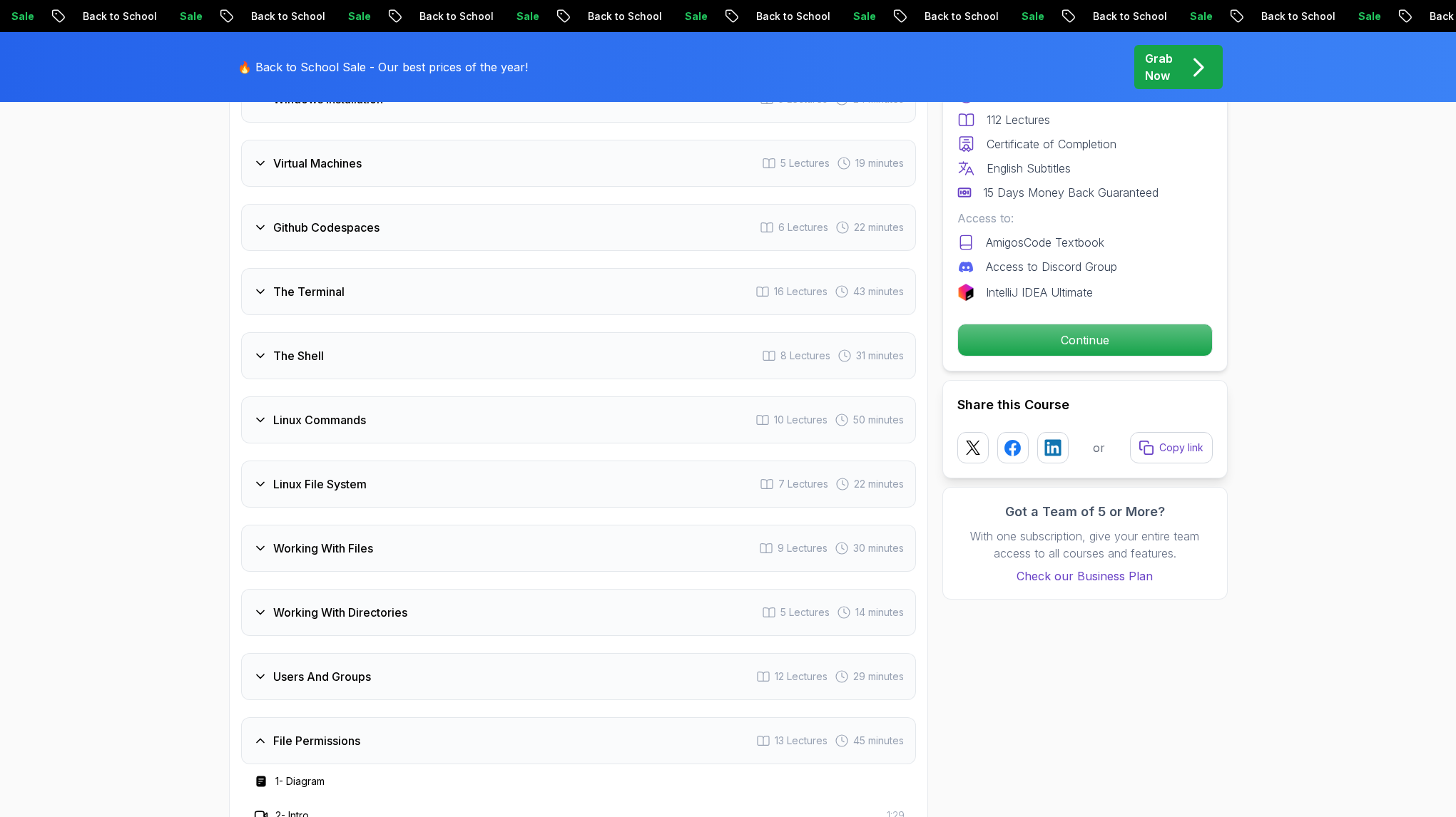
scroll to position [2214, 0]
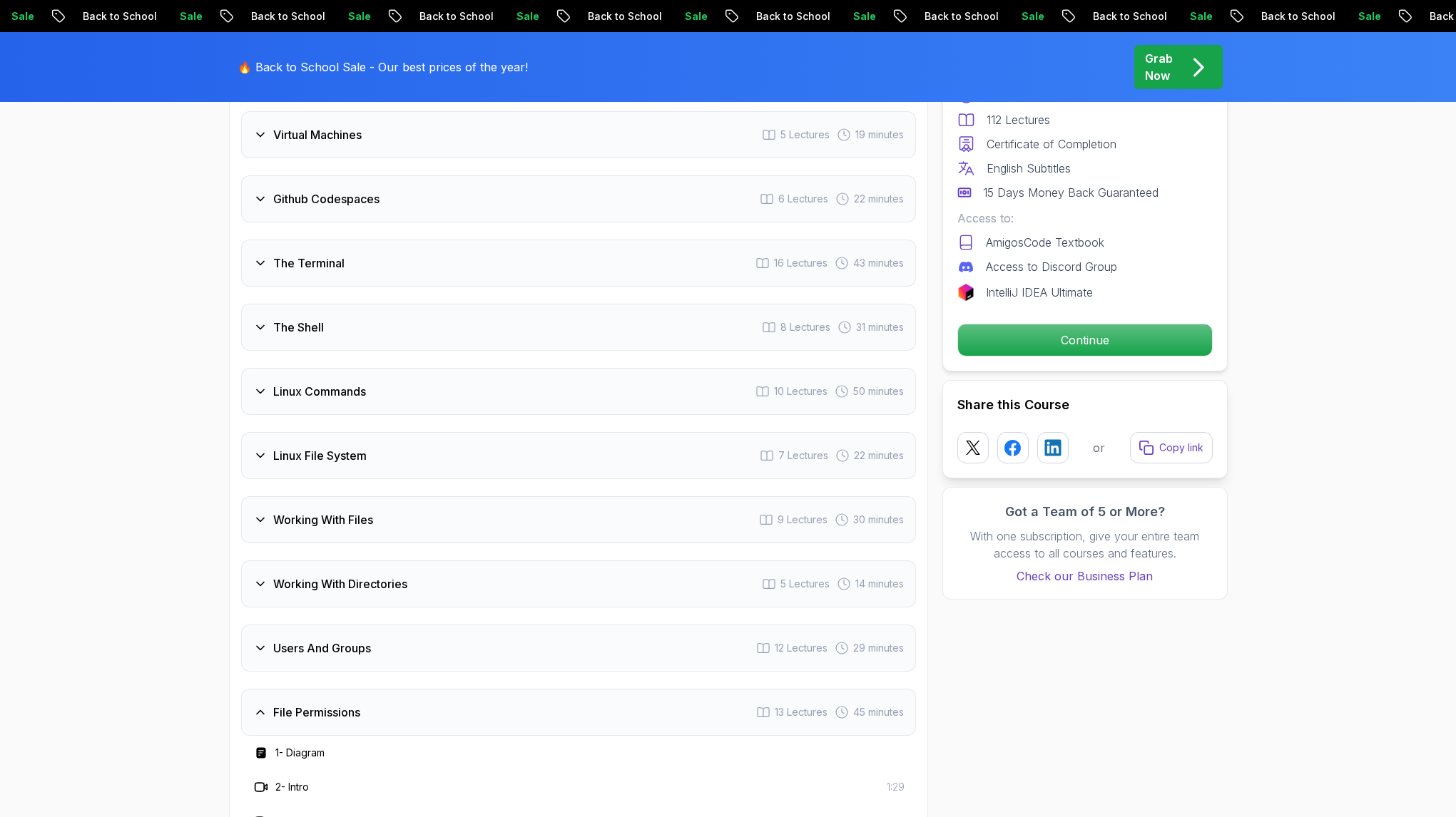
click at [347, 196] on h3 "Github Codespaces" at bounding box center [326, 199] width 106 height 17
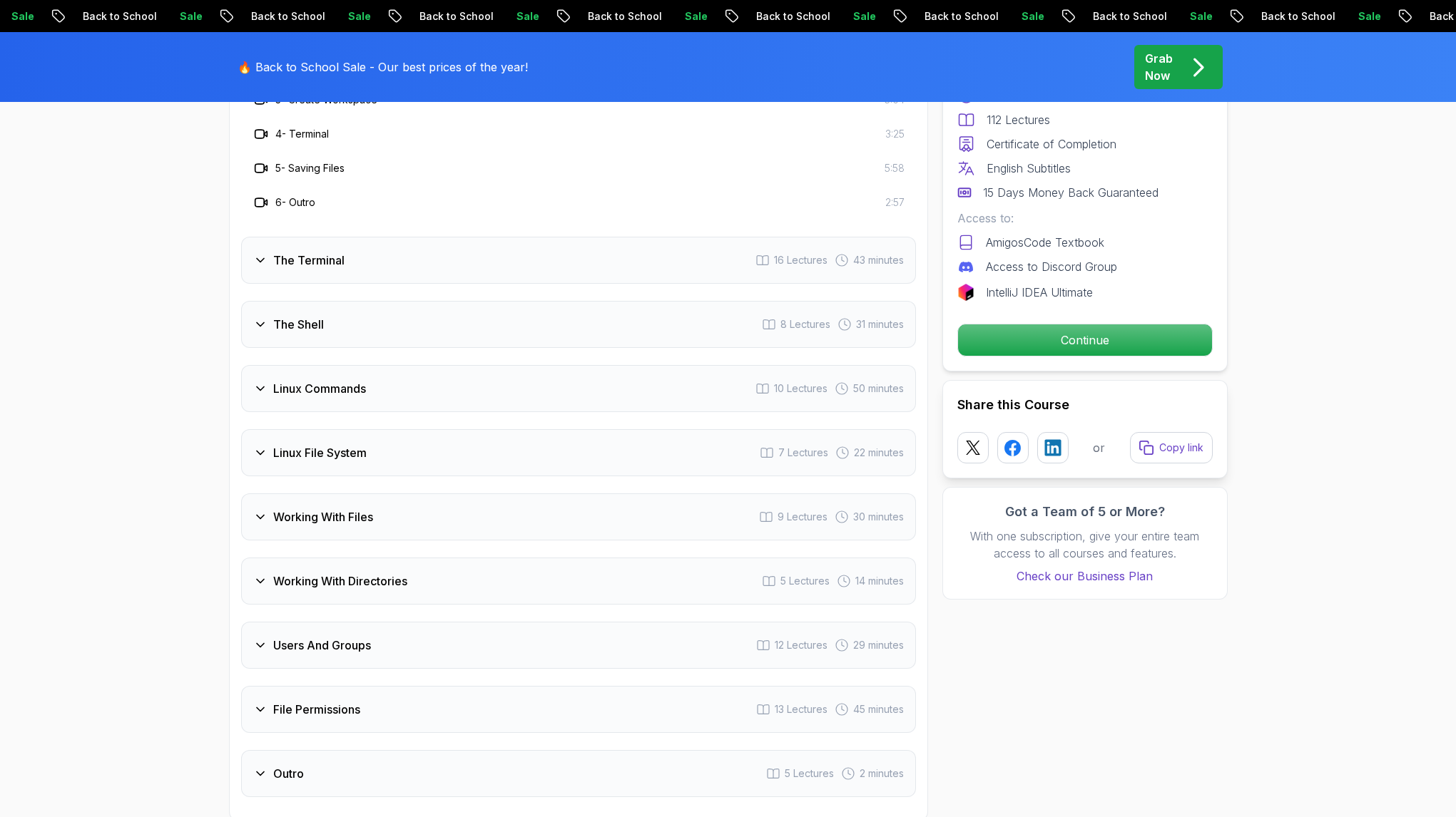
scroll to position [2751, 0]
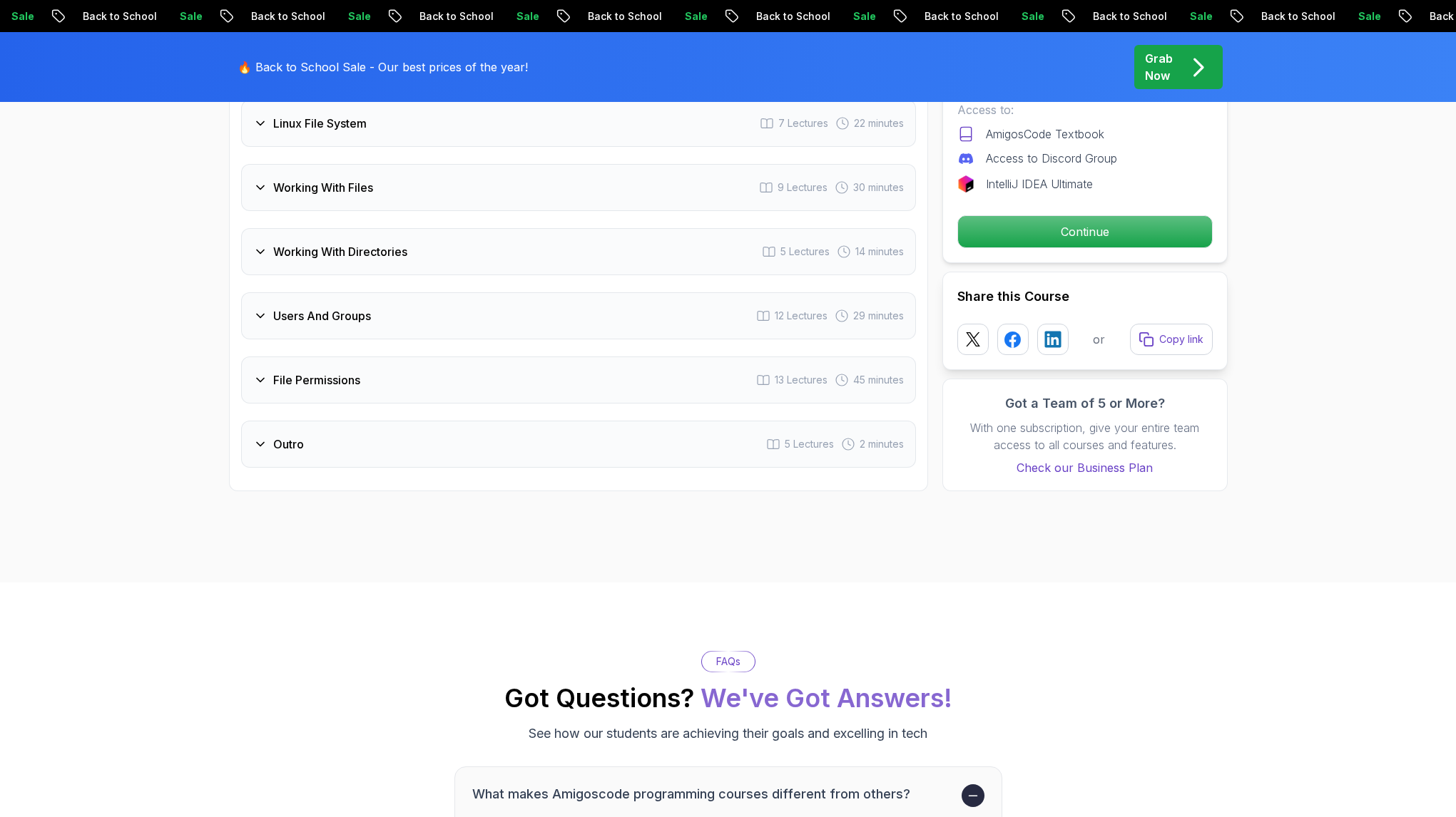
click at [348, 439] on div "Outro 5 Lectures 2 minutes" at bounding box center [579, 445] width 675 height 48
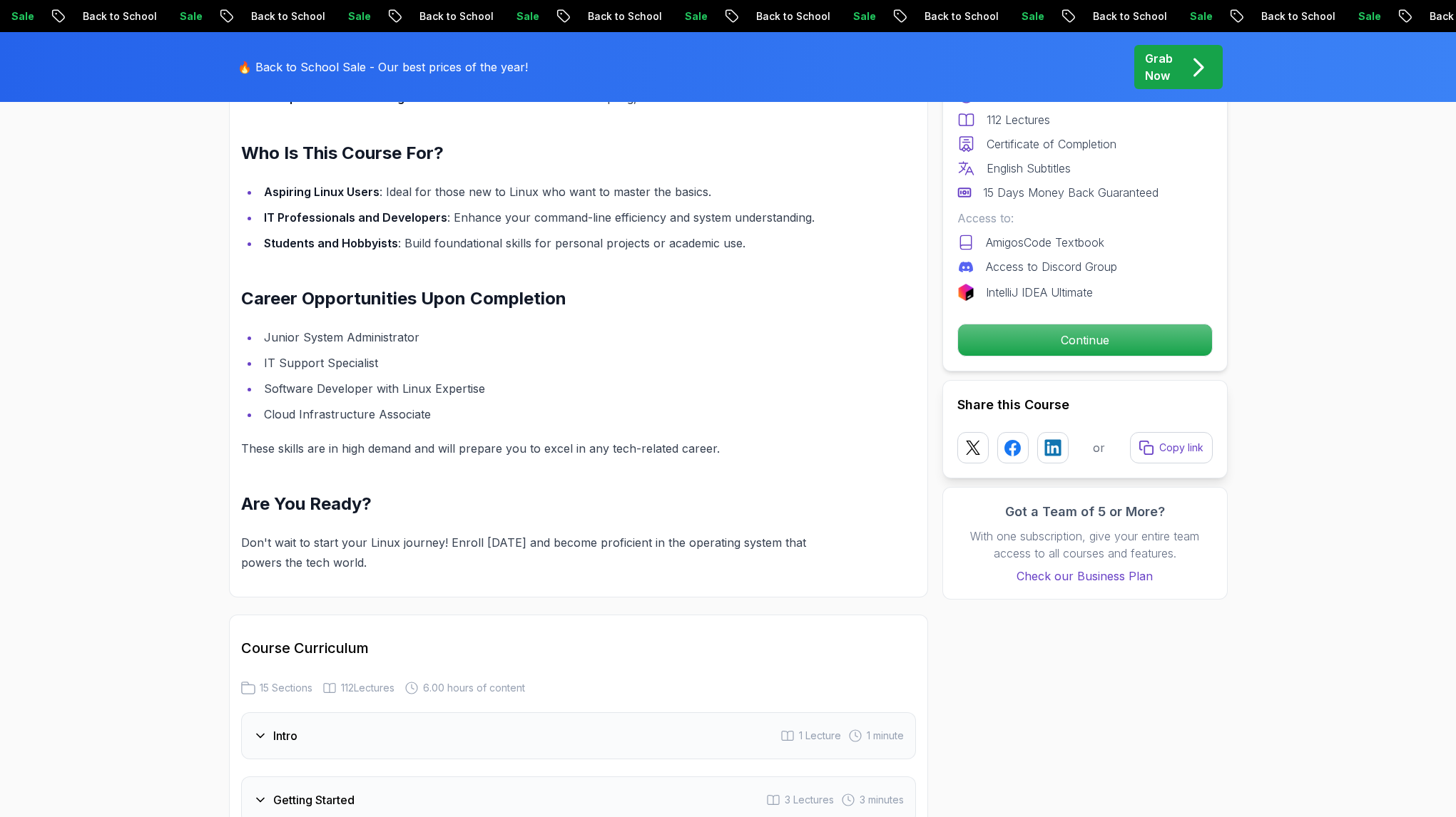
scroll to position [1036, 0]
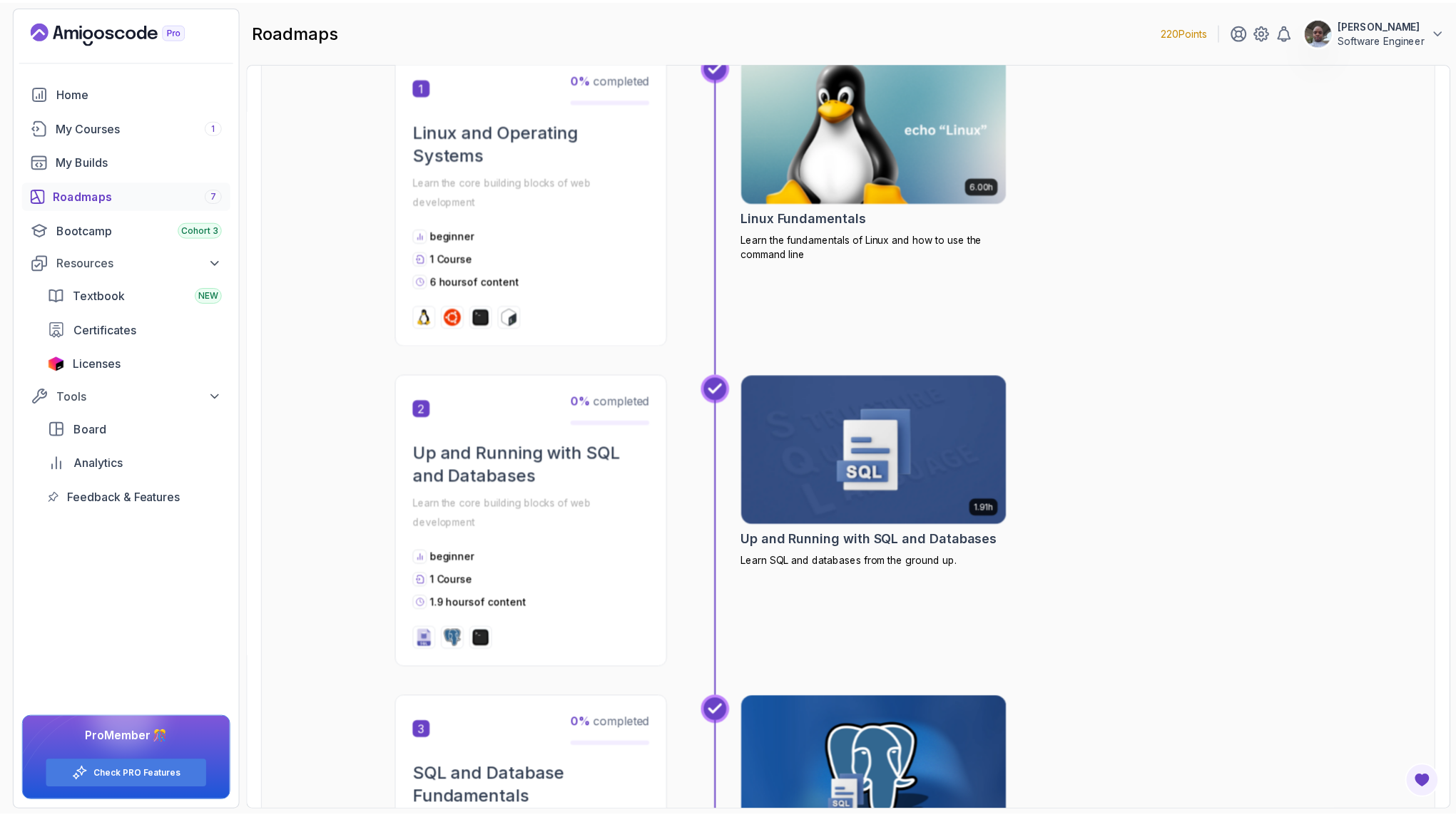
scroll to position [344, 0]
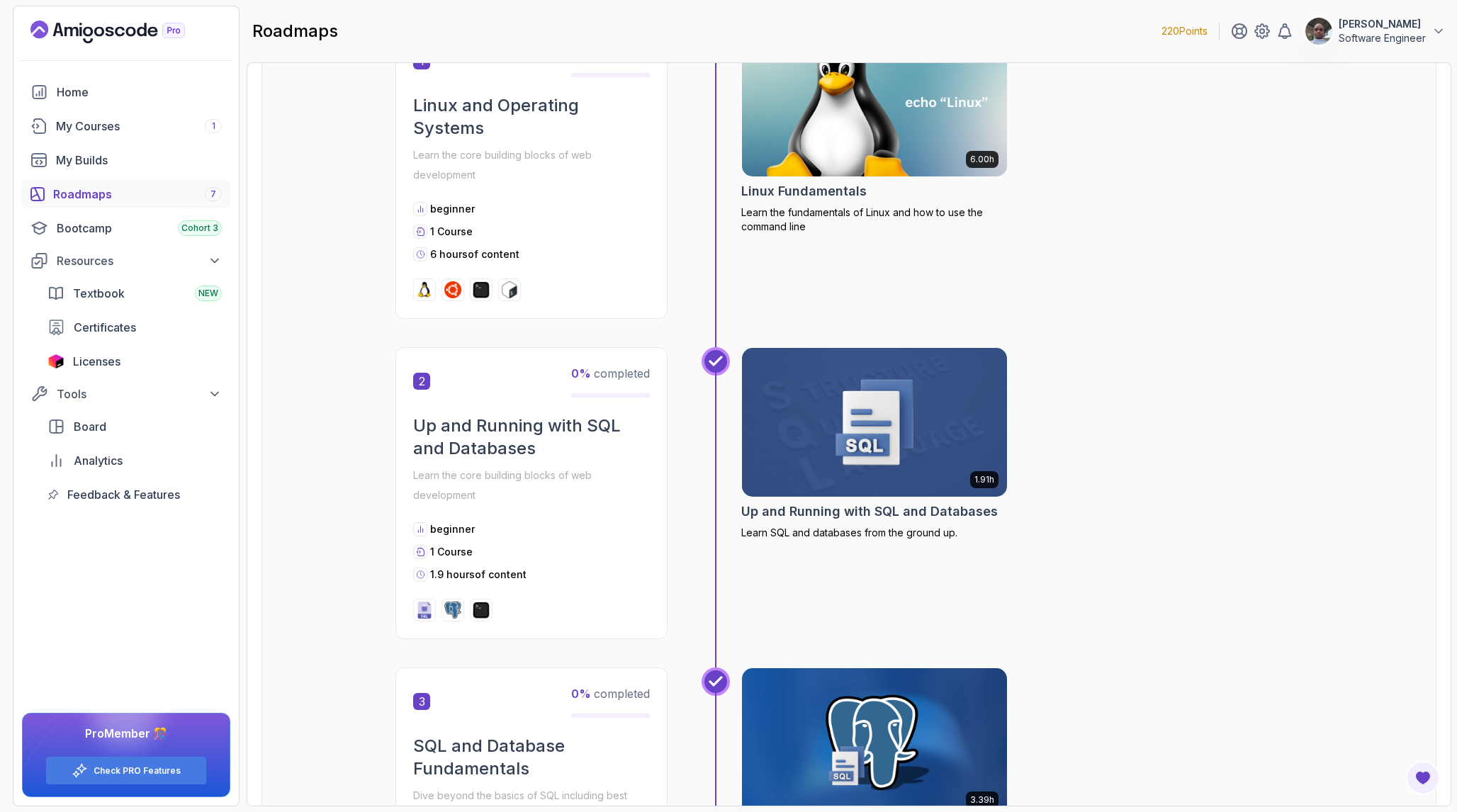
click at [842, 476] on img at bounding box center [874, 422] width 279 height 156
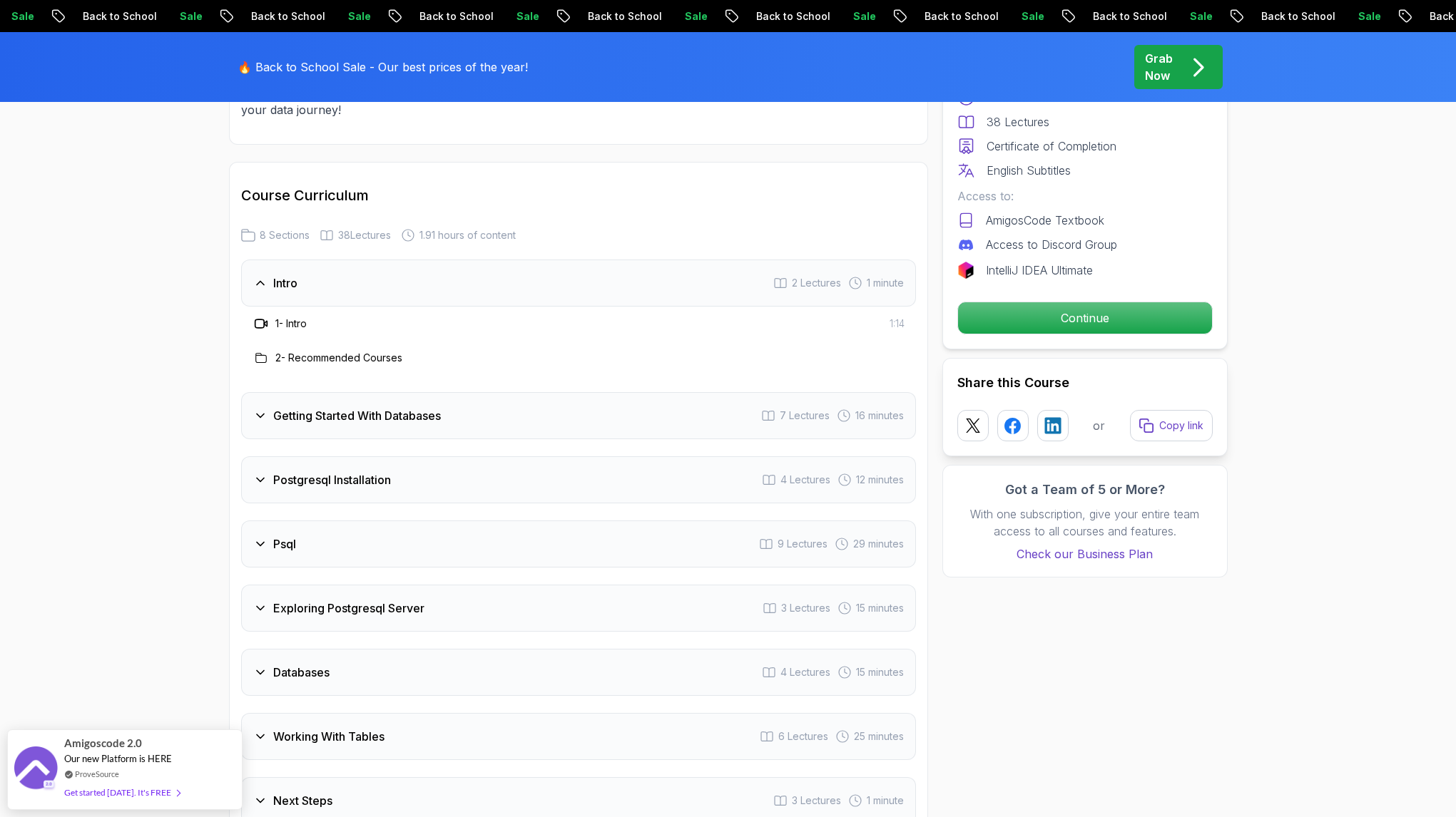
scroll to position [1713, 0]
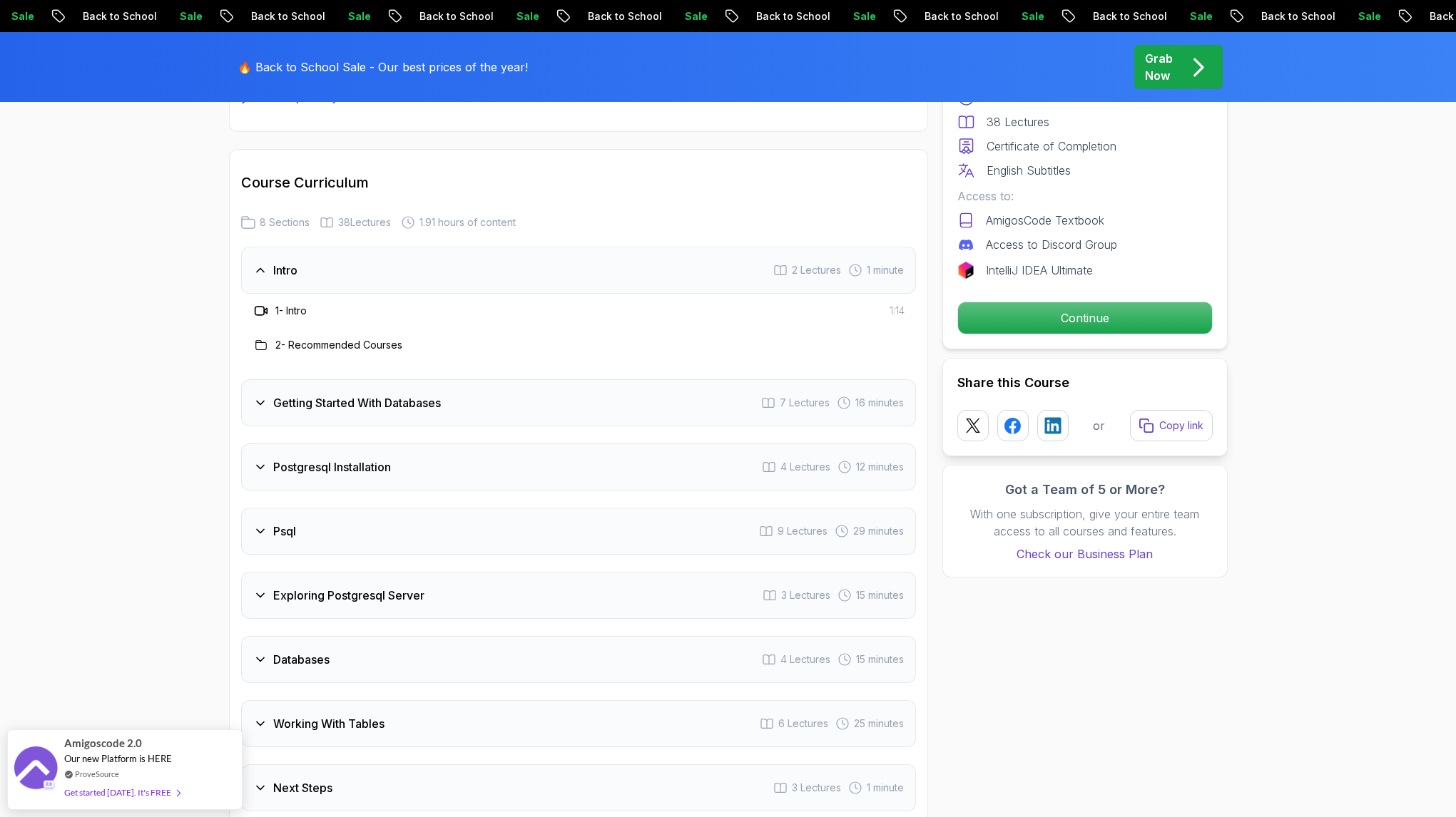
click at [462, 465] on div "Postgresql Installation 4 Lectures 12 minutes" at bounding box center [579, 467] width 675 height 48
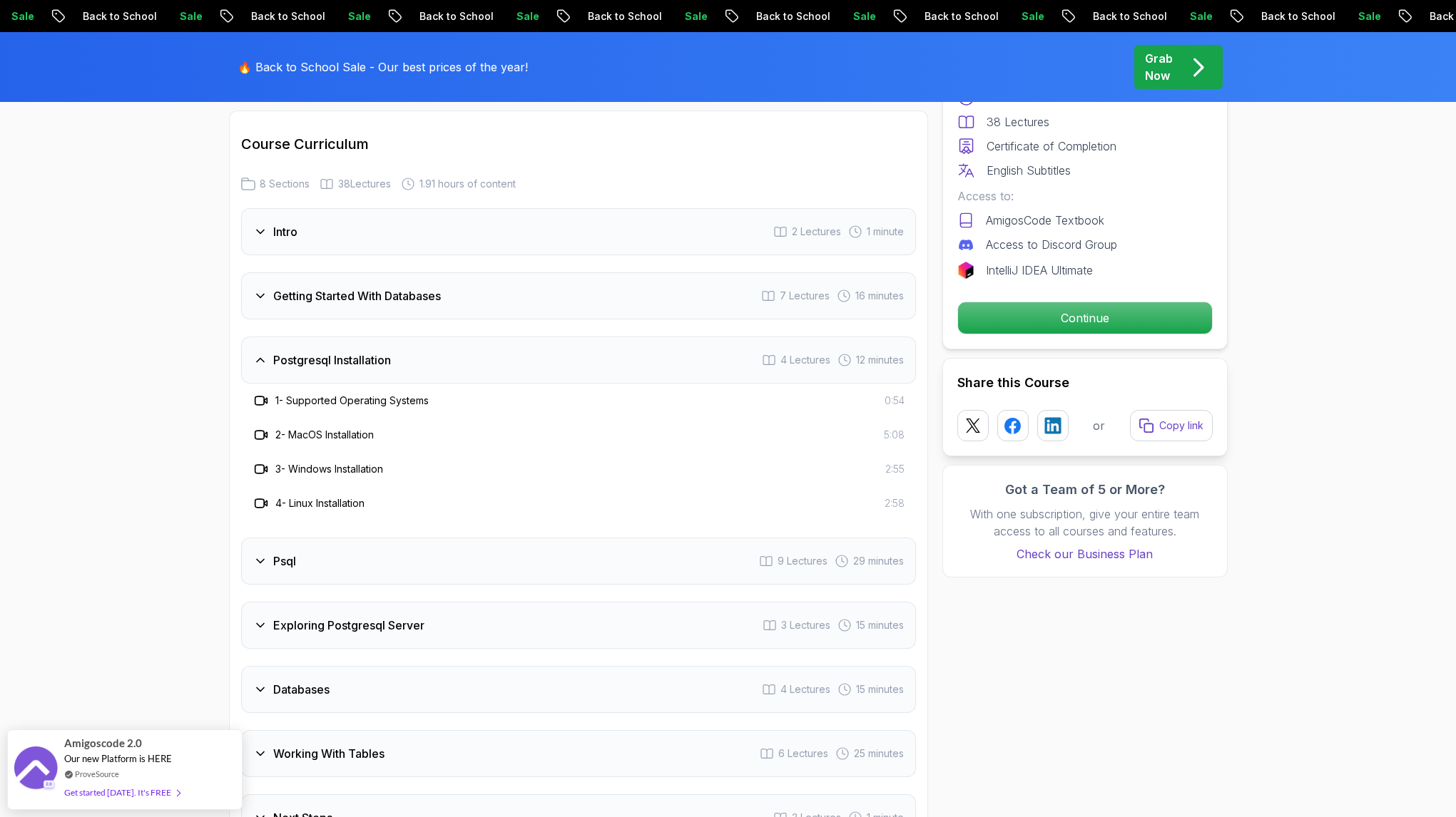
scroll to position [1755, 0]
click at [434, 298] on h3 "Getting Started With Databases" at bounding box center [356, 293] width 167 height 17
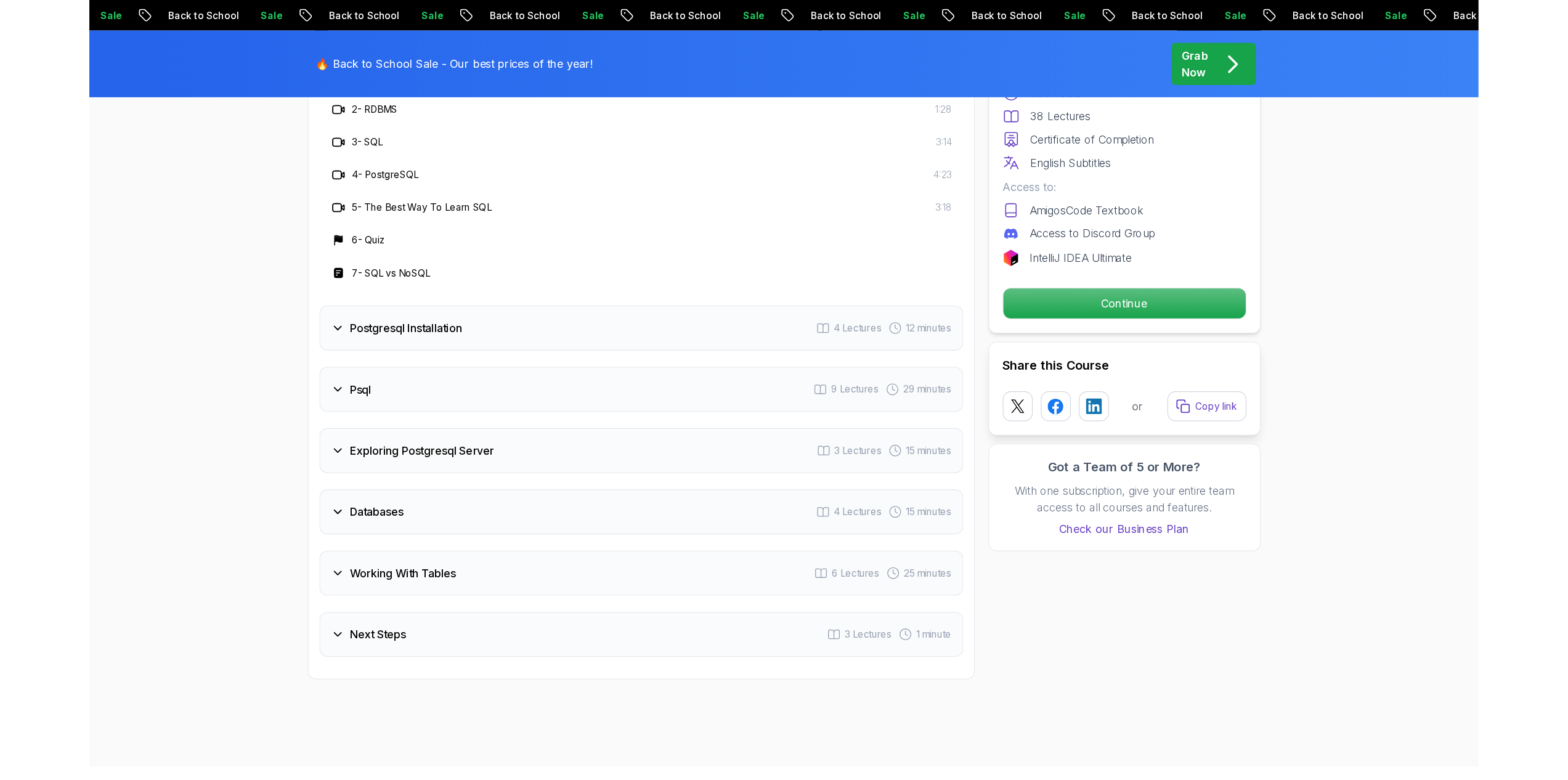
scroll to position [1725, 0]
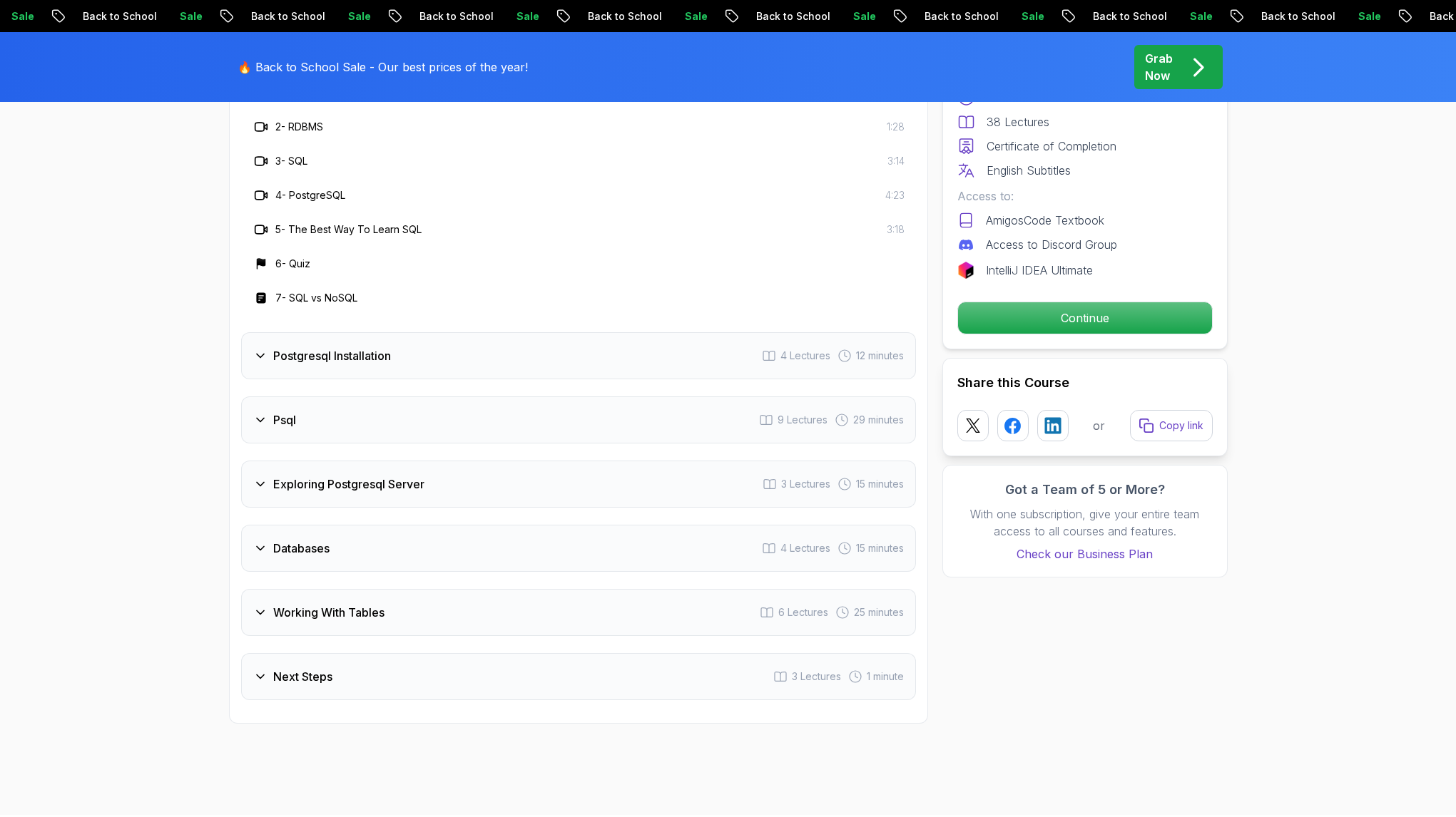
click at [393, 346] on div "Postgresql Installation 4 Lectures 12 minutes" at bounding box center [579, 356] width 675 height 48
